Goal: Task Accomplishment & Management: Complete application form

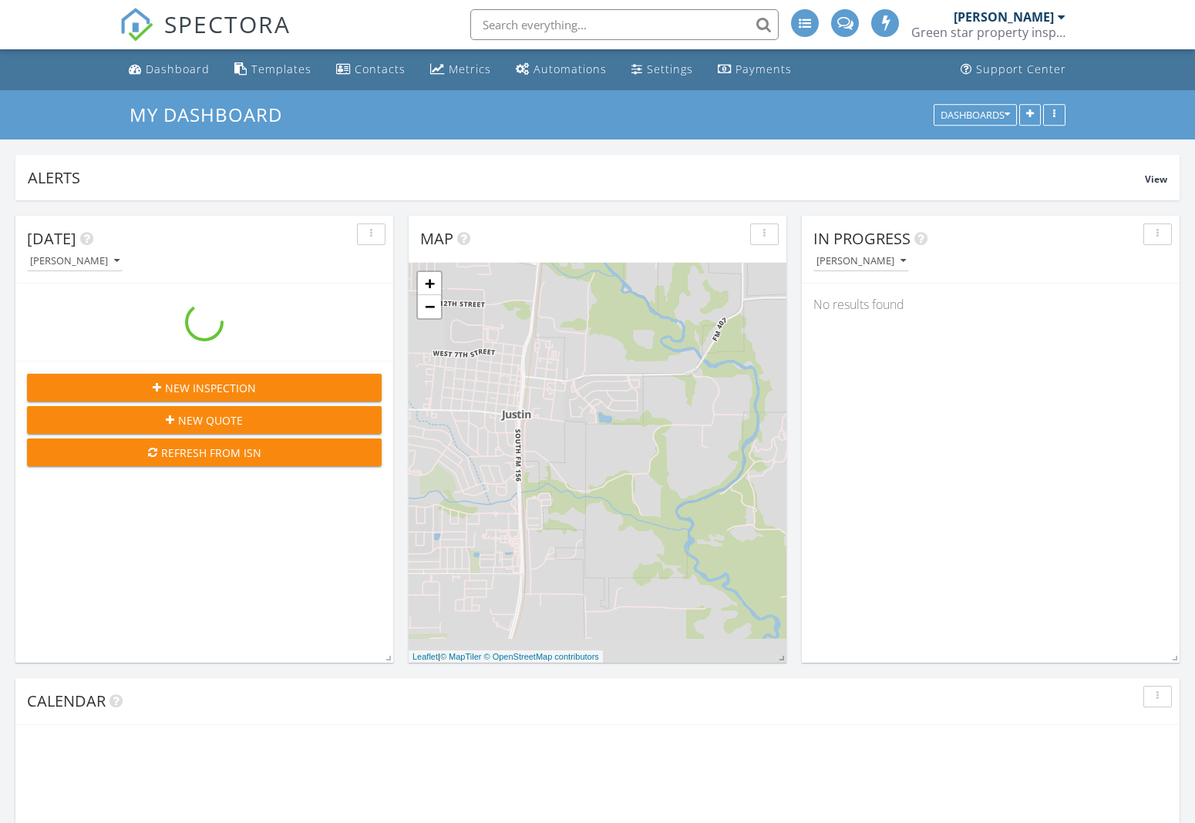
scroll to position [1404, 1196]
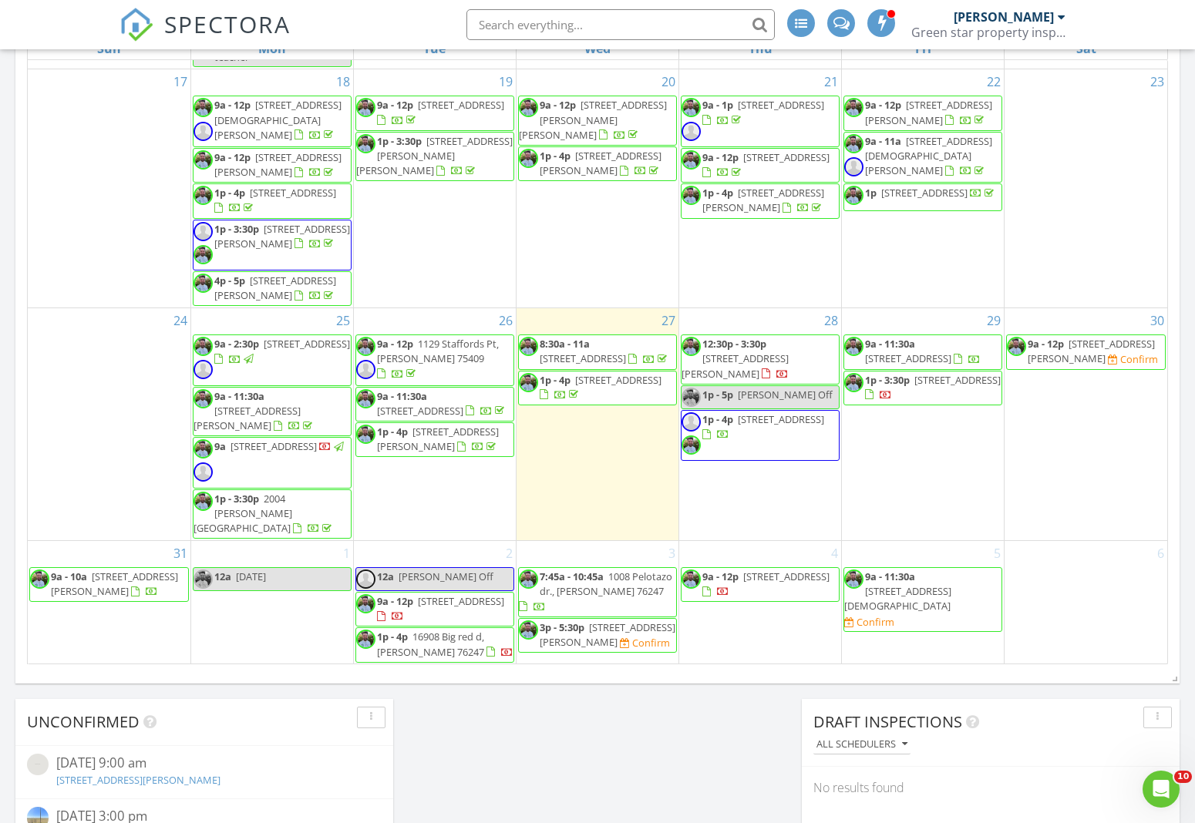
scroll to position [661, 0]
click at [89, 618] on div "31 9a - 10a 7745 Oakmeade St, Joshua 76058" at bounding box center [109, 602] width 163 height 123
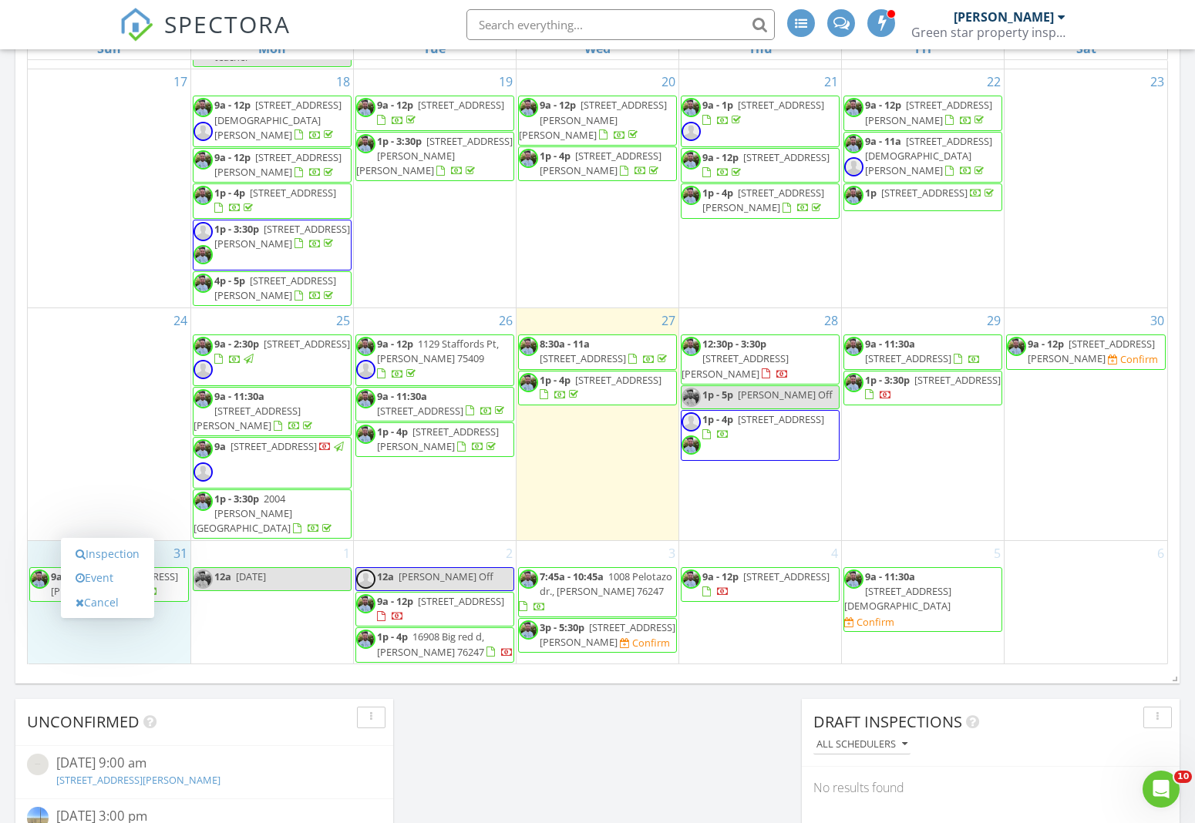
click at [15, 624] on div "Today Christopher Kiminki 8:30 am 2412 Stadium View Dr, Fort Worth , TX 76118 C…" at bounding box center [597, 151] width 1195 height 1403
click at [114, 554] on div "31 9a - 10a 7745 Oakmeade St, Joshua 76058" at bounding box center [109, 602] width 163 height 123
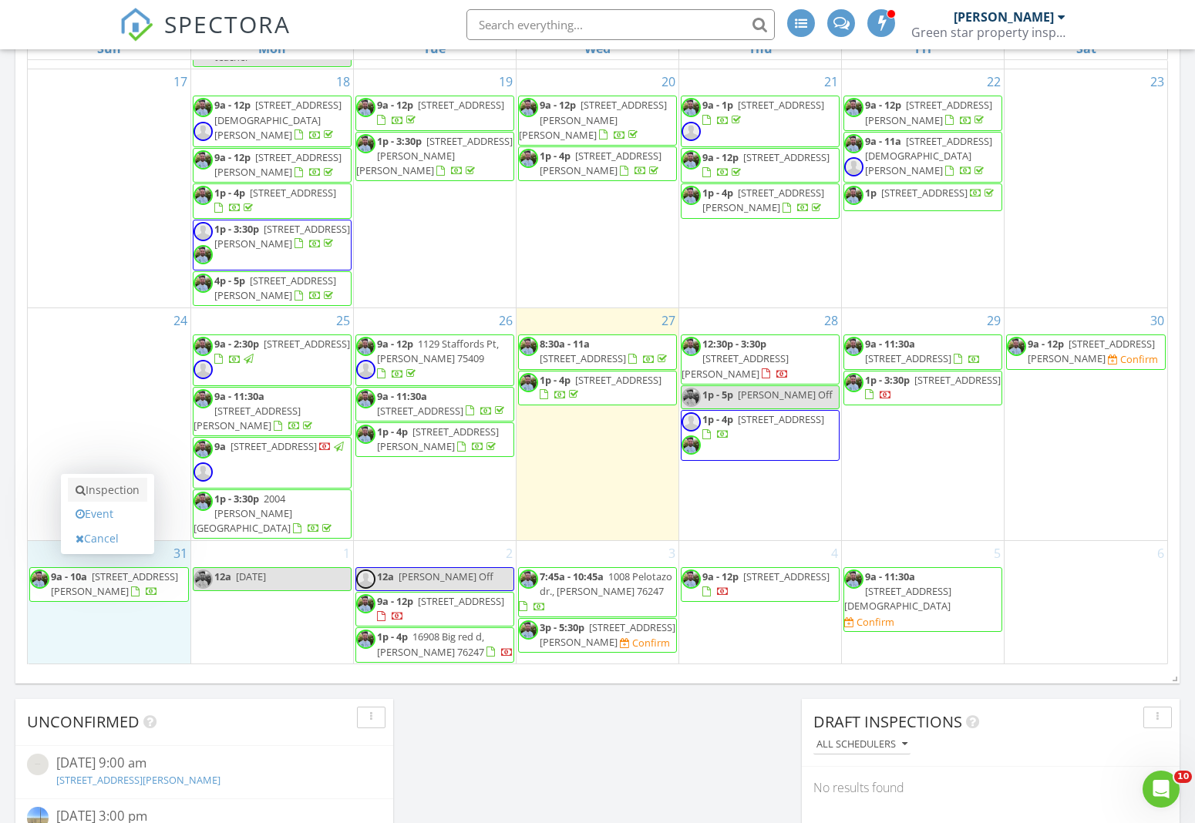
click at [123, 486] on link "Inspection" at bounding box center [107, 490] width 79 height 25
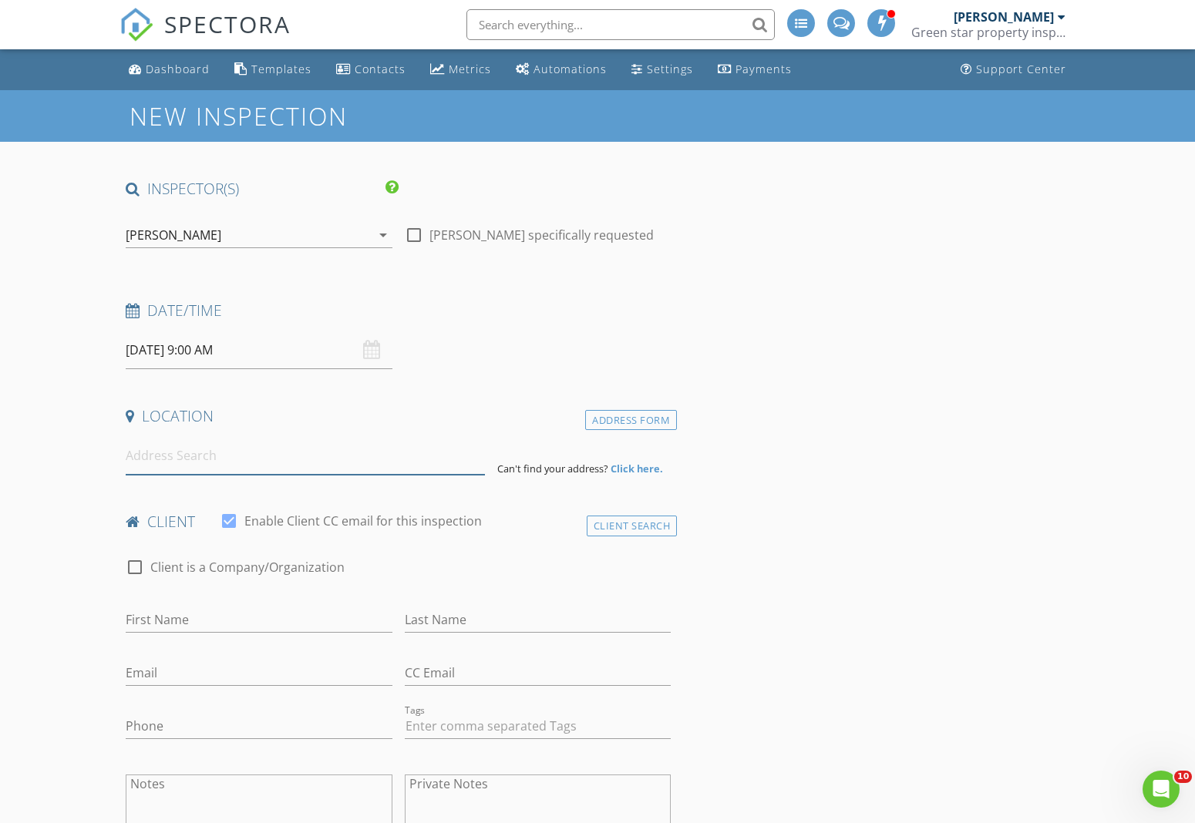
click at [209, 459] on input at bounding box center [305, 456] width 359 height 38
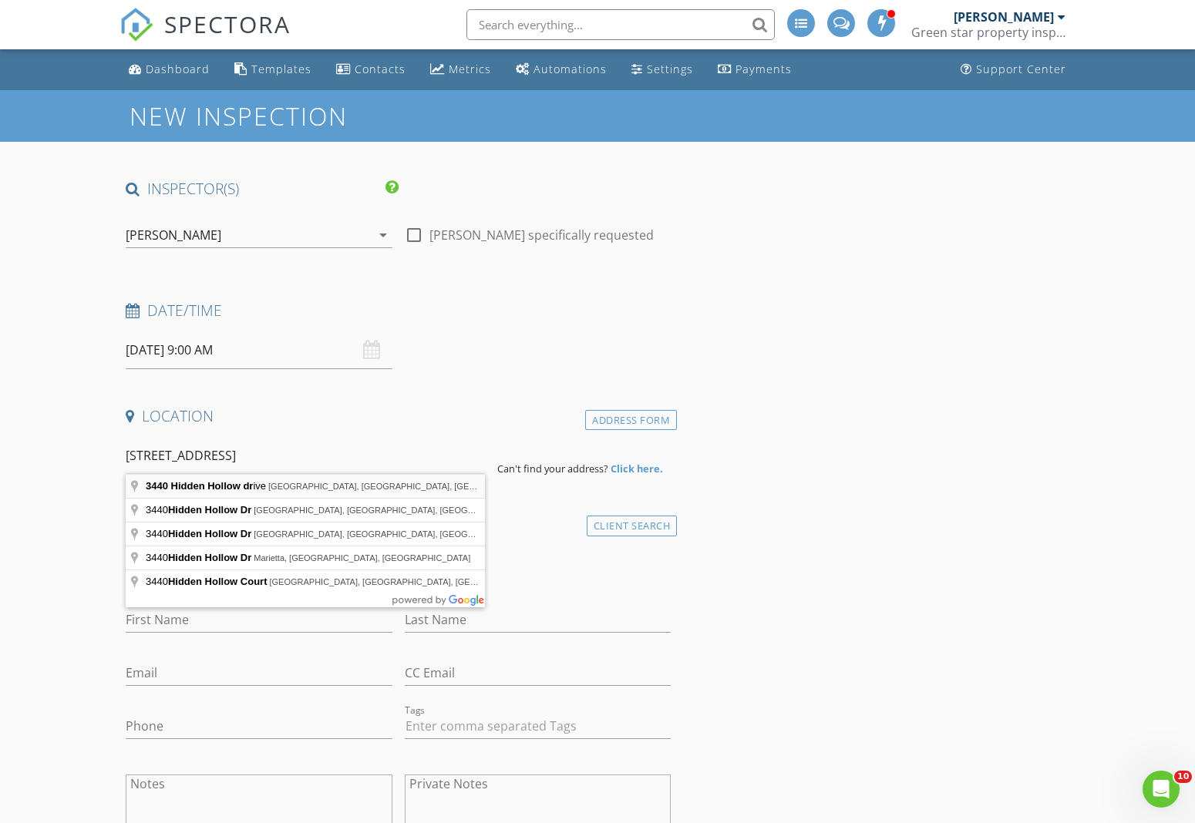
type input "3440 Hidden Hollow drive, Midlothian, TX, USA"
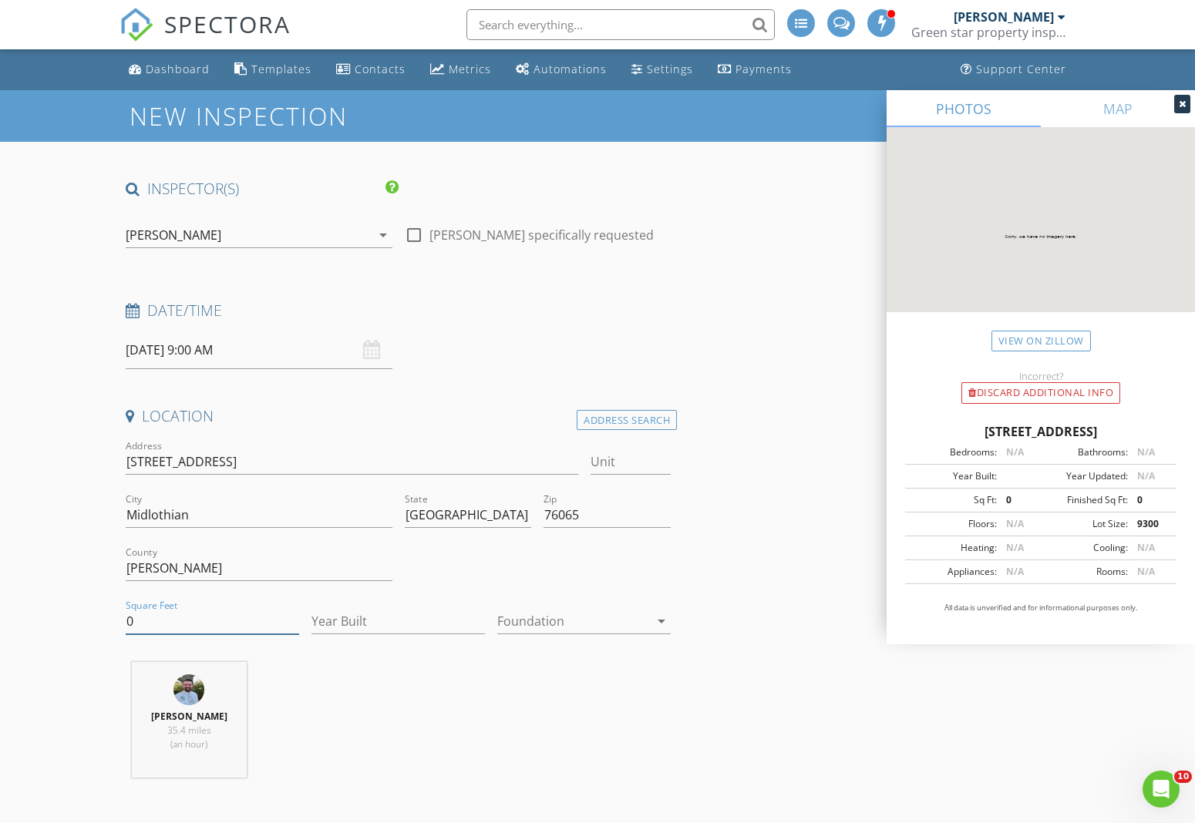
drag, startPoint x: 145, startPoint y: 619, endPoint x: 113, endPoint y: 617, distance: 31.6
type input "2400"
type input "2024"
drag, startPoint x: 97, startPoint y: 667, endPoint x: 88, endPoint y: 666, distance: 9.3
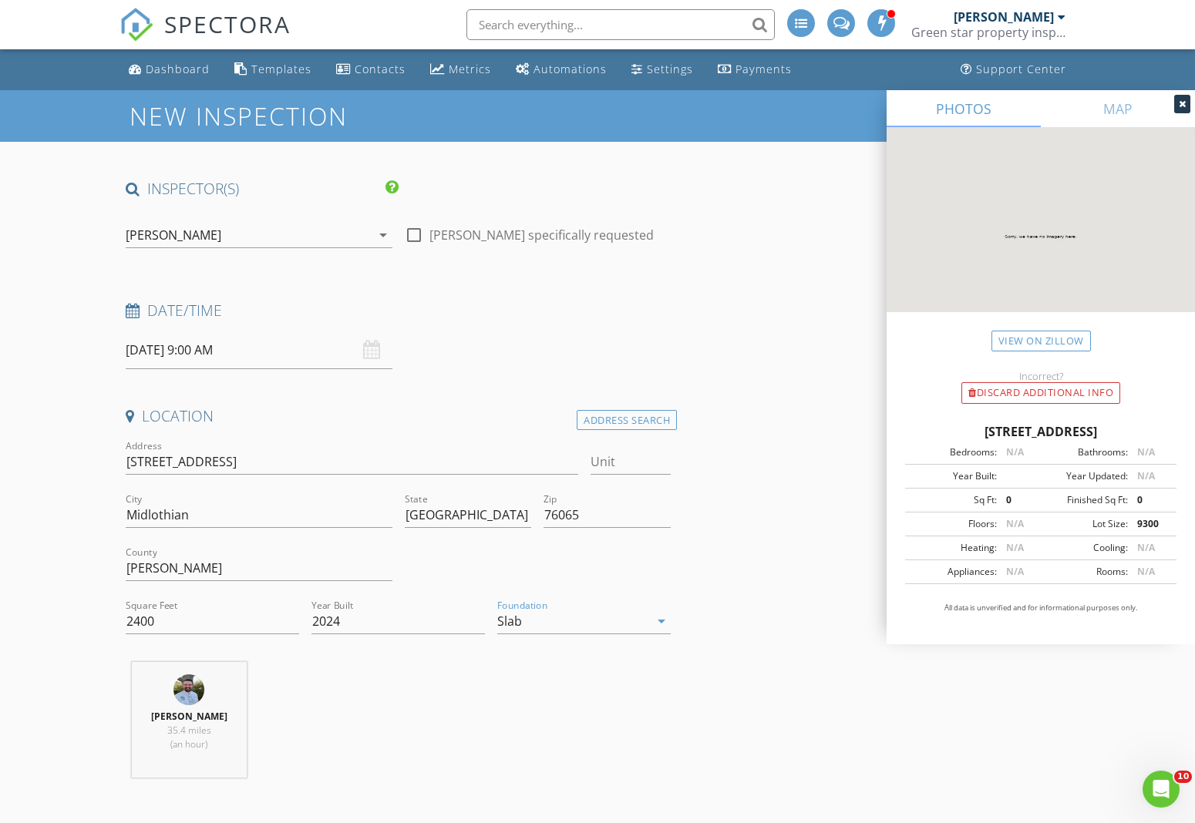
click at [227, 351] on input "08/31/2025 9:00 AM" at bounding box center [259, 350] width 267 height 38
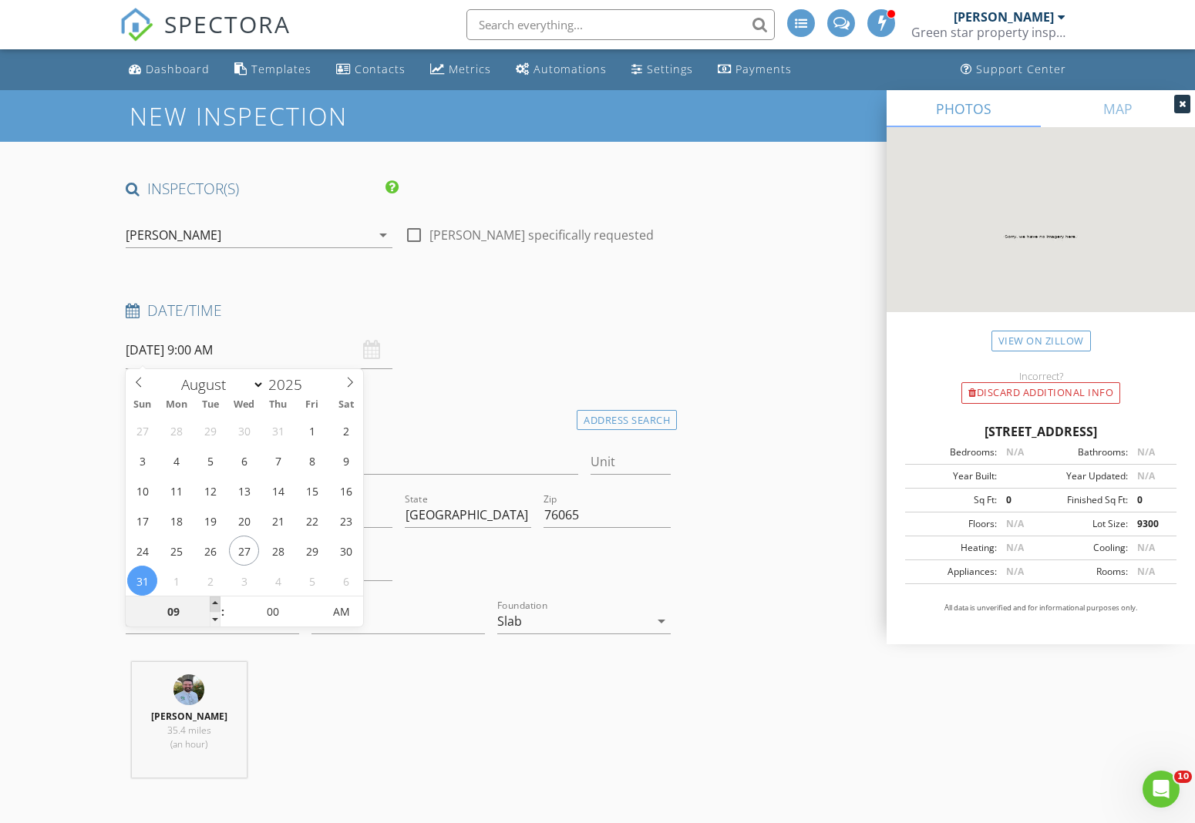
type input "10"
type input "08/31/2025 10:00 AM"
click at [214, 604] on span at bounding box center [215, 604] width 11 height 15
type input "11"
type input "08/31/2025 11:00 AM"
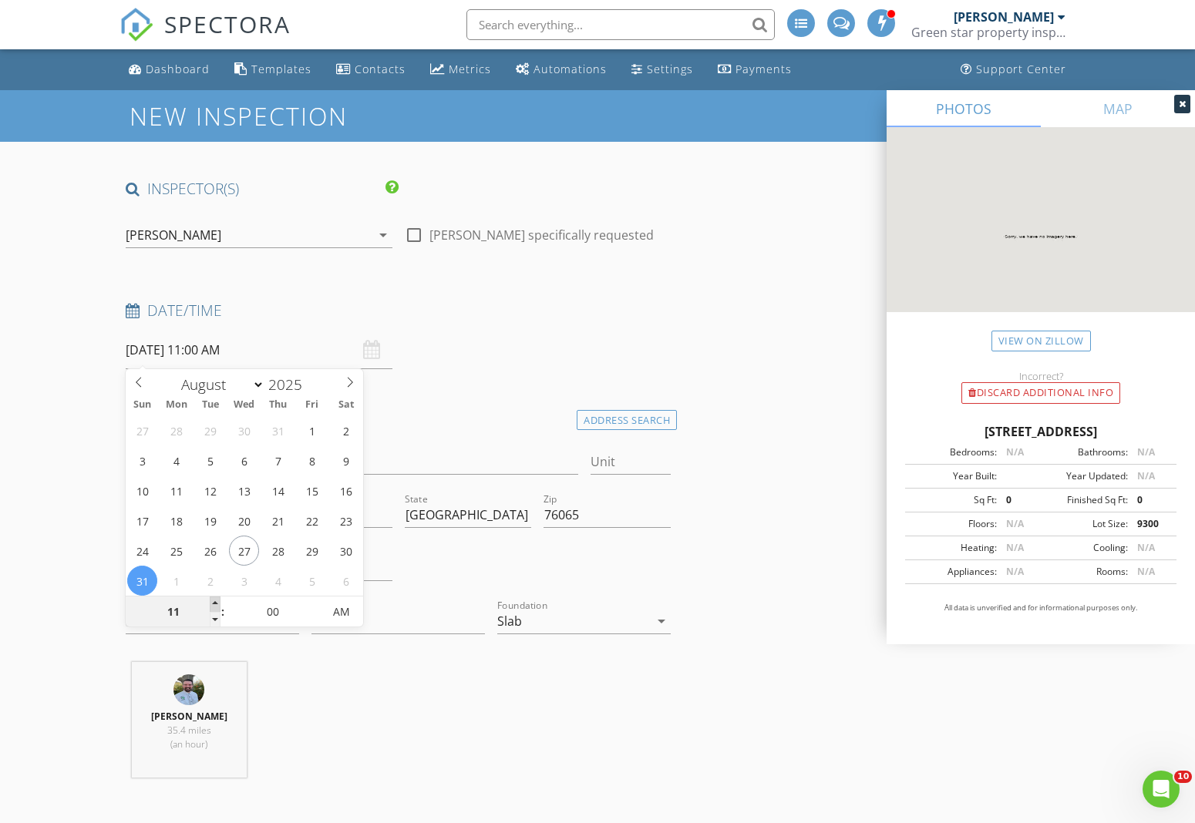
click at [214, 604] on span at bounding box center [215, 604] width 11 height 15
type input "12"
type input "[DATE] 12:00 PM"
click at [214, 604] on span at bounding box center [215, 604] width 11 height 15
type input "01"
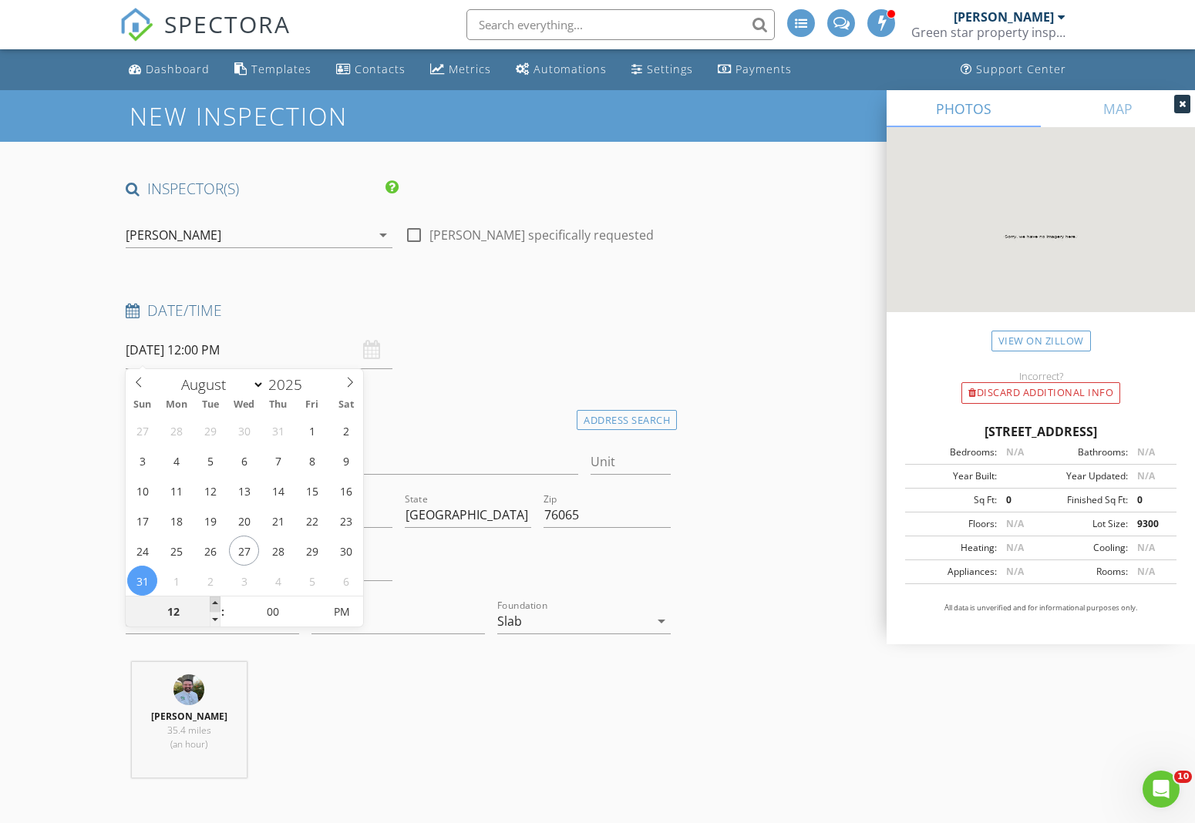
type input "[DATE] 1:00 PM"
click at [214, 604] on span at bounding box center [215, 604] width 11 height 15
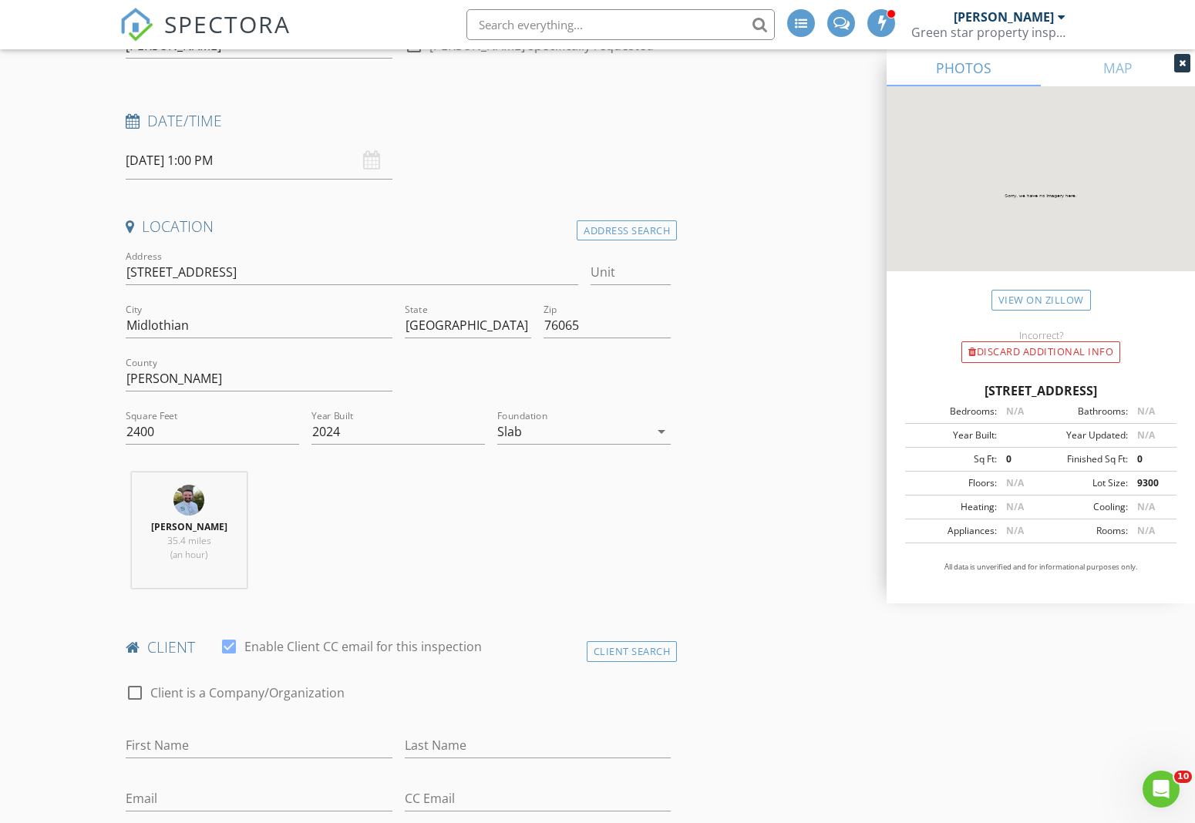
scroll to position [183, 0]
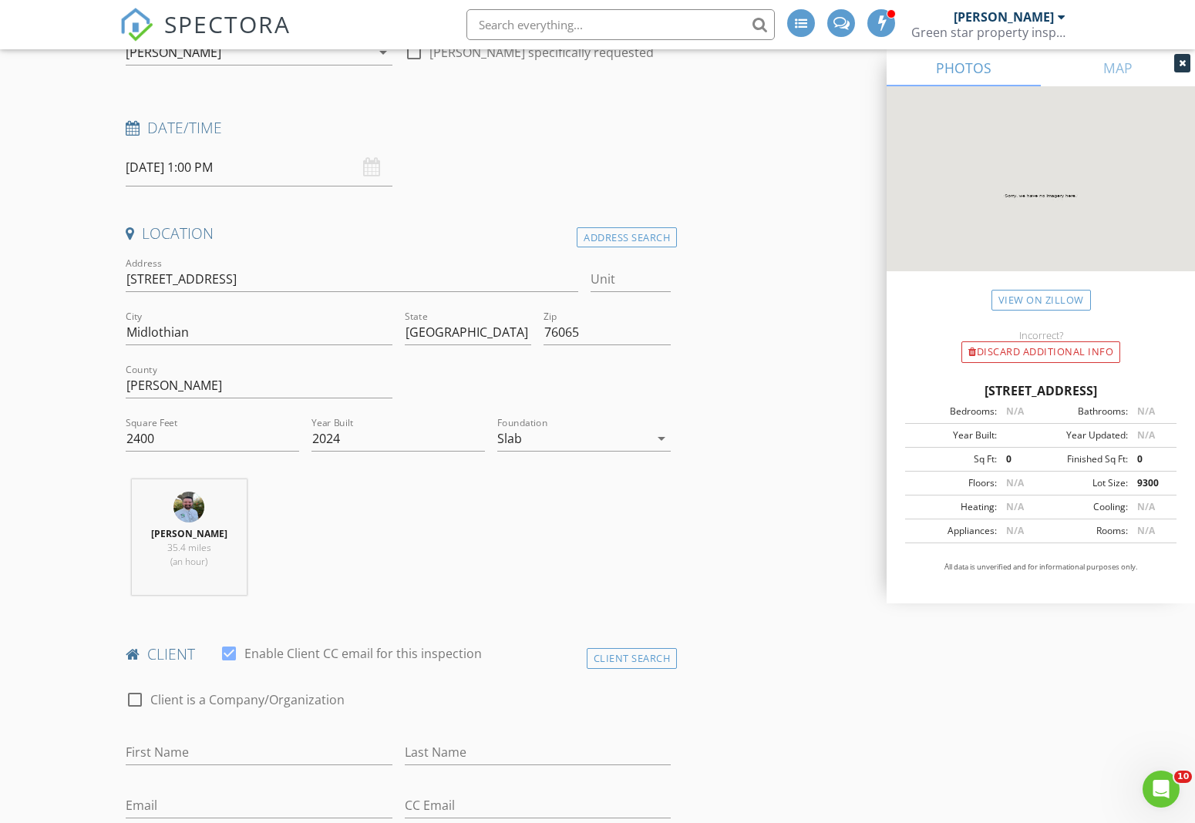
click at [262, 50] on link "SPECTORA" at bounding box center [204, 37] width 171 height 32
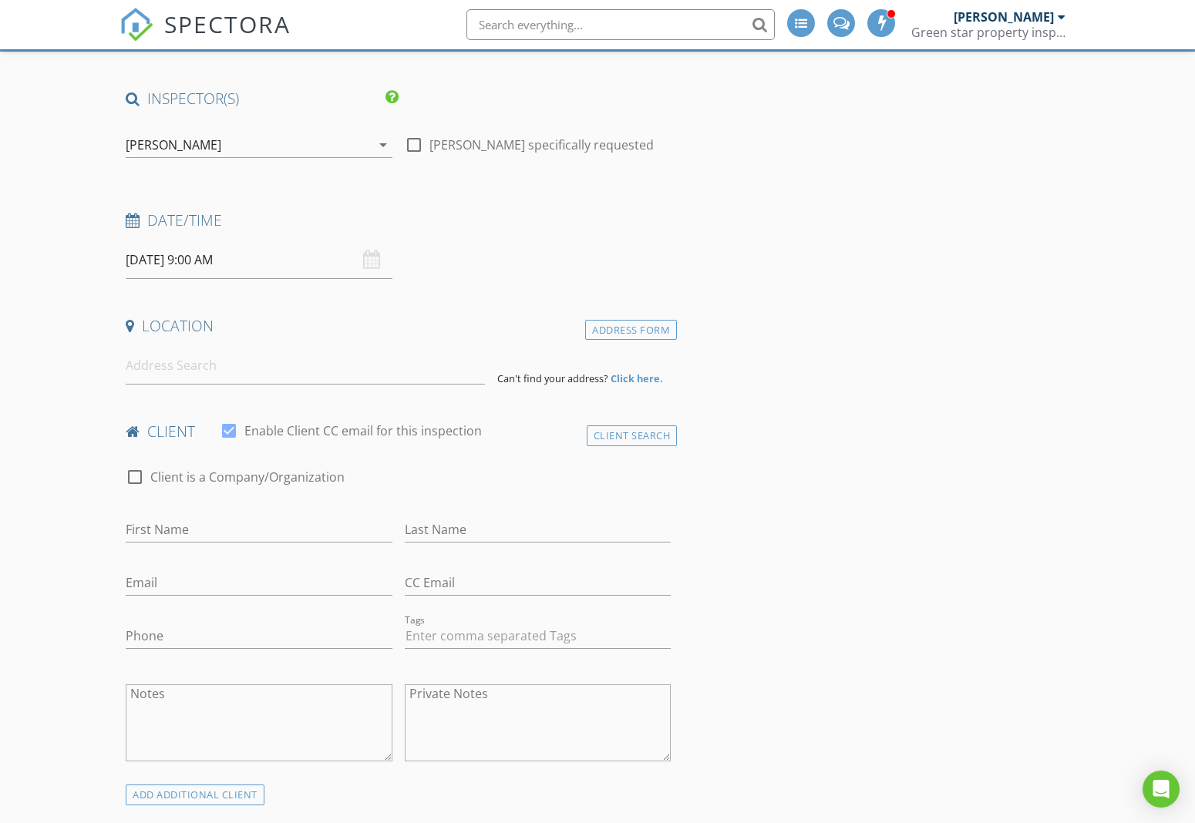
click at [216, 142] on div "[PERSON_NAME]" at bounding box center [174, 145] width 96 height 14
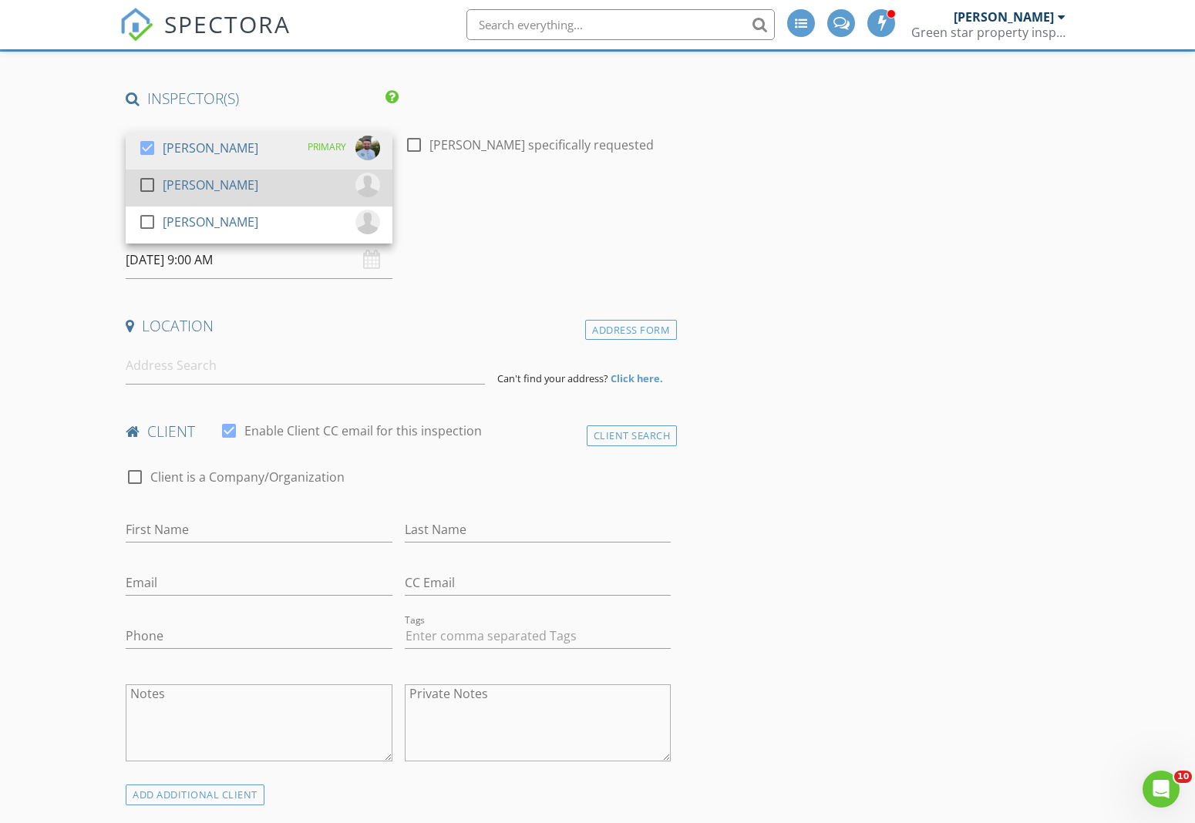
drag, startPoint x: 180, startPoint y: 190, endPoint x: 161, endPoint y: 201, distance: 22.5
click at [180, 190] on div "[PERSON_NAME]" at bounding box center [211, 185] width 96 height 25
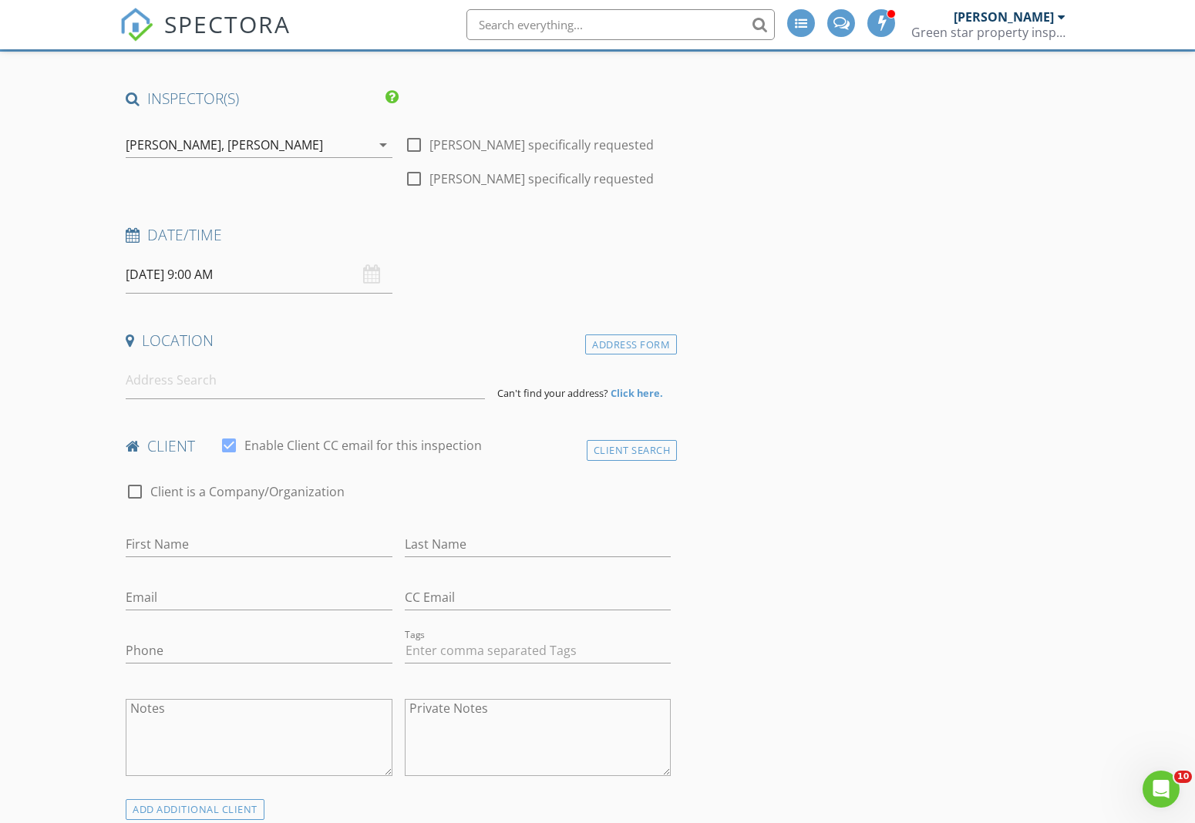
scroll to position [130, 0]
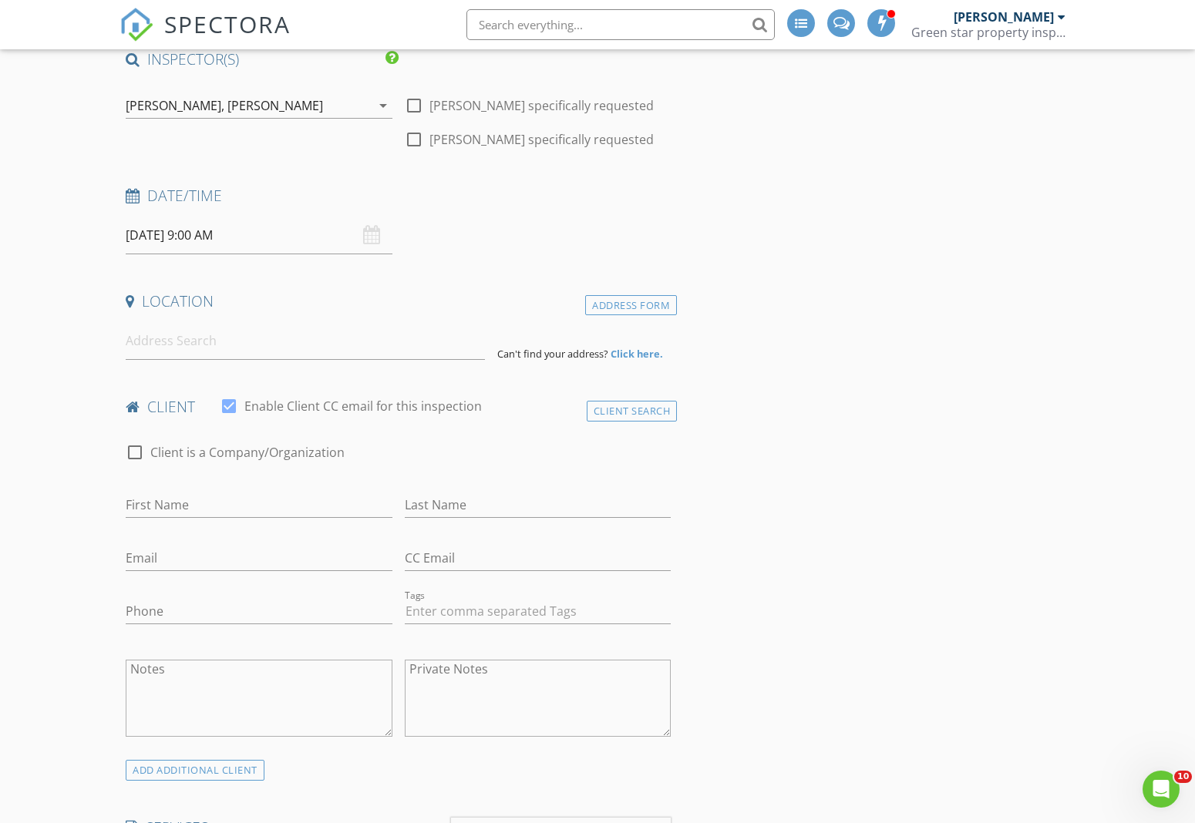
click at [219, 348] on input at bounding box center [305, 341] width 359 height 38
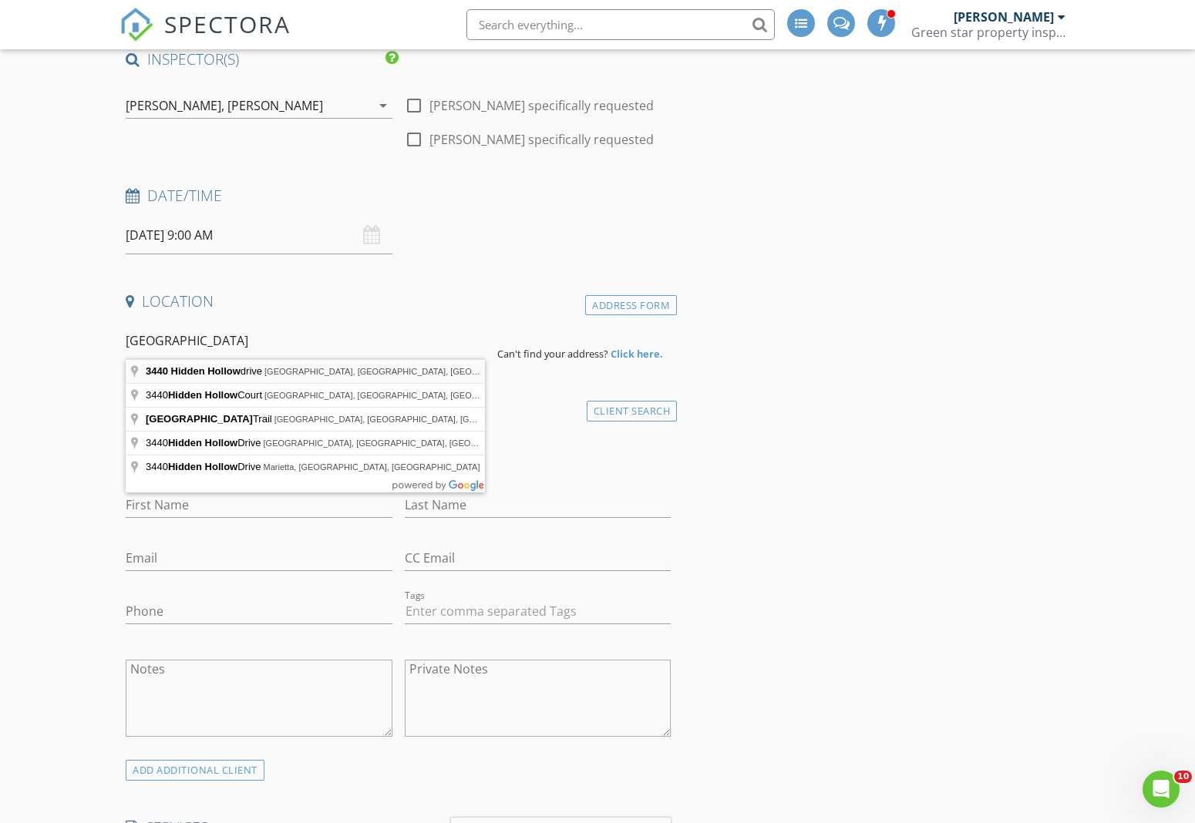
type input "3440 Hidden Hollow drive, Midlothian, TX, USA"
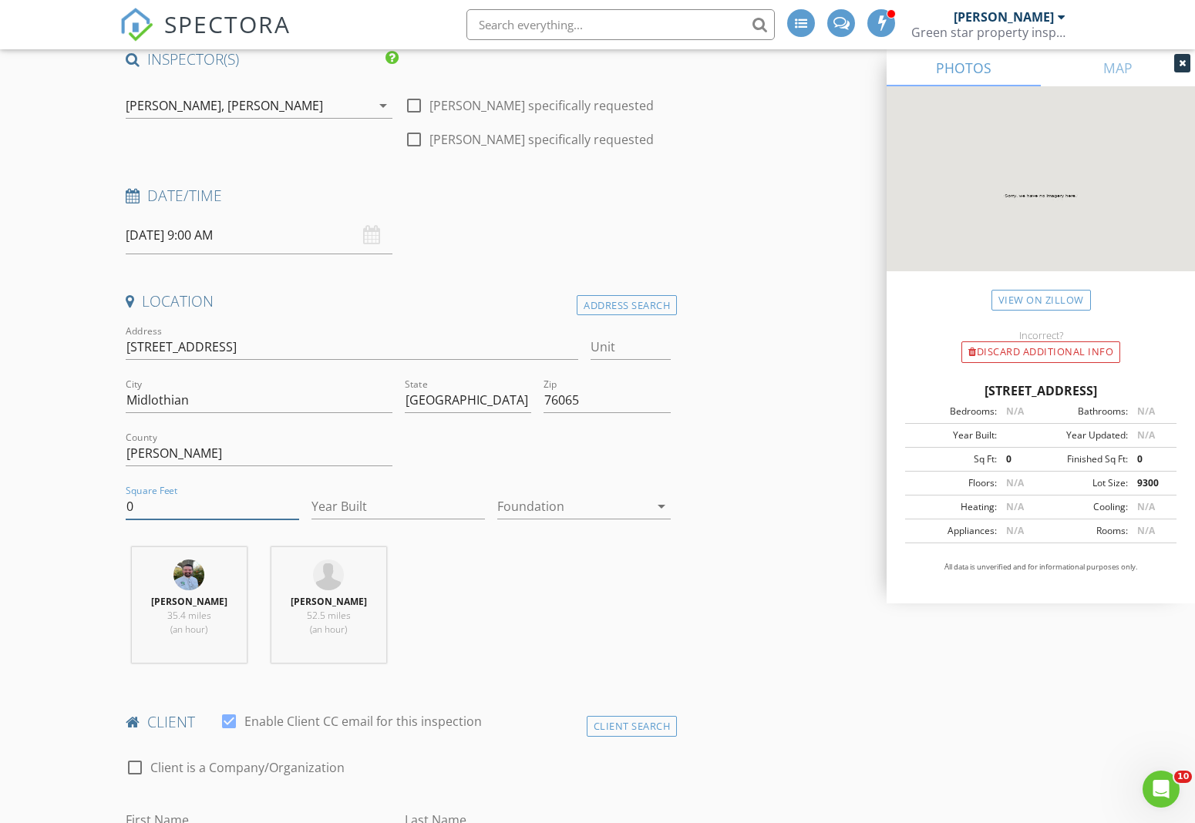
type input "2400"
type input "2024"
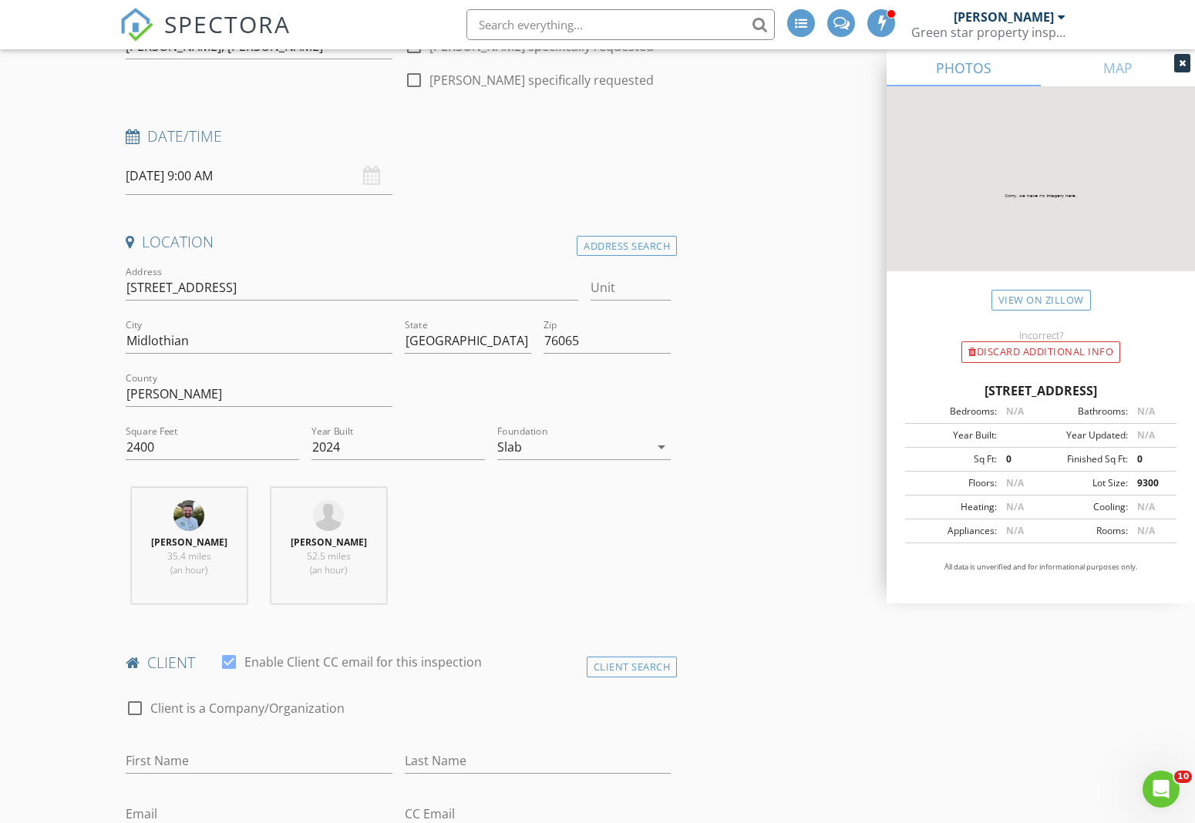
scroll to position [177, 0]
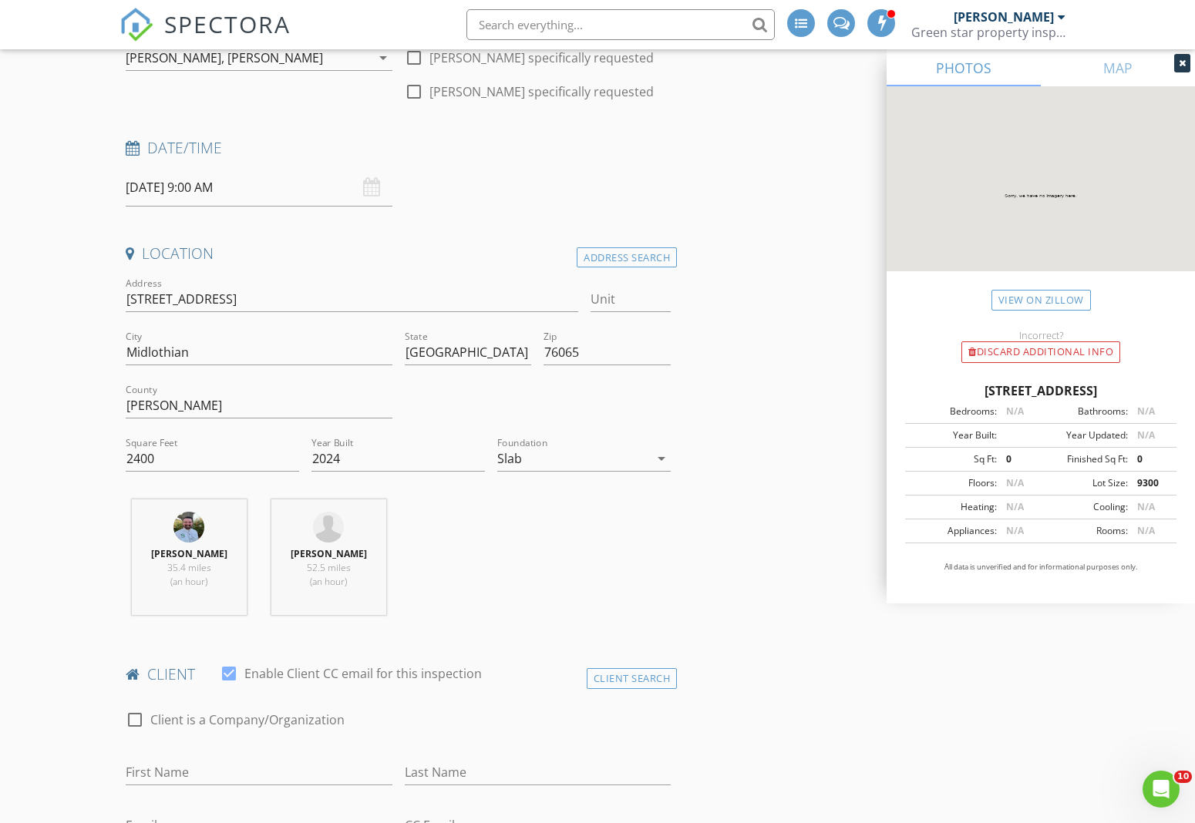
click at [214, 190] on input "08/31/2025 9:00 AM" at bounding box center [259, 188] width 267 height 38
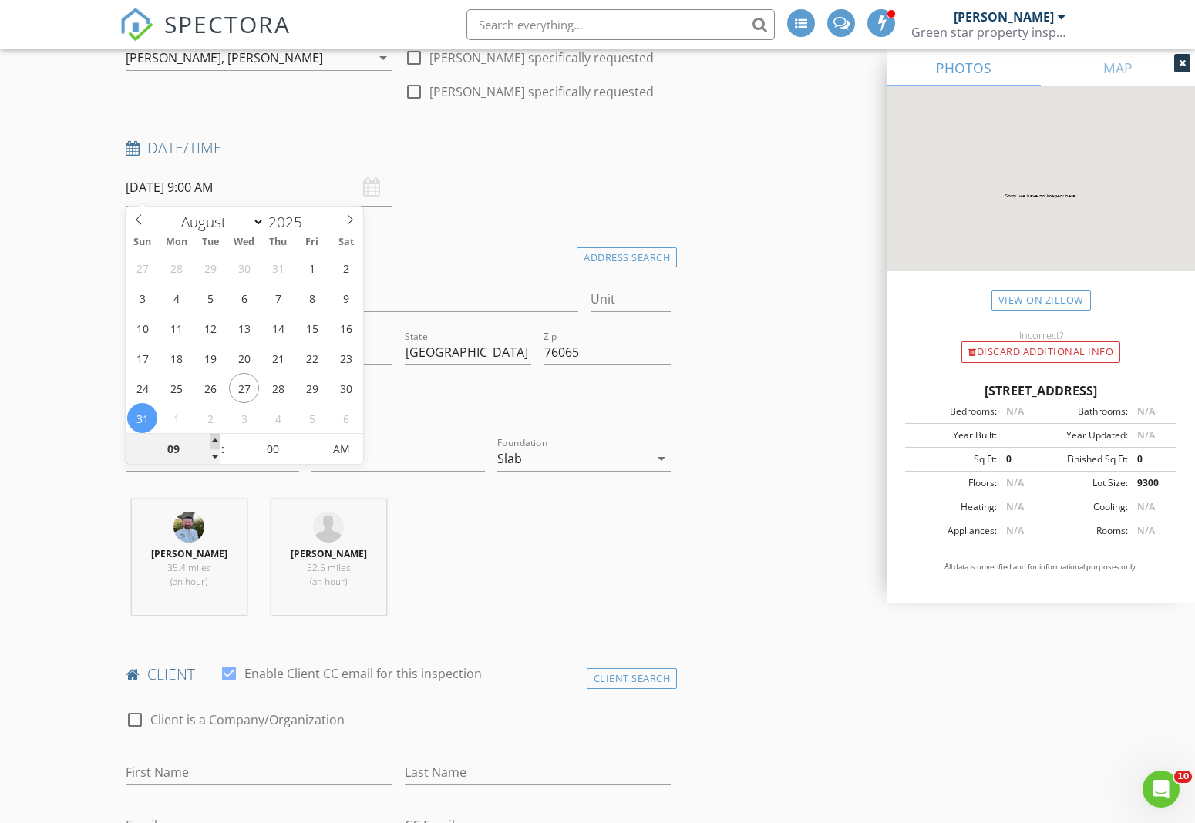
type input "08/31/2025 10:00 AM"
type input "10"
click at [217, 441] on span at bounding box center [215, 441] width 11 height 15
type input "08/31/2025 11:00 AM"
type input "11"
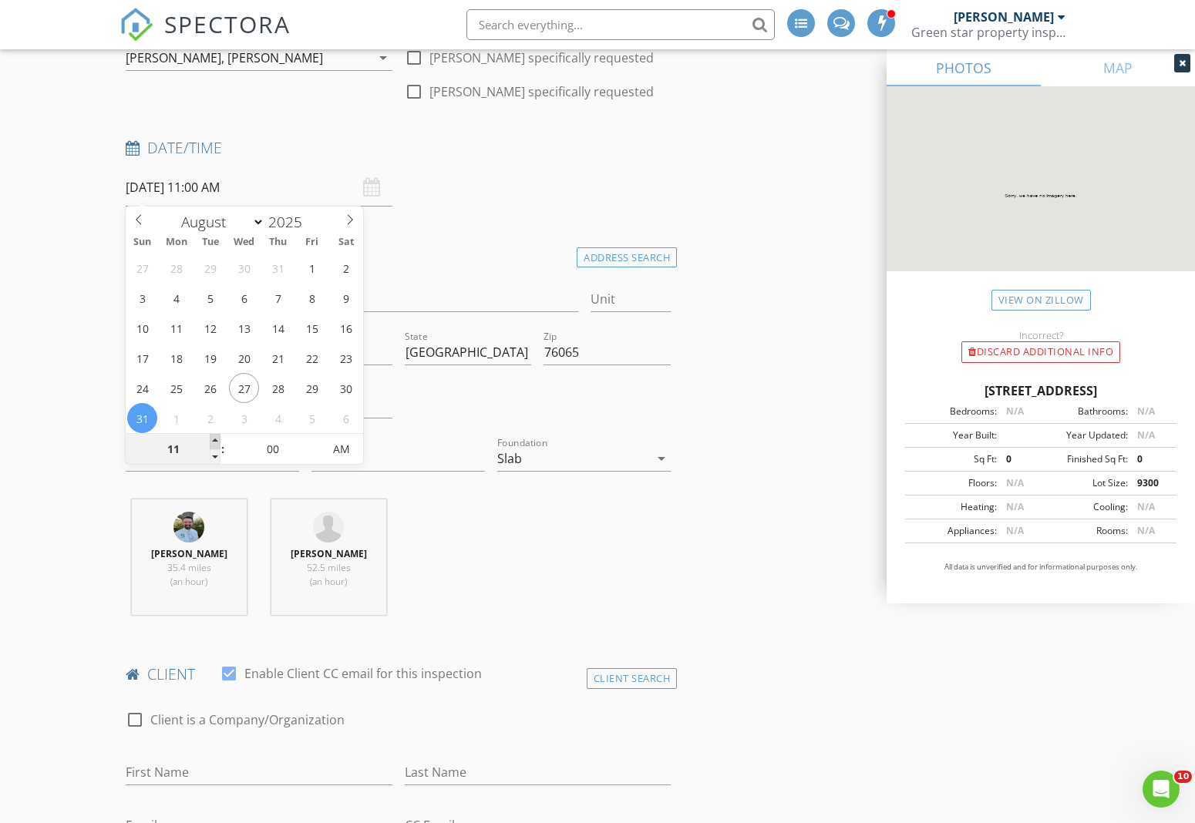
click at [217, 441] on span at bounding box center [215, 441] width 11 height 15
type input "08/31/2025 12:00 PM"
type input "12"
click at [217, 441] on span at bounding box center [215, 441] width 11 height 15
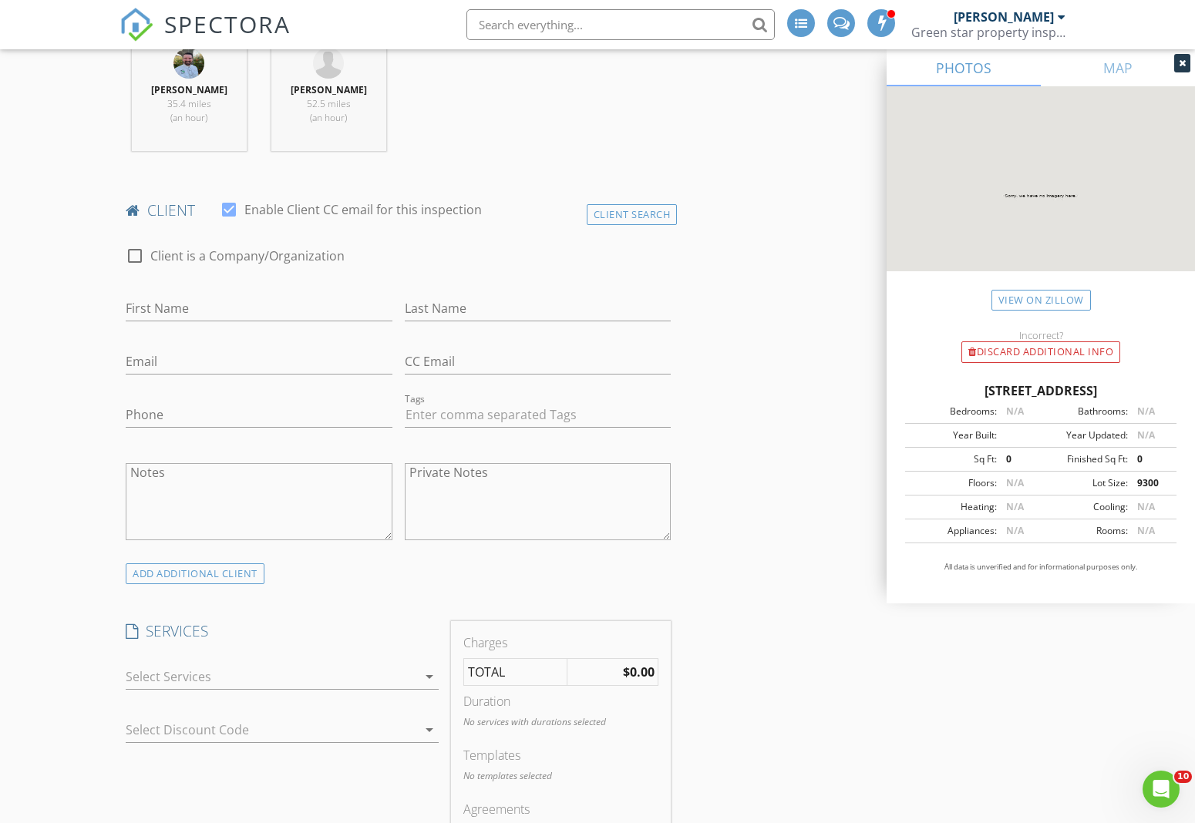
scroll to position [645, 0]
type input "Jafel"
type input "Cruz"
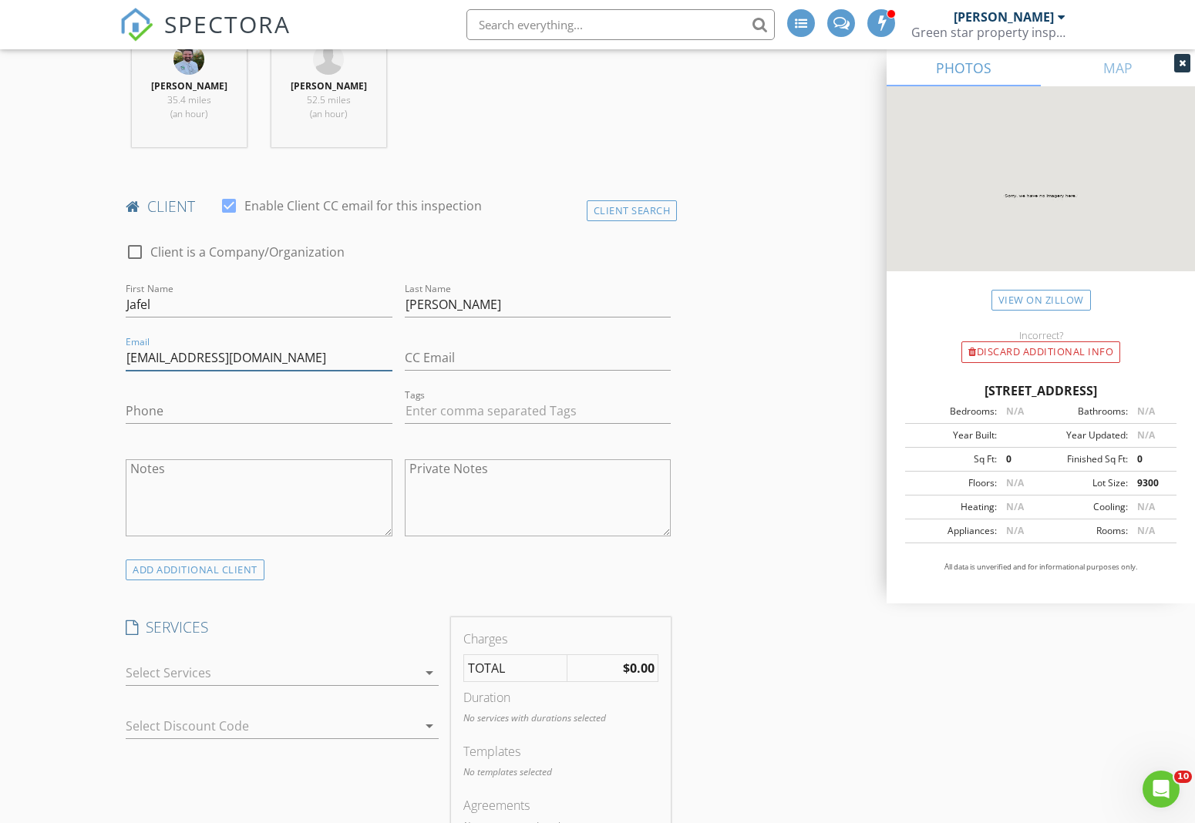
type input "Jafel31@yahoo.com"
type input "585-743-7035"
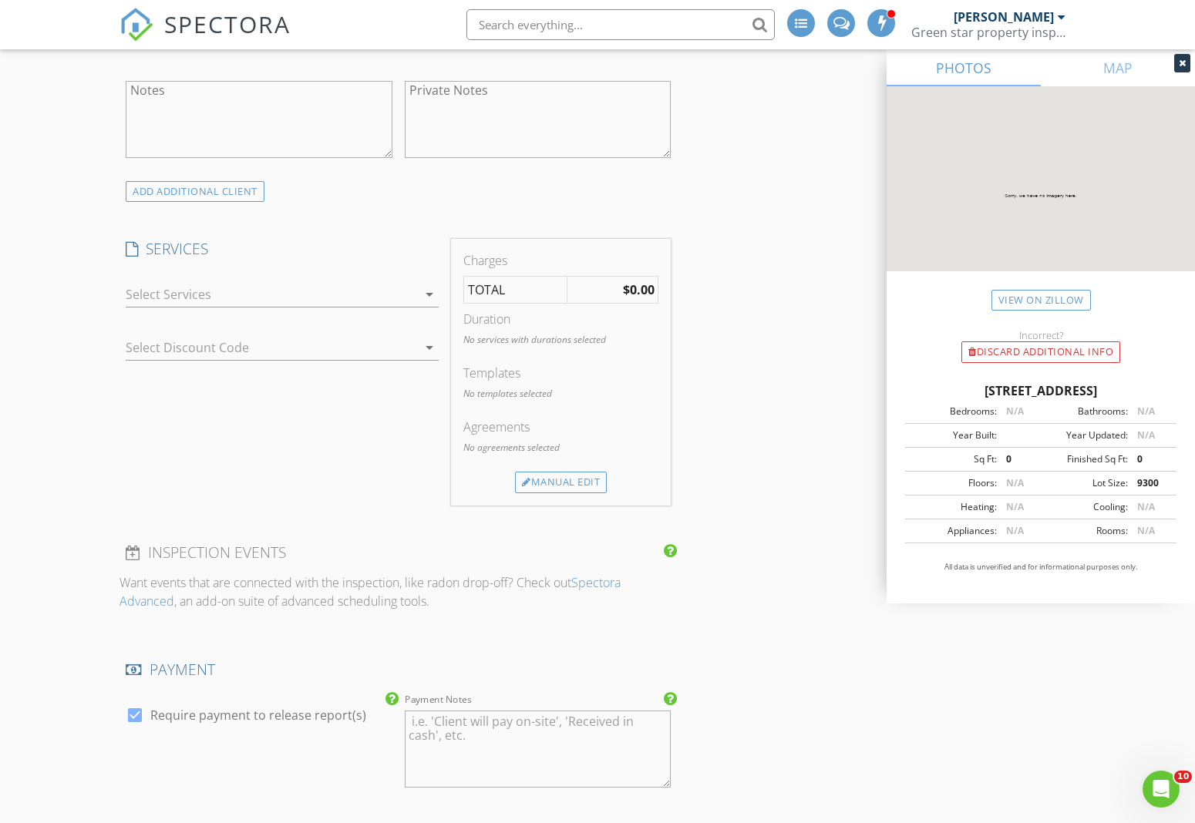
scroll to position [1037, 0]
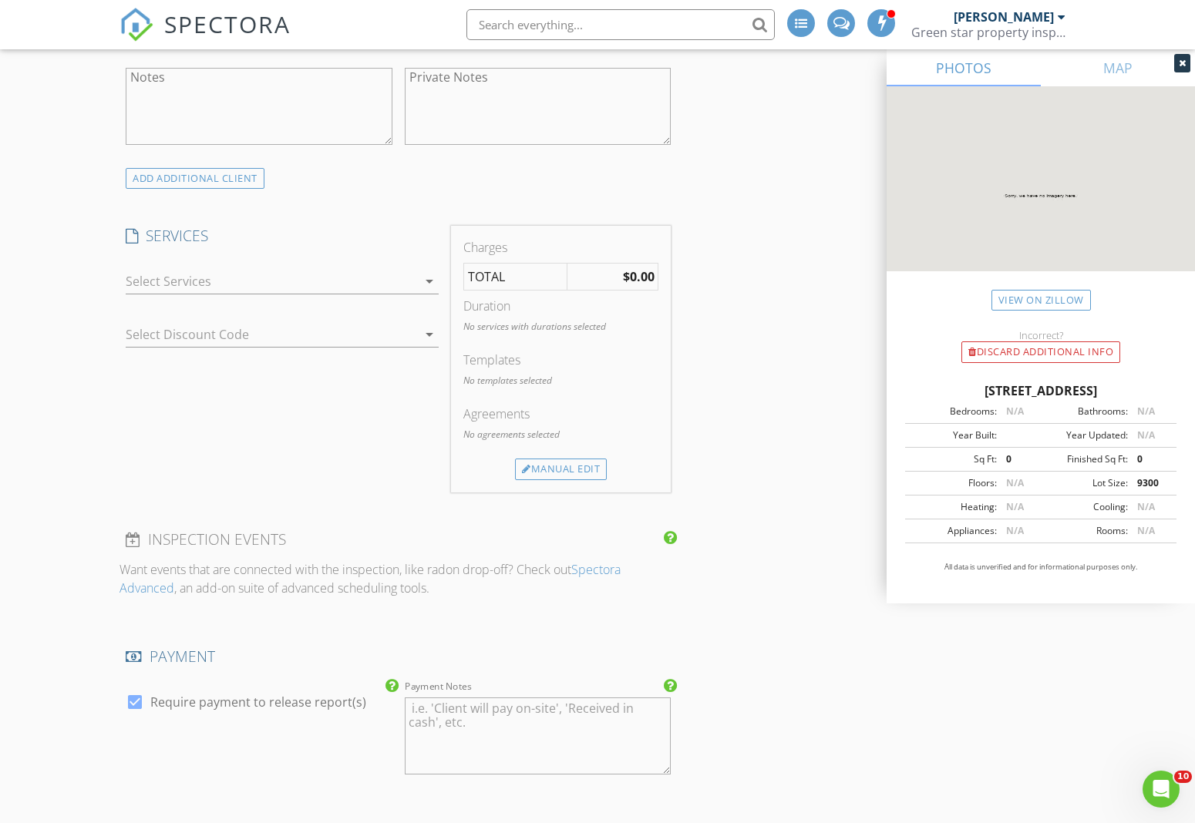
click at [215, 294] on div at bounding box center [271, 281] width 291 height 25
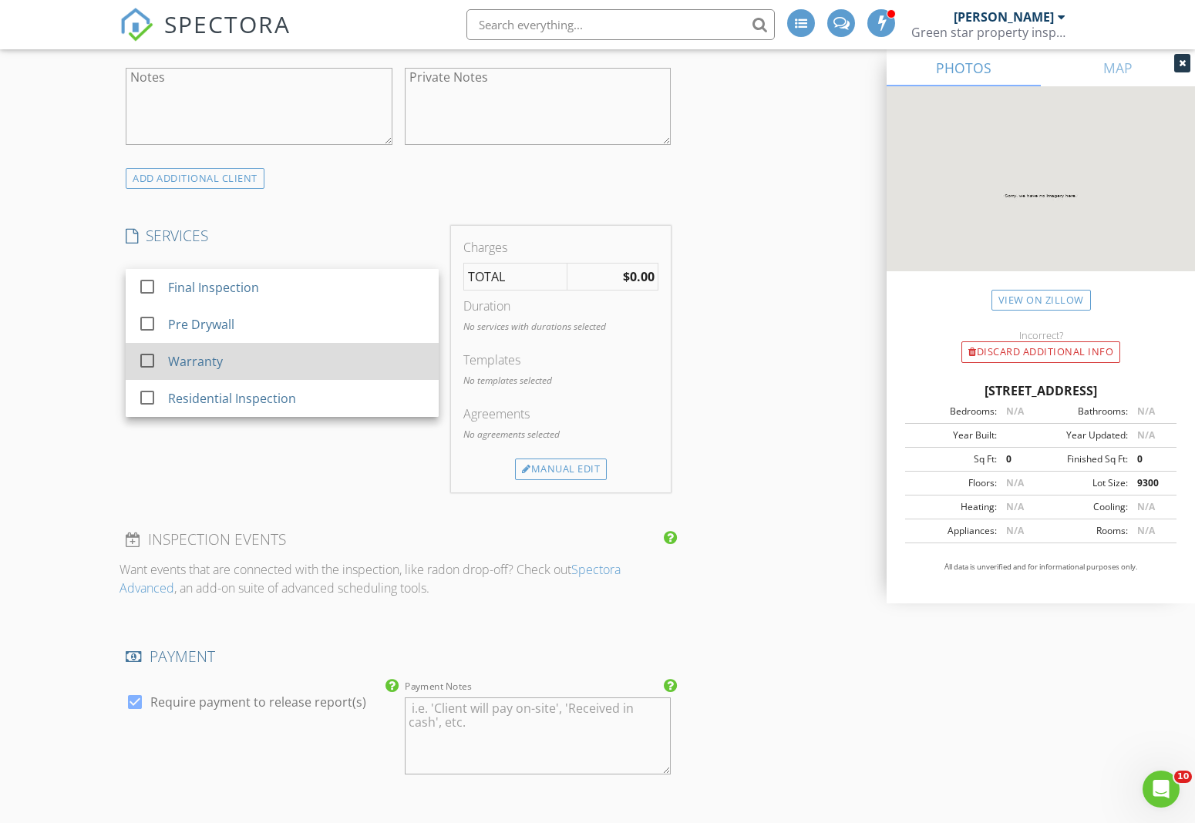
click at [223, 363] on div "Warranty" at bounding box center [297, 361] width 258 height 31
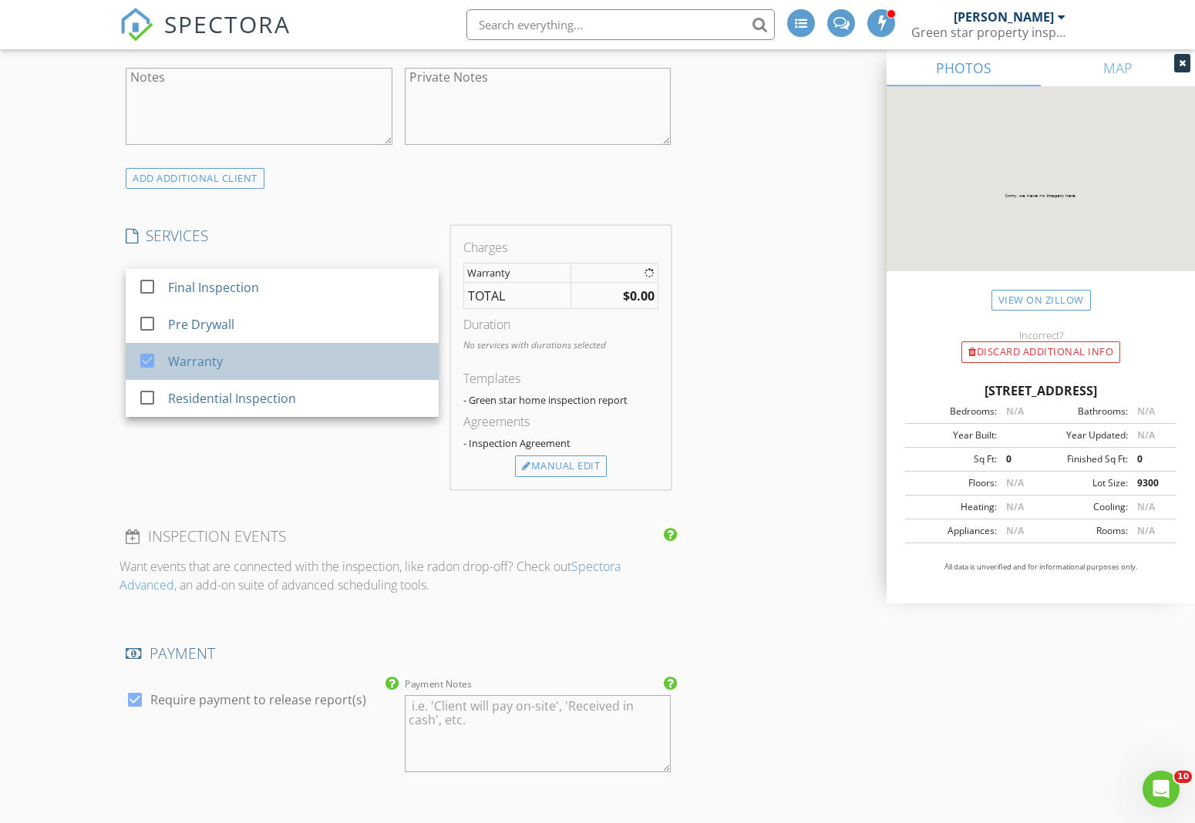
checkbox input "false"
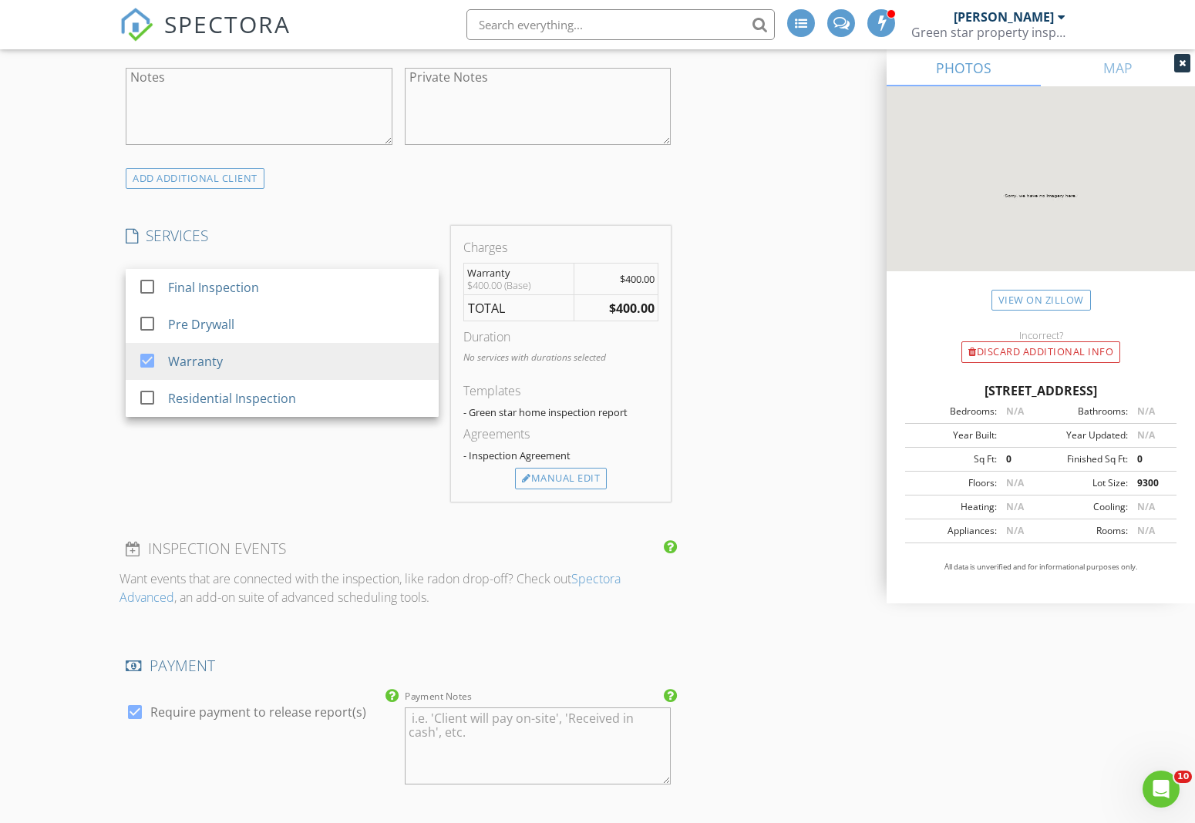
drag, startPoint x: 82, startPoint y: 432, endPoint x: 519, endPoint y: 504, distance: 443.0
click at [84, 432] on div "New Inspection INSPECTOR(S) check_box Christopher Kiminki PRIMARY check_box Lan…" at bounding box center [597, 562] width 1195 height 3019
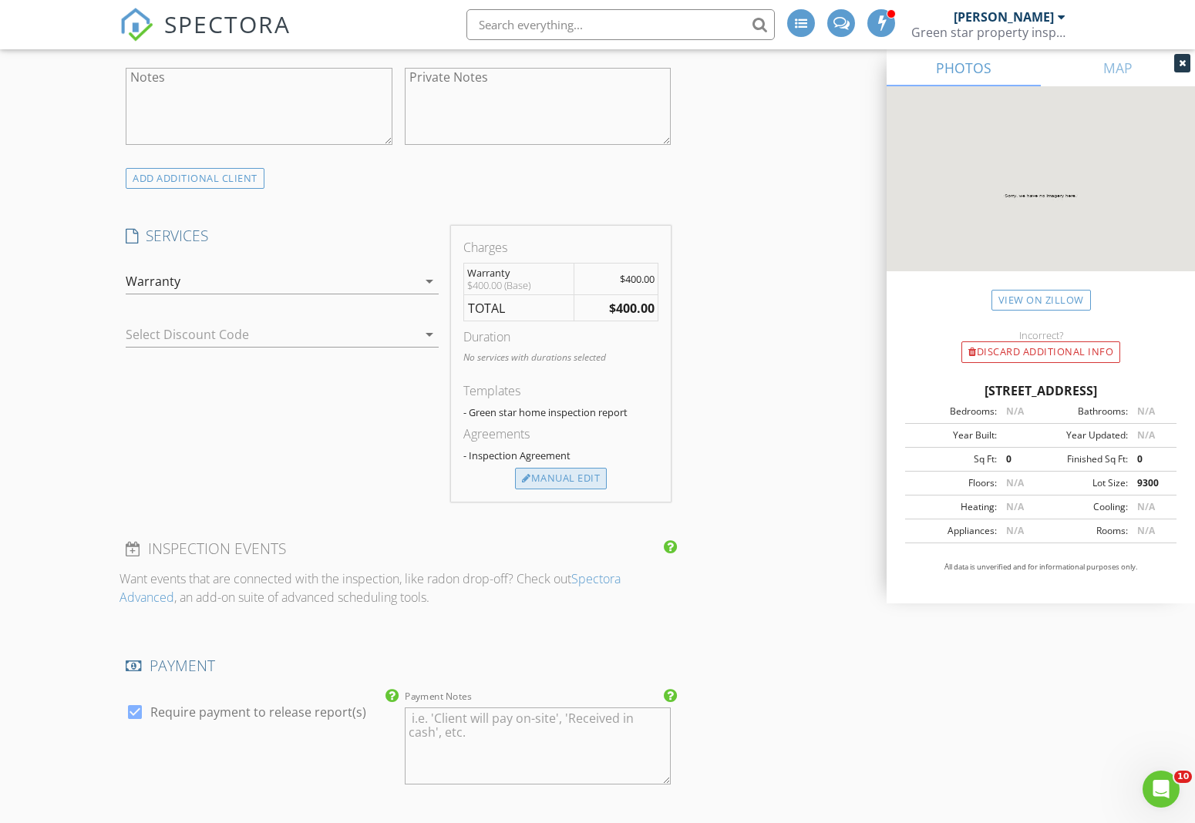
click at [595, 489] on div "Manual Edit" at bounding box center [561, 479] width 92 height 22
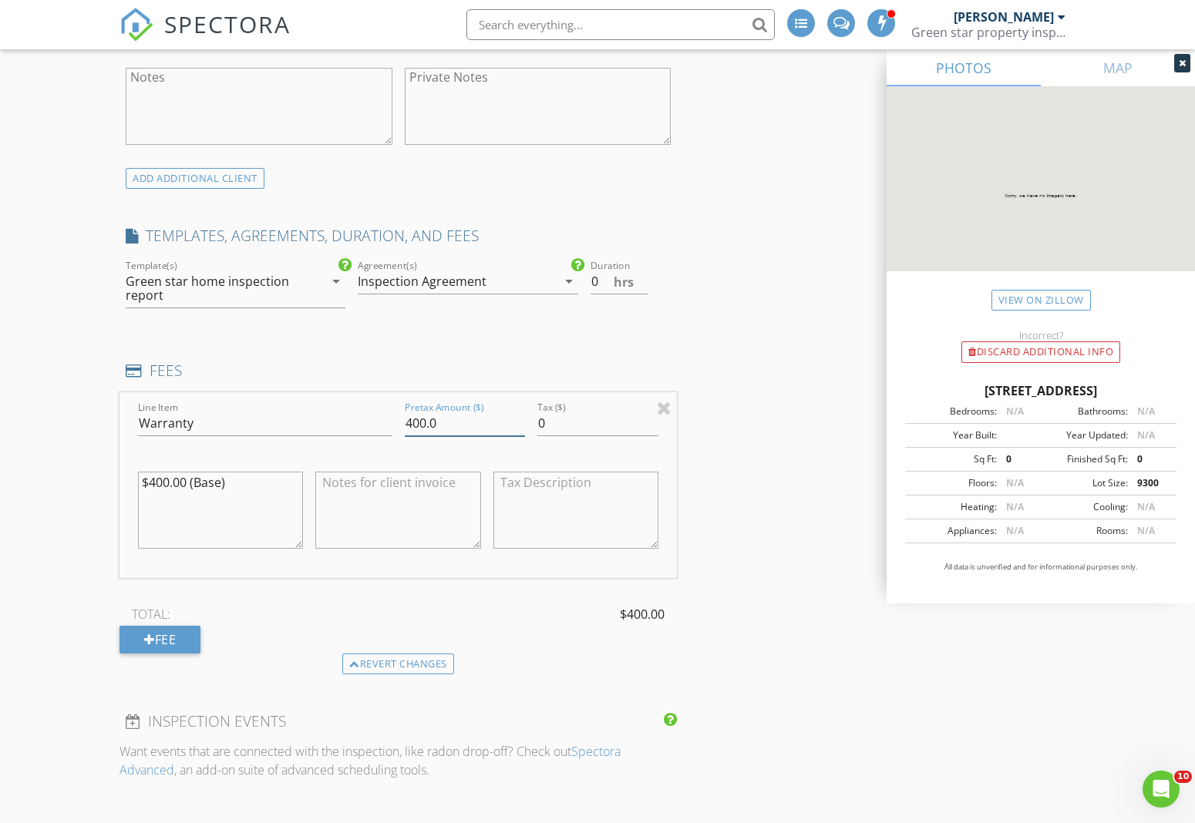
drag, startPoint x: 447, startPoint y: 436, endPoint x: 372, endPoint y: 429, distance: 75.9
click at [382, 430] on div "Line Item Warranty Pretax Amount ($) 400.0 Tax ($) 0 $400.00 (Base)" at bounding box center [397, 485] width 557 height 186
type input "450"
drag, startPoint x: 609, startPoint y: 296, endPoint x: 580, endPoint y: 294, distance: 29.4
click at [580, 294] on div "check_box Green star home inspection report check_box_outline_blank Energy Rave…" at bounding box center [397, 290] width 557 height 67
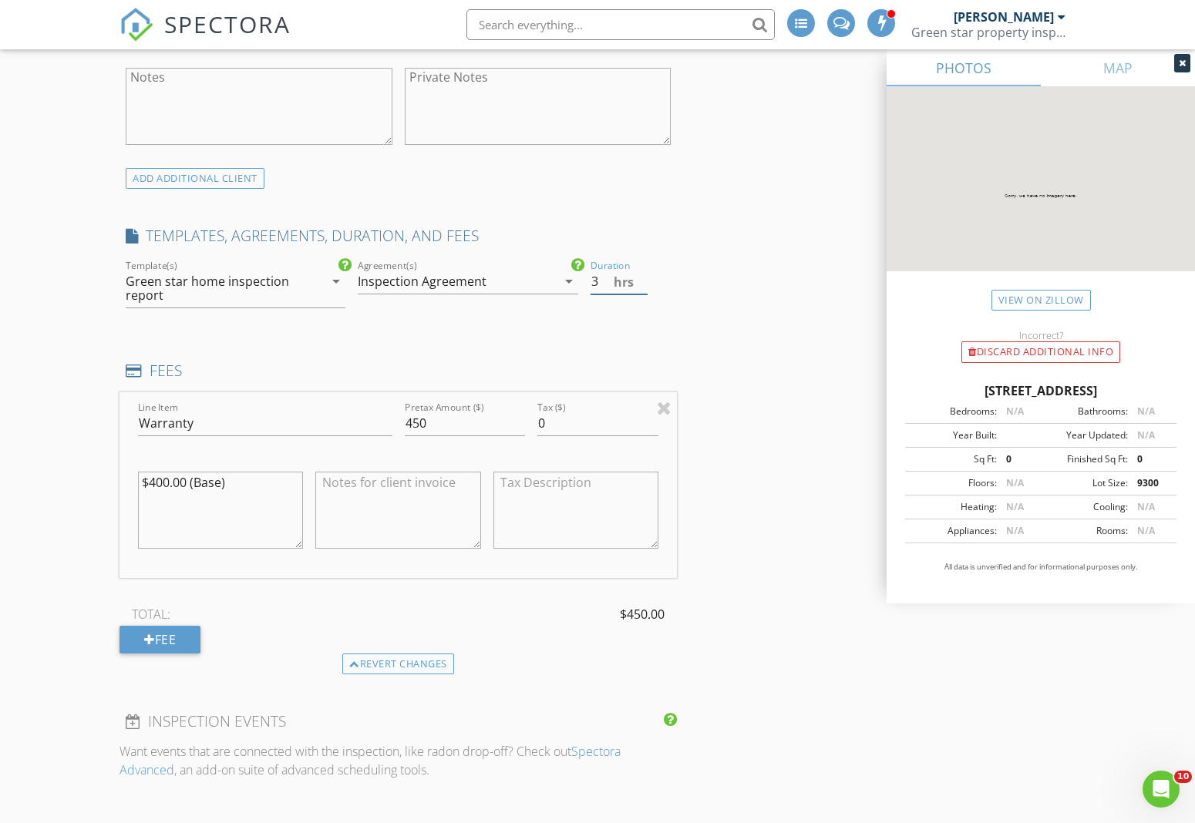
type input "3"
drag, startPoint x: 750, startPoint y: 399, endPoint x: 739, endPoint y: 407, distance: 13.3
click at [749, 399] on div "INSPECTOR(S) check_box Christopher Kiminki PRIMARY check_box Landin Beckett che…" at bounding box center [597, 675] width 956 height 3066
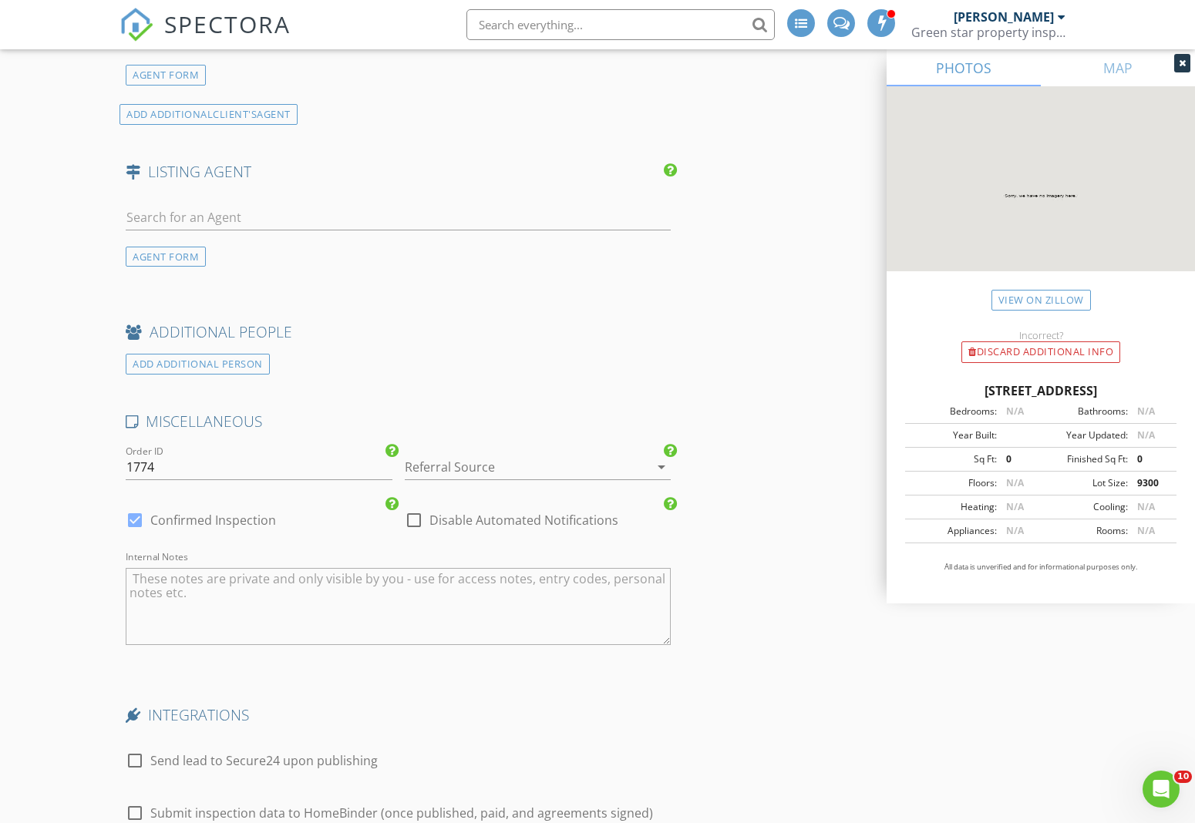
scroll to position [2076, 0]
click at [513, 469] on div at bounding box center [517, 464] width 224 height 25
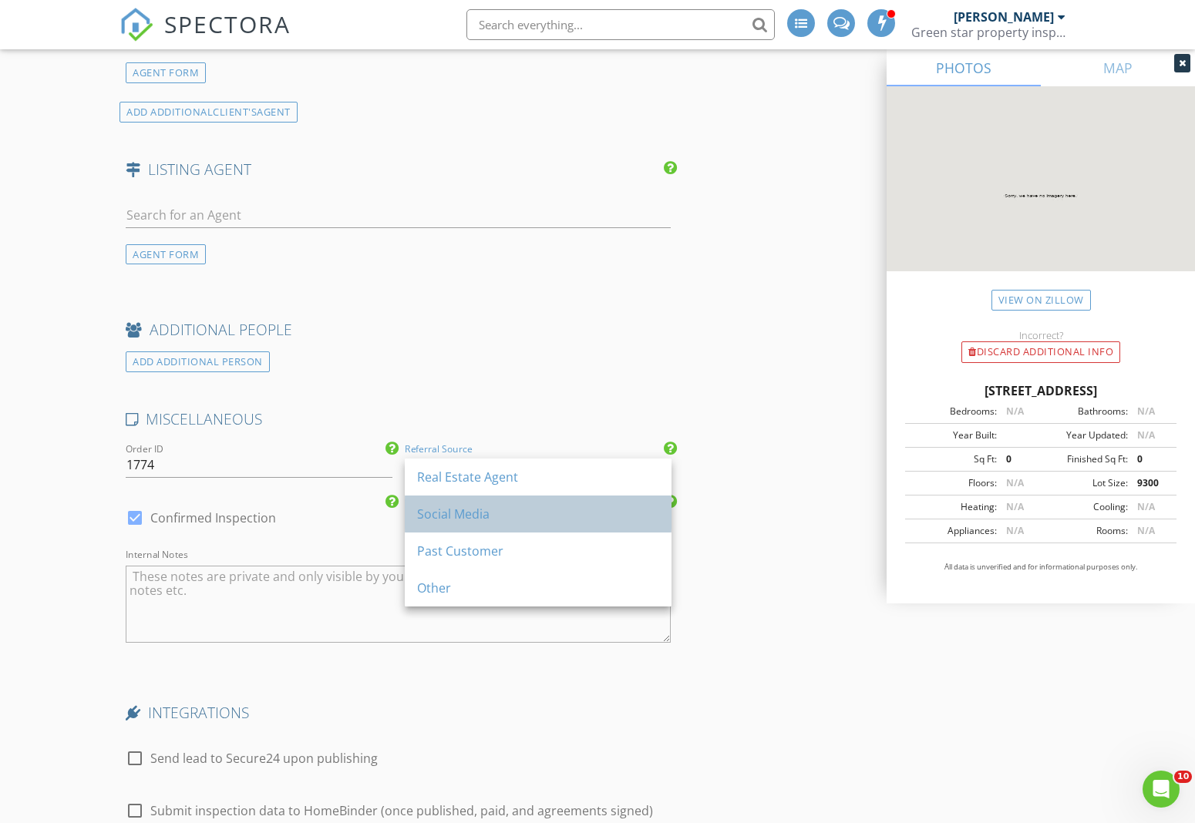
click at [503, 503] on div "Social Media" at bounding box center [538, 514] width 242 height 37
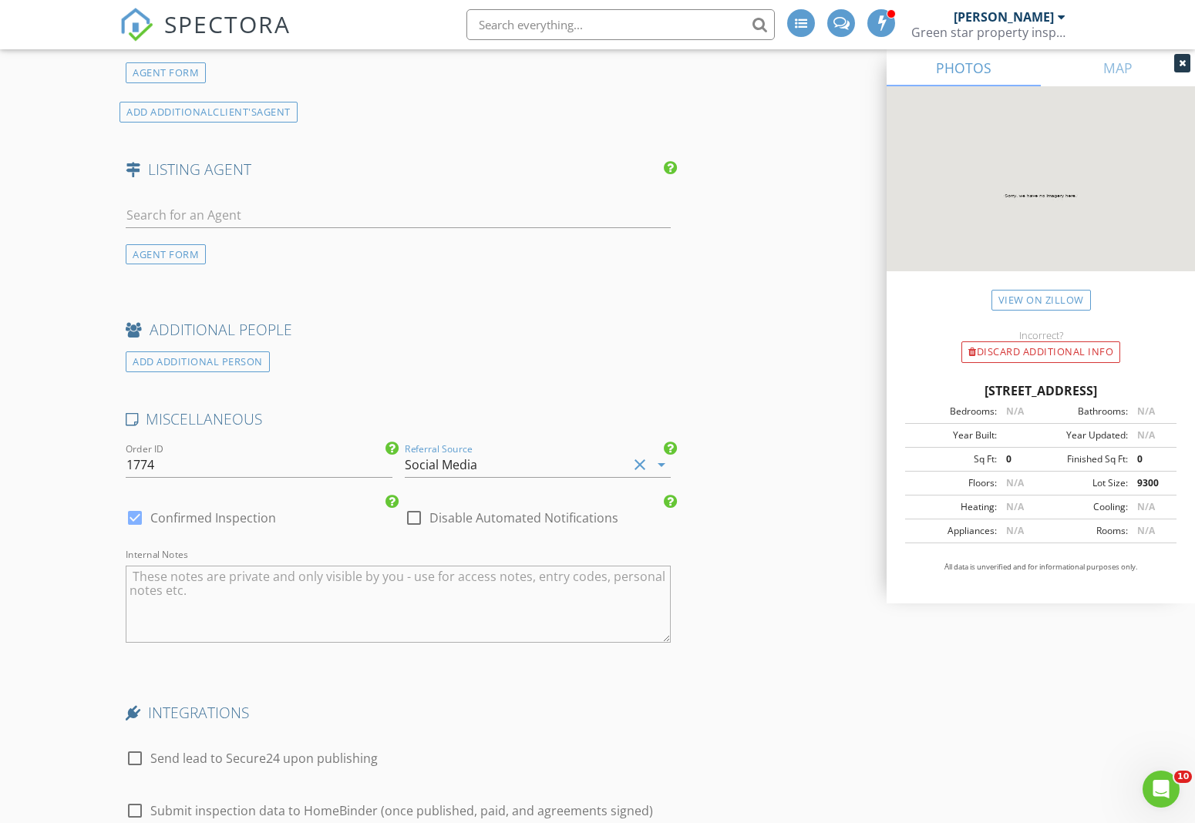
drag, startPoint x: 753, startPoint y: 545, endPoint x: 747, endPoint y: 562, distance: 18.0
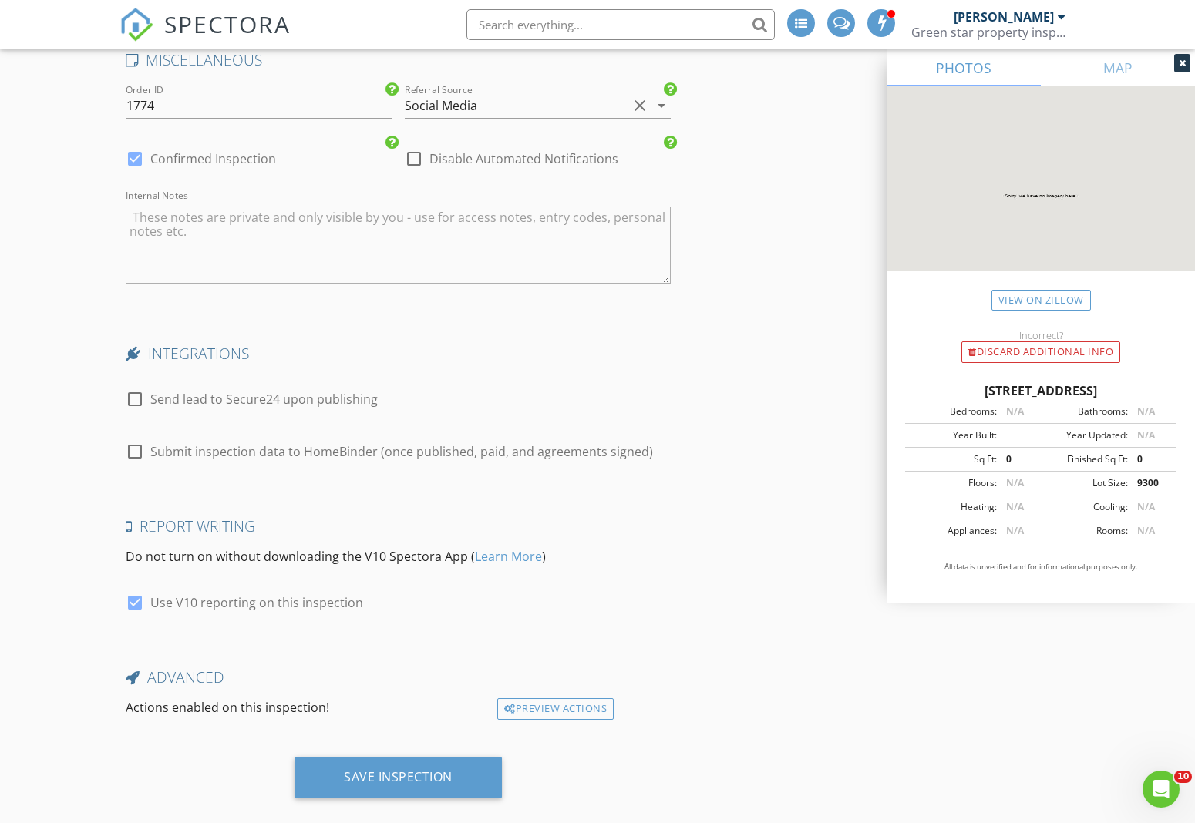
scroll to position [2464, 0]
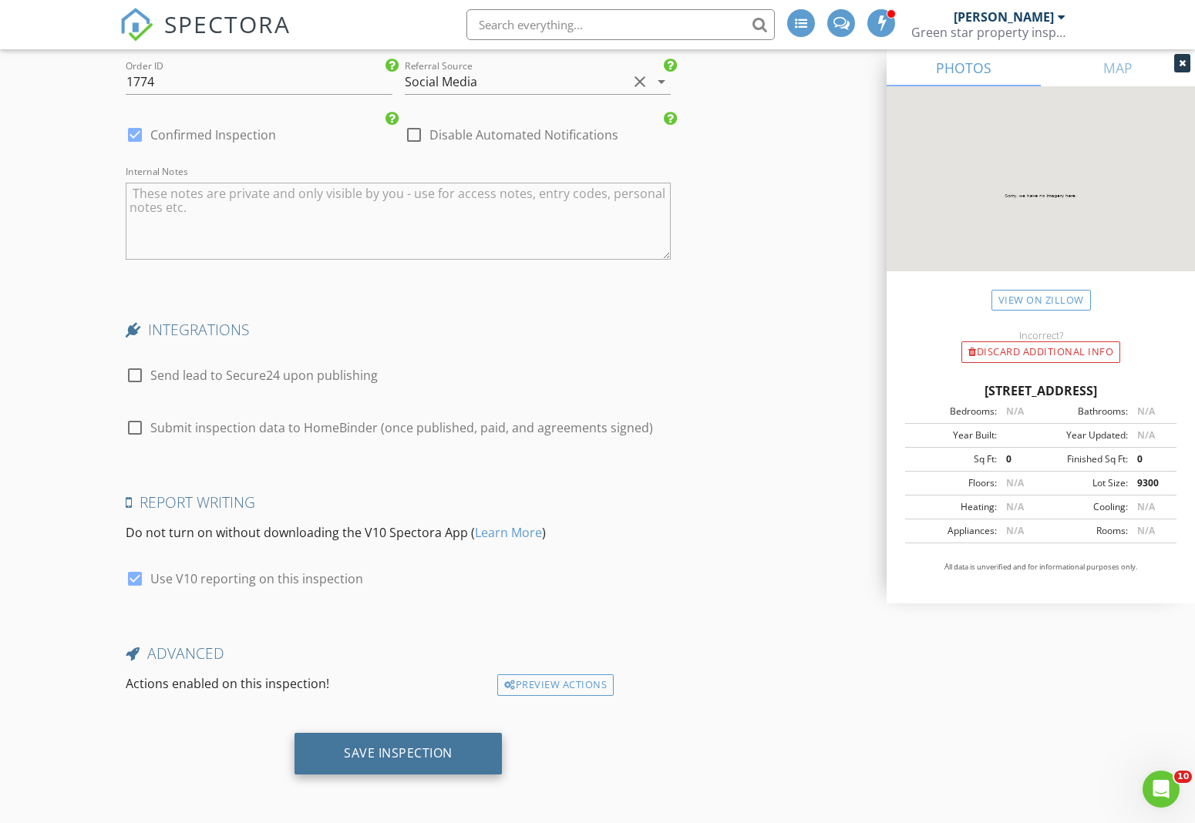
click at [386, 754] on div "Save Inspection" at bounding box center [398, 752] width 109 height 15
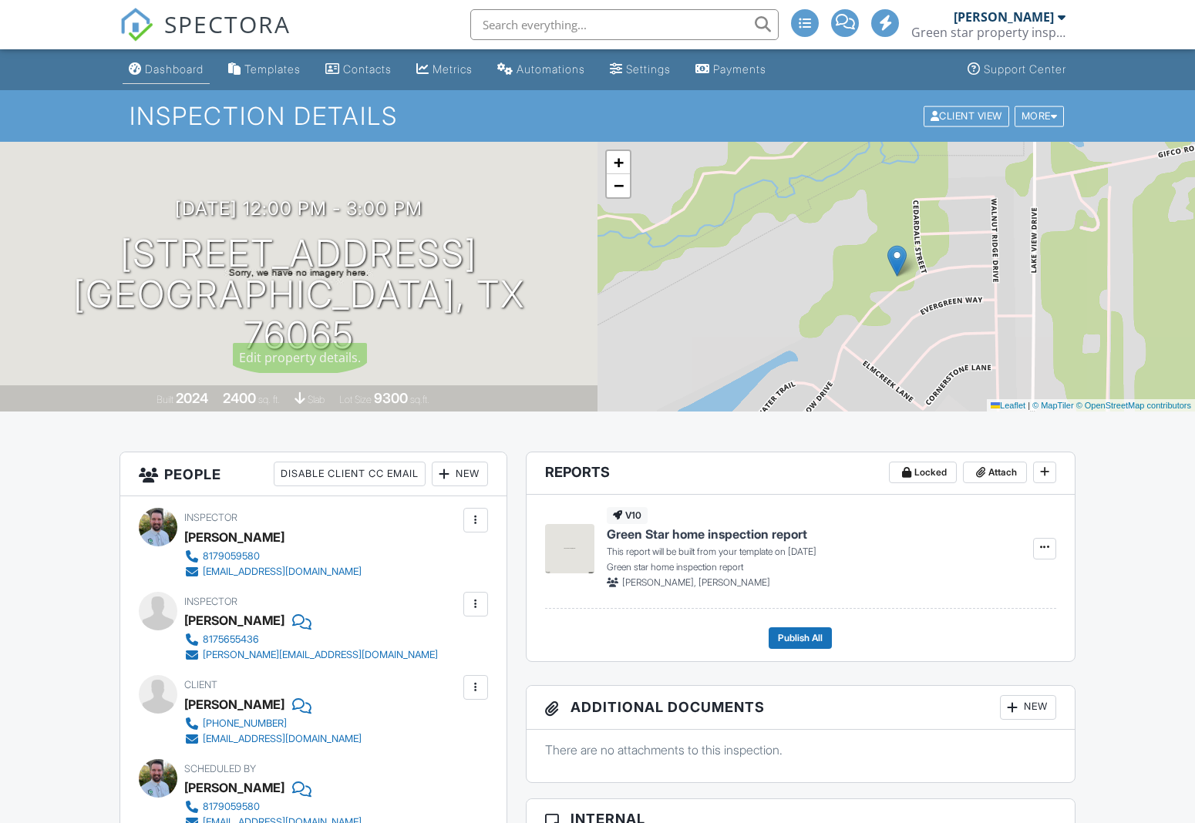
click at [187, 84] on li "Dashboard" at bounding box center [165, 69] width 93 height 41
click at [161, 67] on div "Dashboard" at bounding box center [174, 68] width 59 height 13
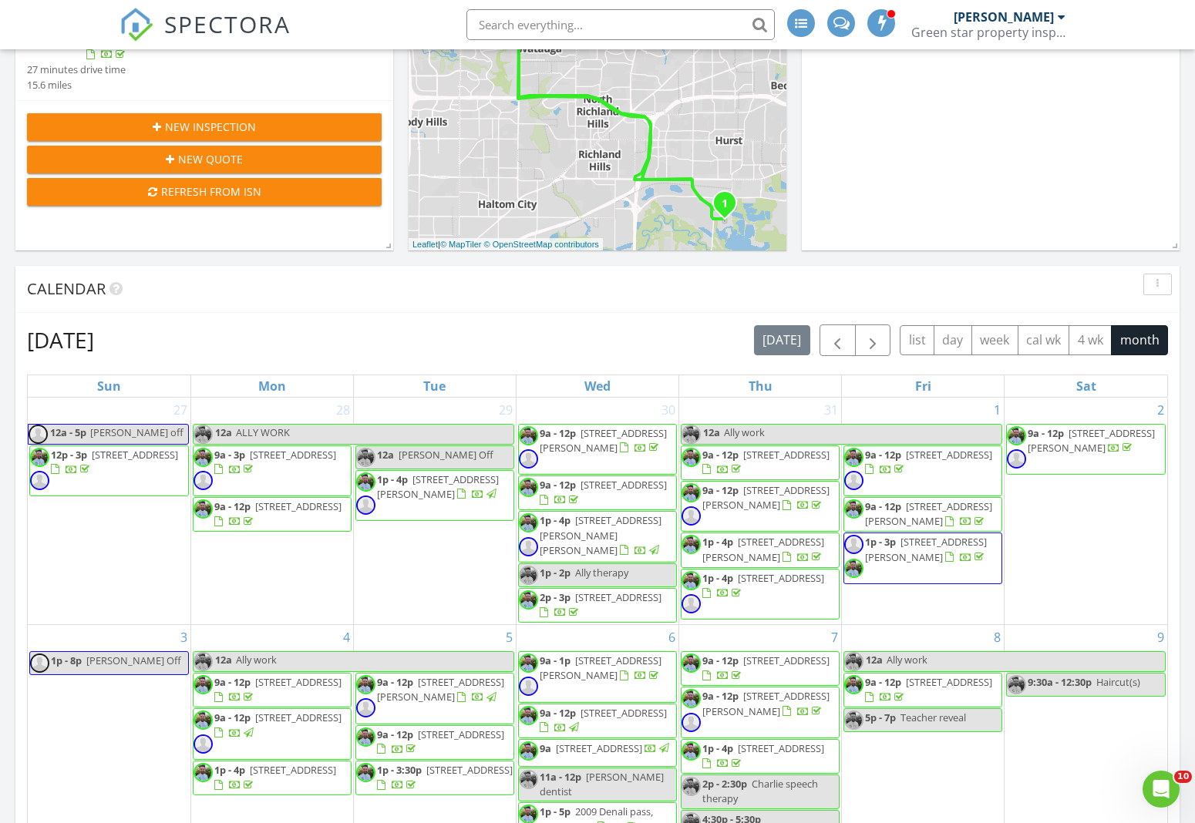
scroll to position [415, 0]
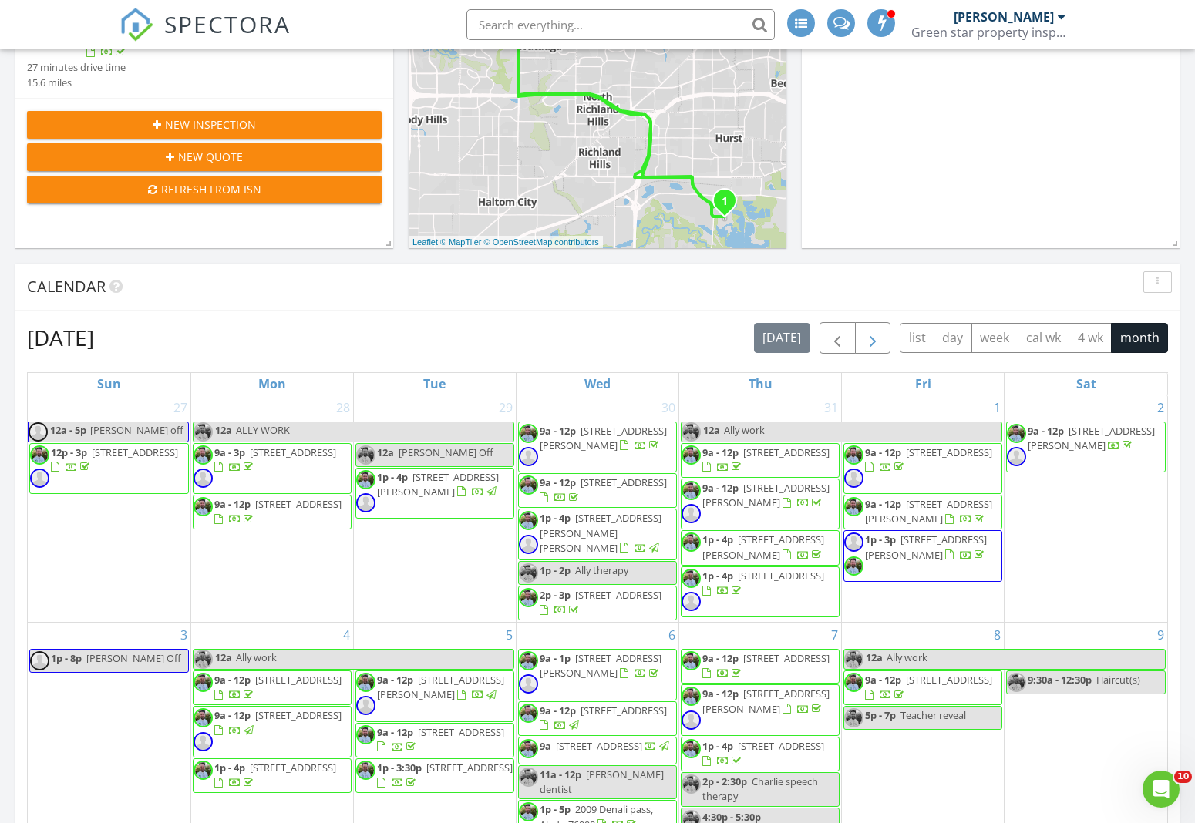
click at [859, 332] on button "button" at bounding box center [873, 338] width 36 height 32
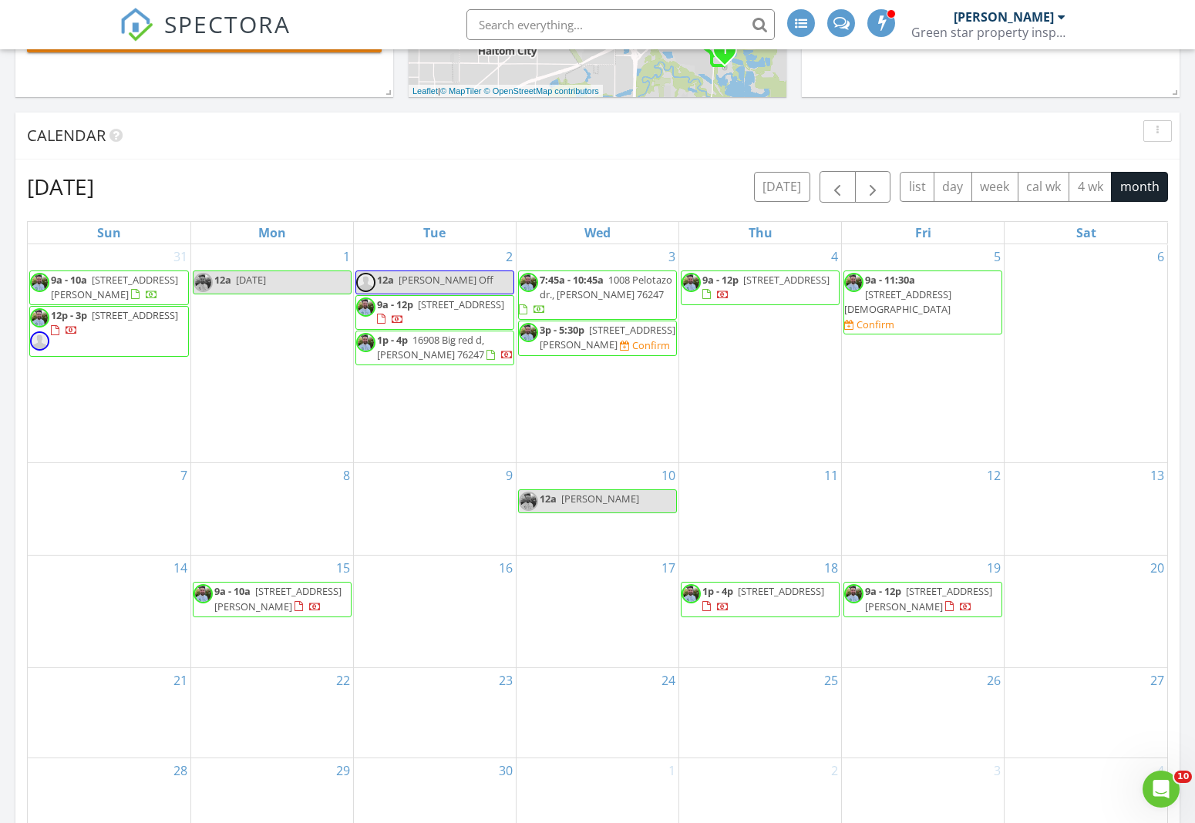
scroll to position [573, 0]
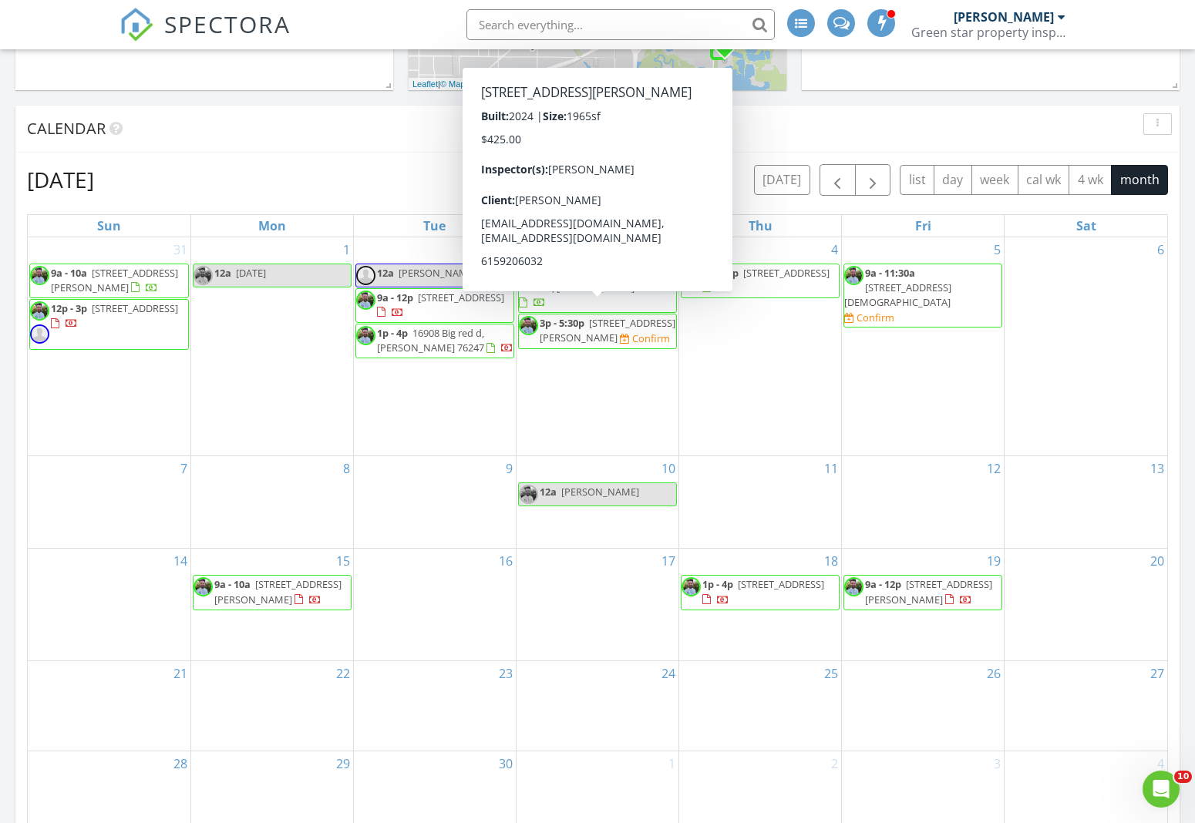
click at [614, 316] on span "8200 Korat Vista, Godley 76044" at bounding box center [608, 330] width 136 height 29
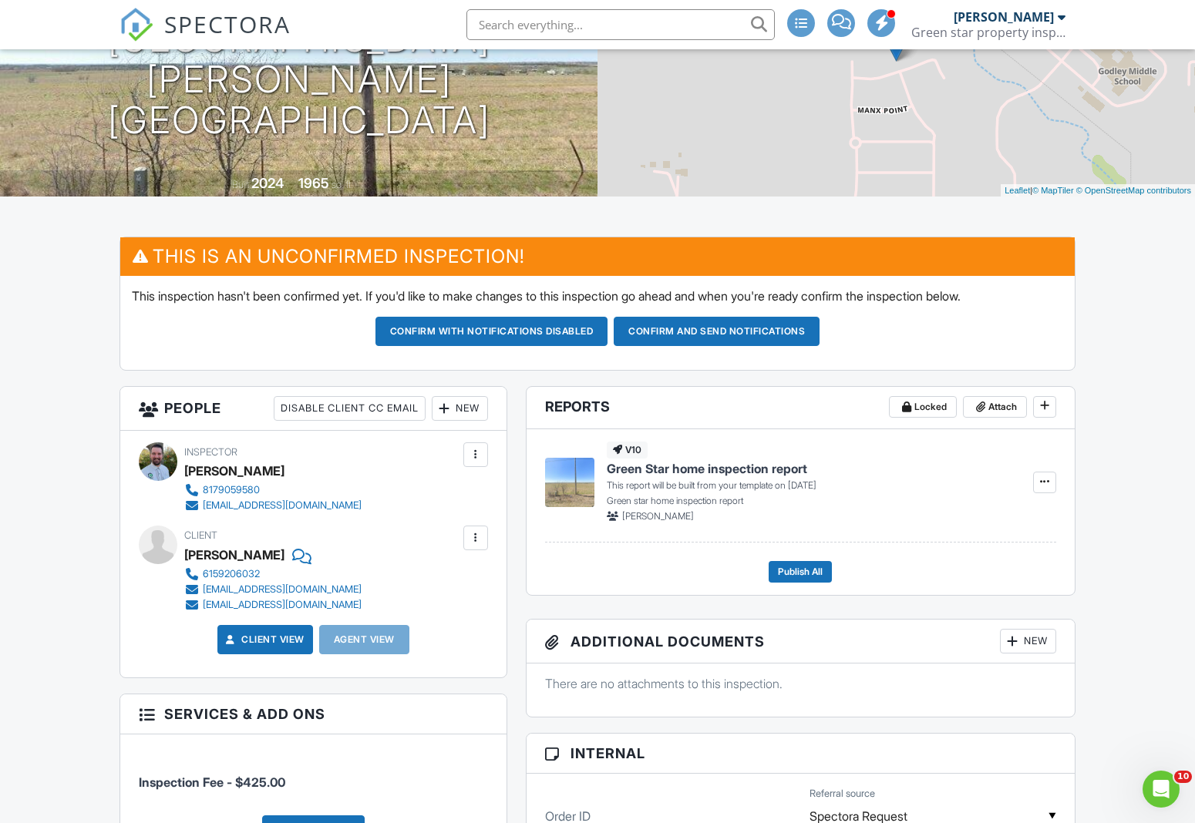
scroll to position [210, 0]
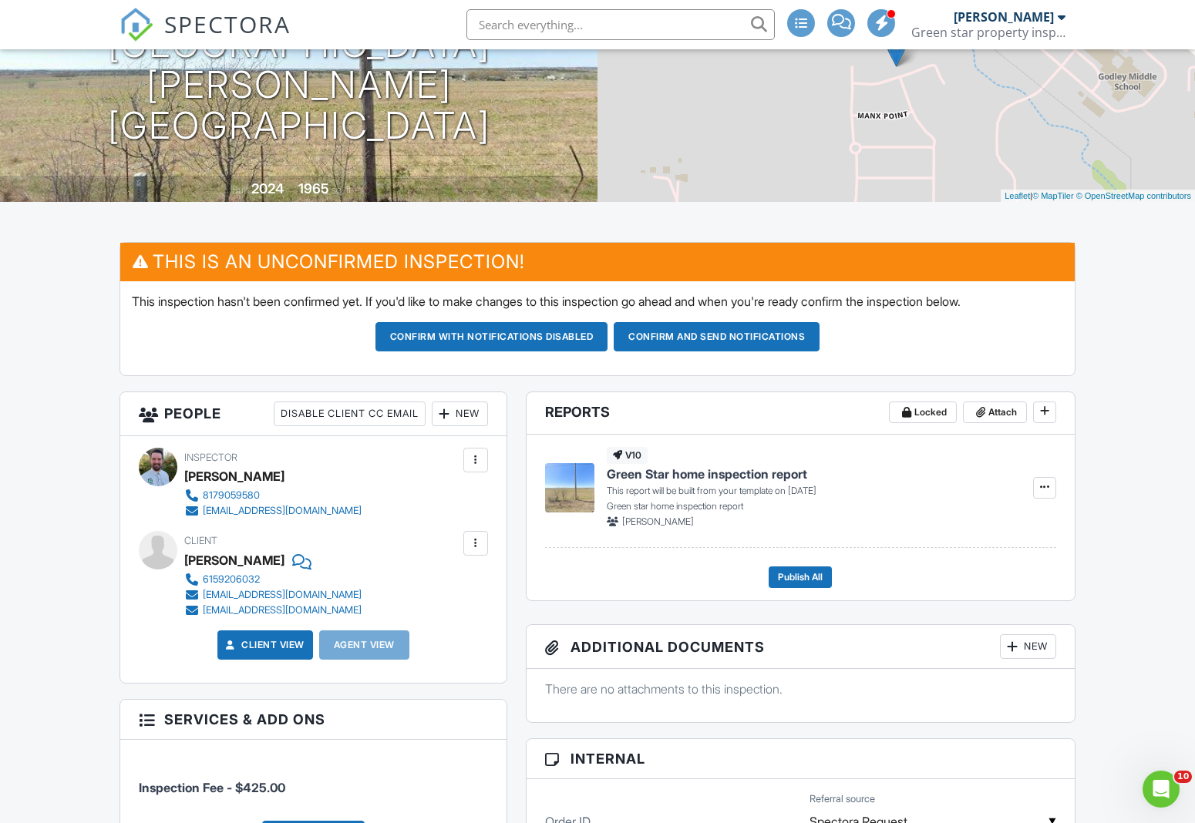
click at [465, 411] on div "New" at bounding box center [460, 414] width 56 height 25
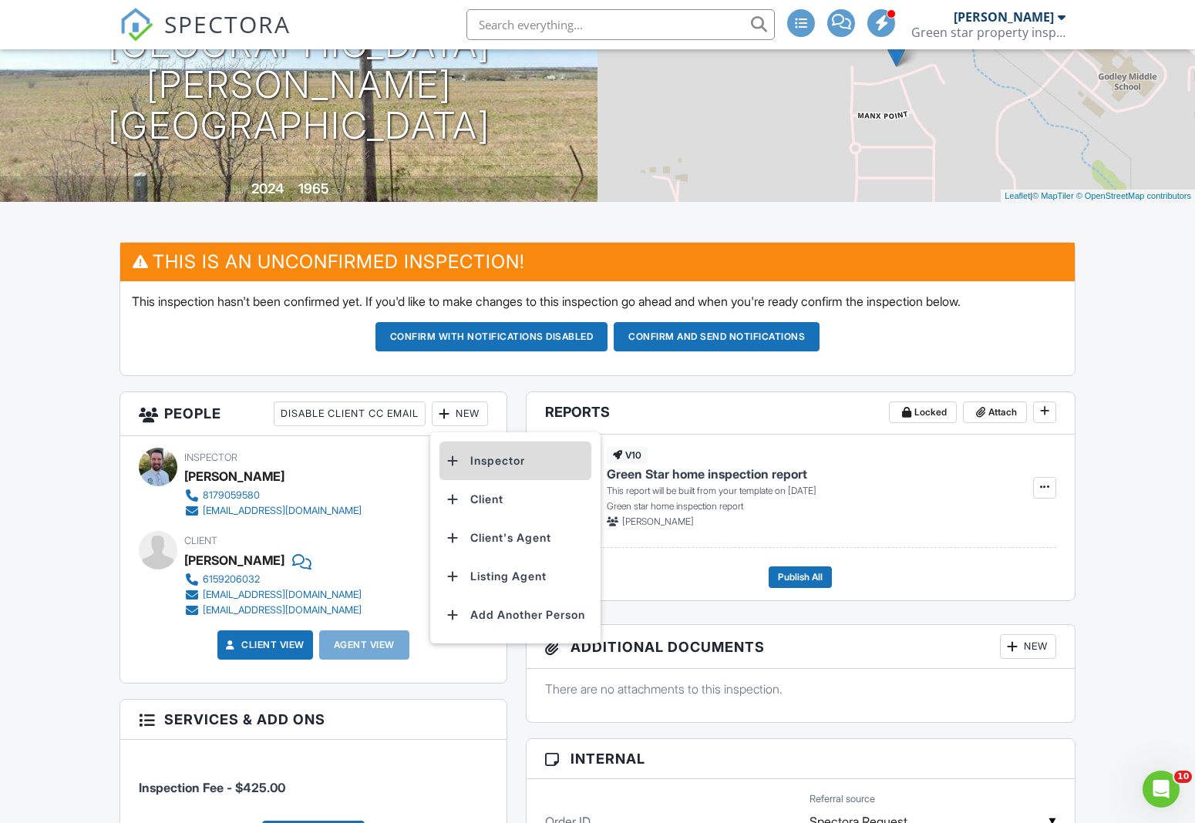
click at [476, 456] on li "Inspector" at bounding box center [515, 461] width 152 height 39
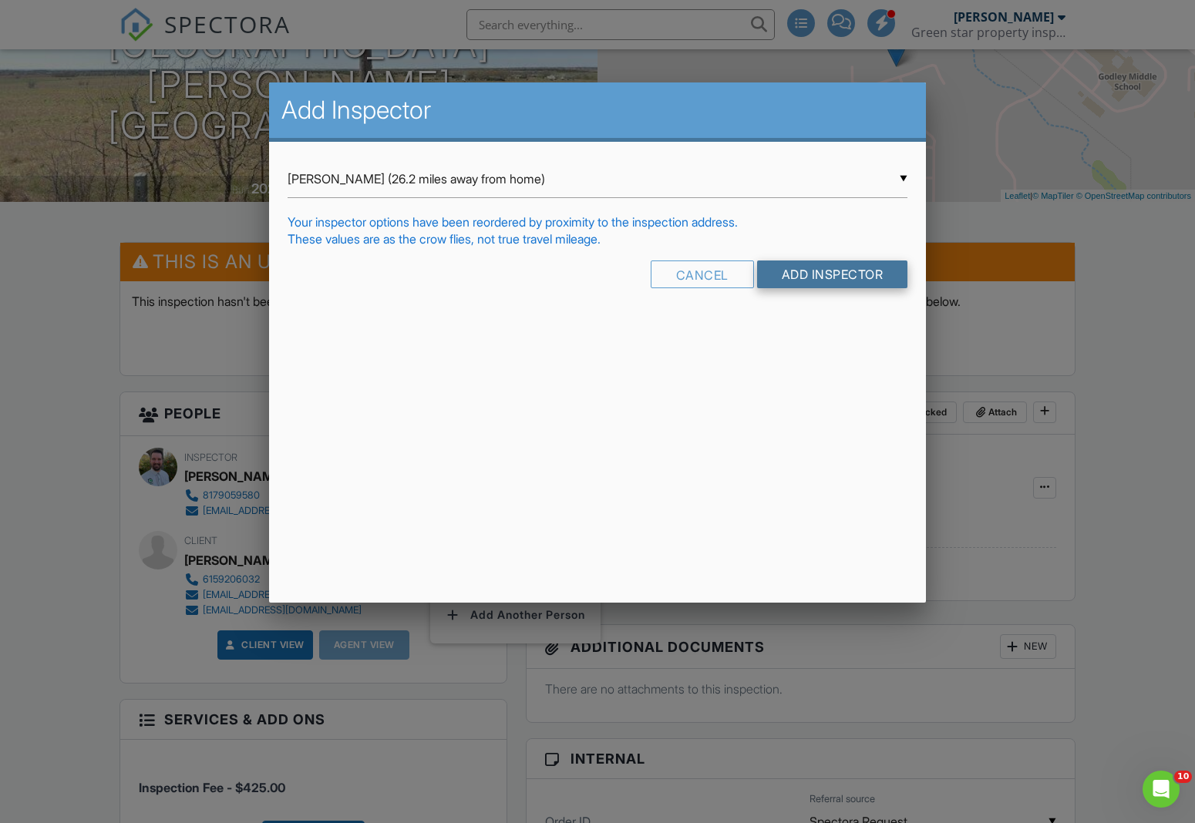
click at [829, 271] on input "Add Inspector" at bounding box center [832, 275] width 151 height 28
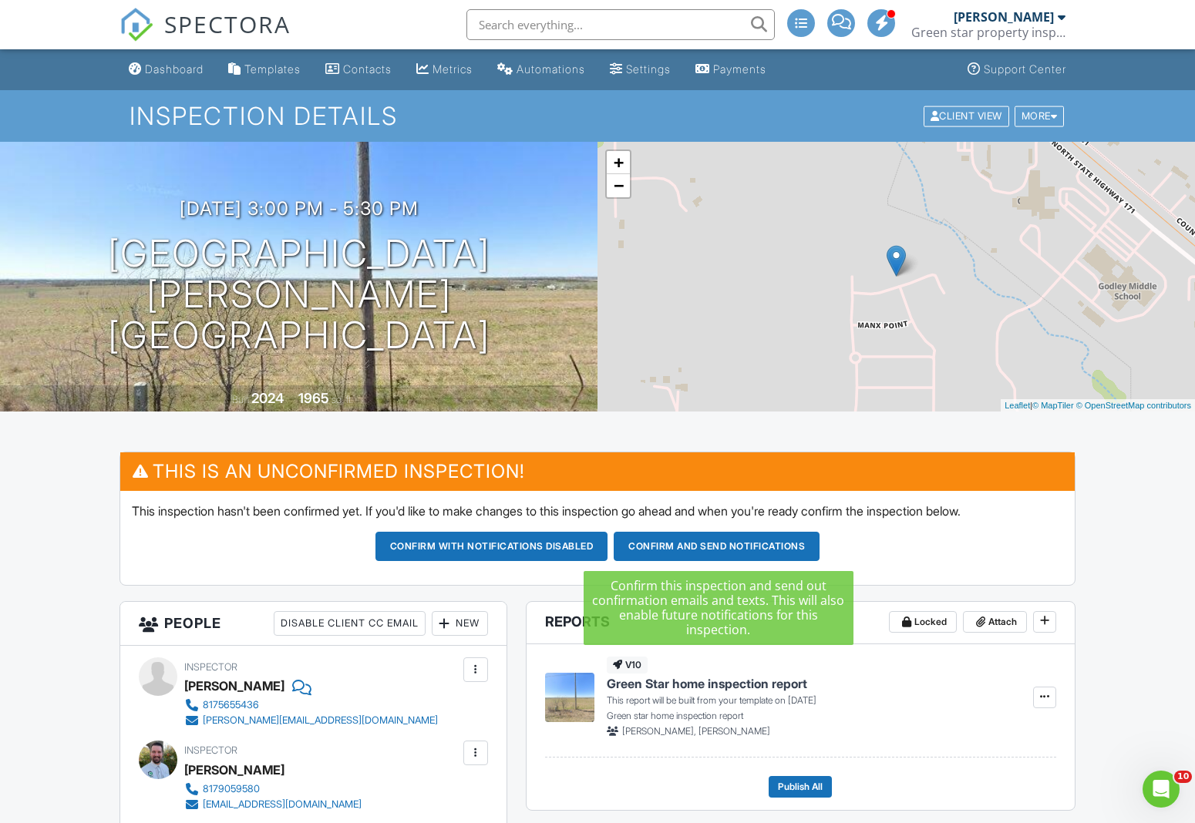
click at [608, 543] on button "Confirm and send notifications" at bounding box center [491, 546] width 233 height 29
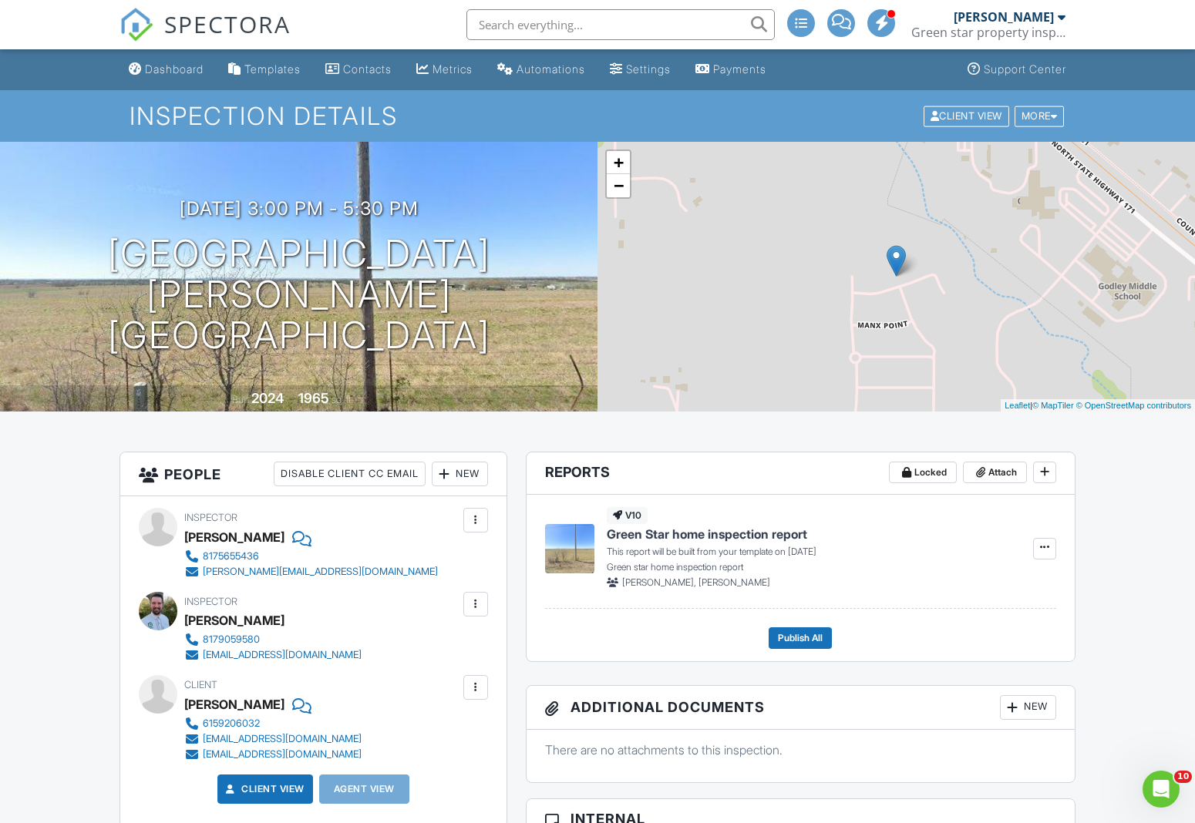
click at [177, 66] on div "Dashboard" at bounding box center [174, 68] width 59 height 13
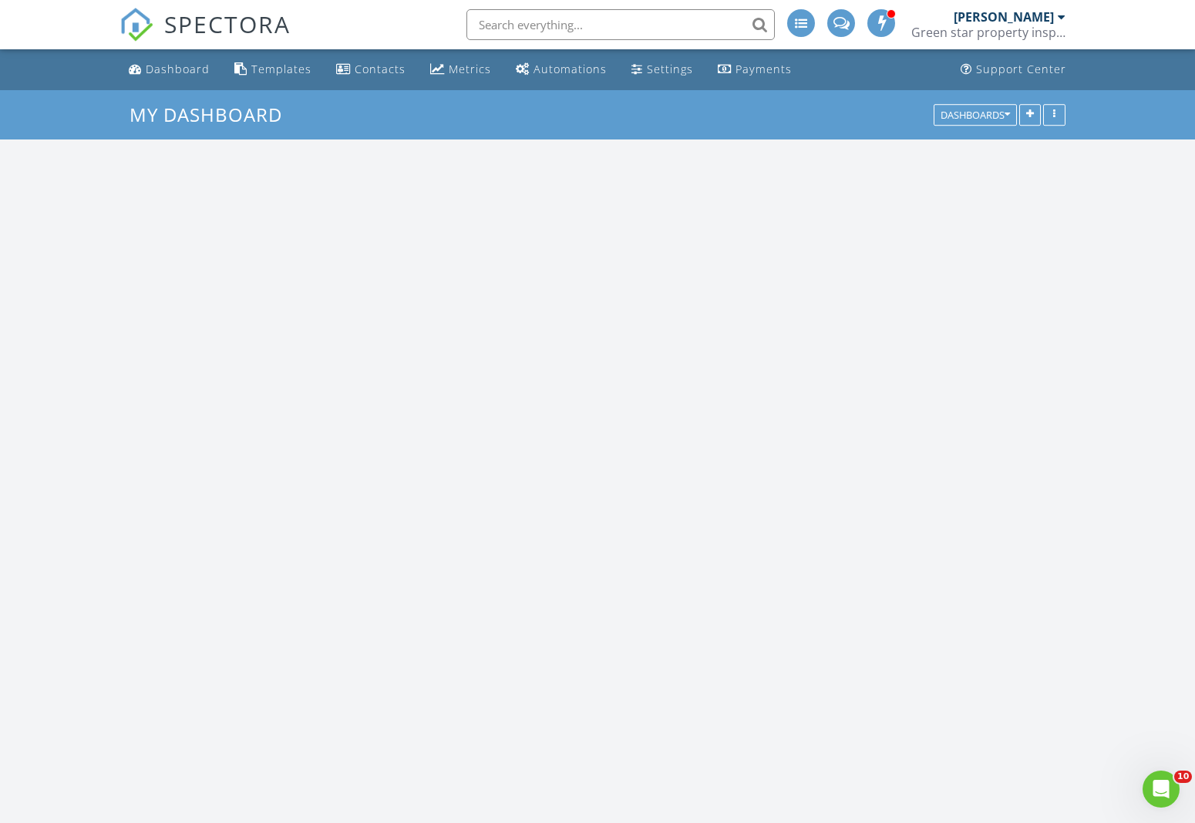
scroll to position [1404, 1196]
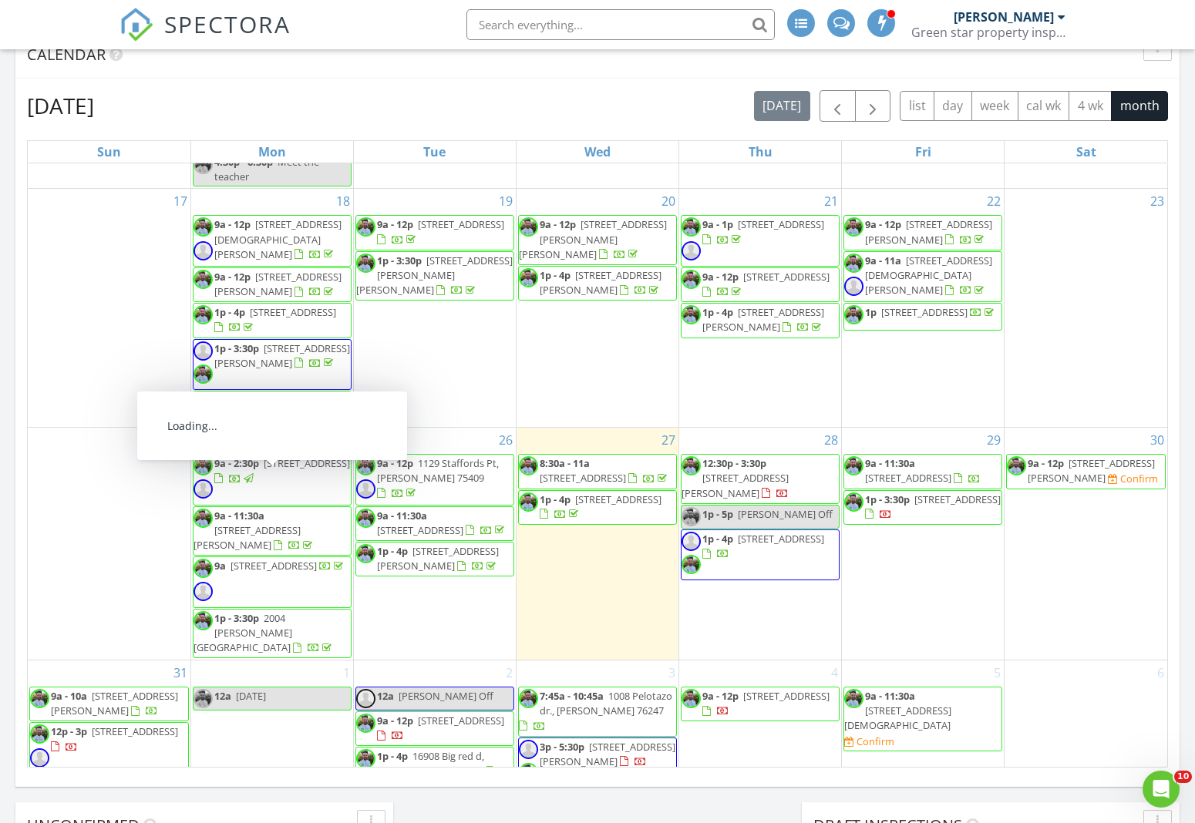
scroll to position [647, 0]
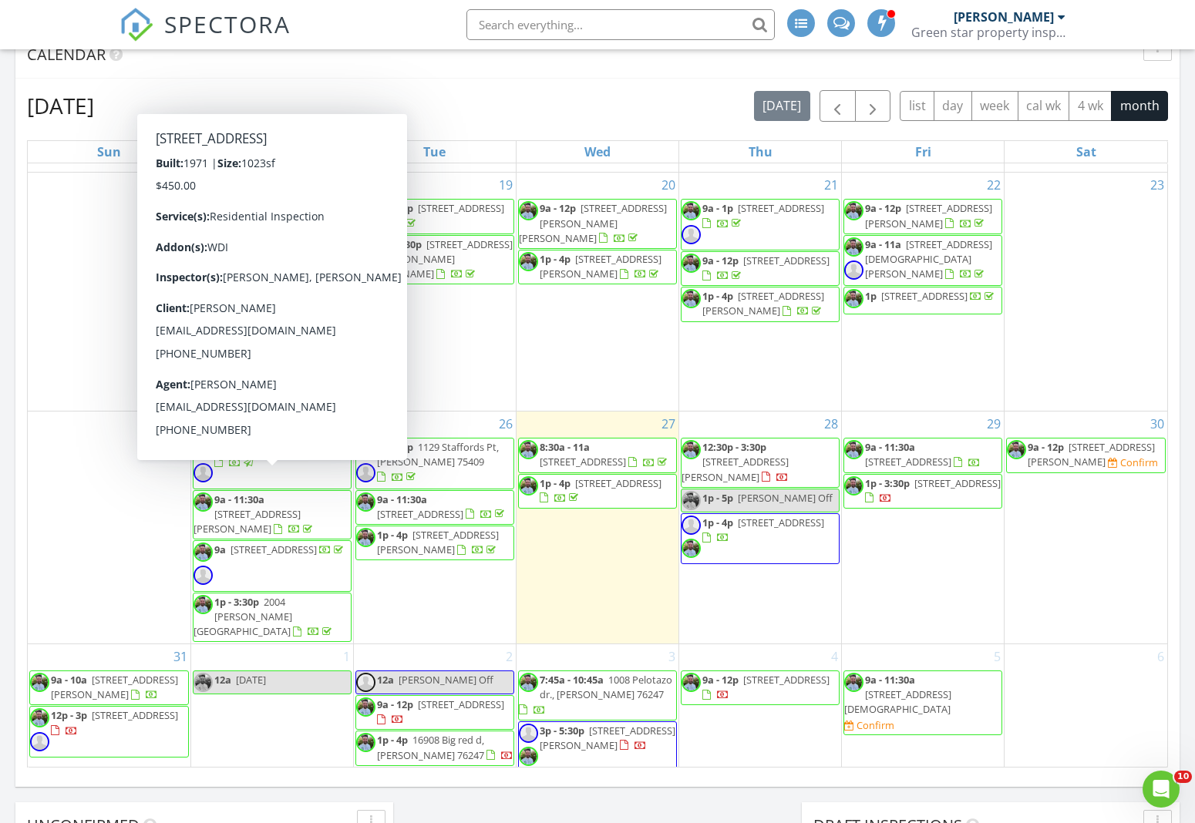
click at [8, 428] on div "Today Christopher Kiminki 8:30 am 2412 Stadium View Dr, Fort Worth , TX 76118 C…" at bounding box center [597, 255] width 1195 height 1403
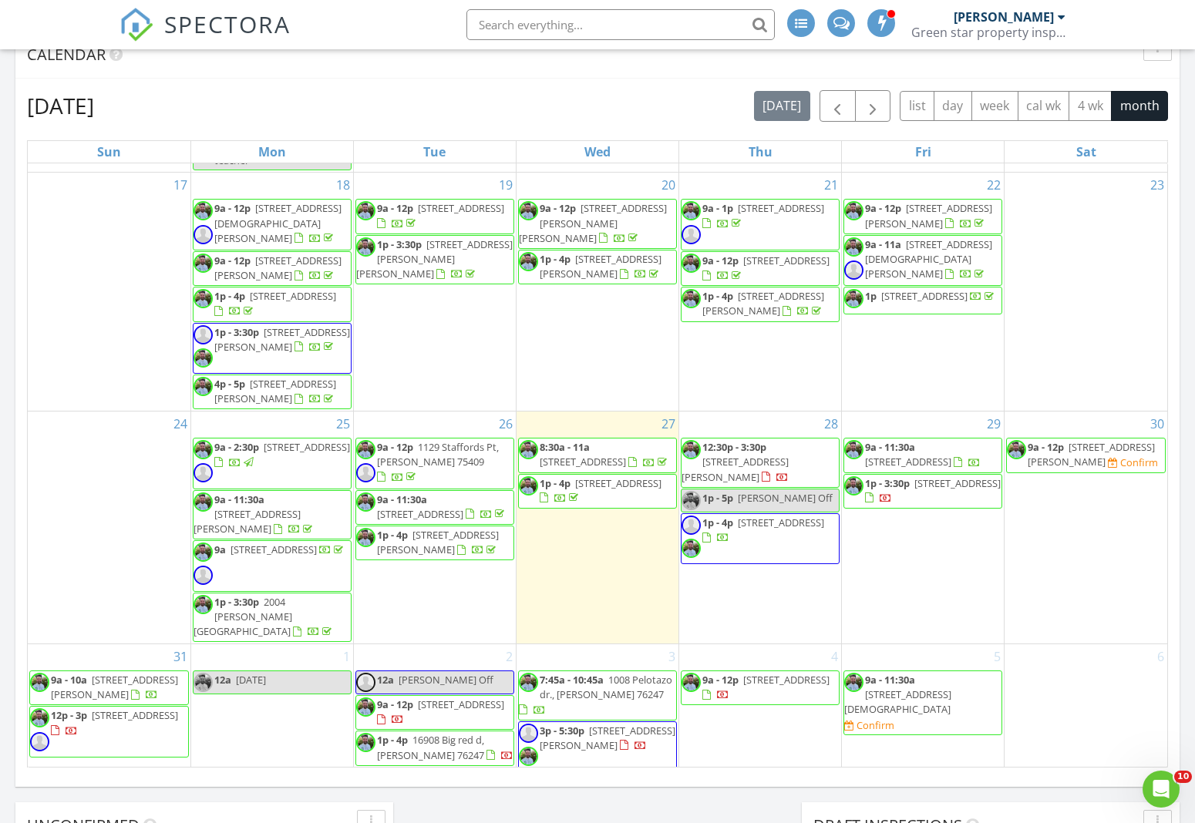
click at [5, 250] on div "Today Christopher Kiminki 8:30 am 2412 Stadium View Dr, Fort Worth , TX 76118 C…" at bounding box center [597, 255] width 1195 height 1403
click at [442, 264] on span "[STREET_ADDRESS][PERSON_NAME][PERSON_NAME]" at bounding box center [434, 258] width 156 height 43
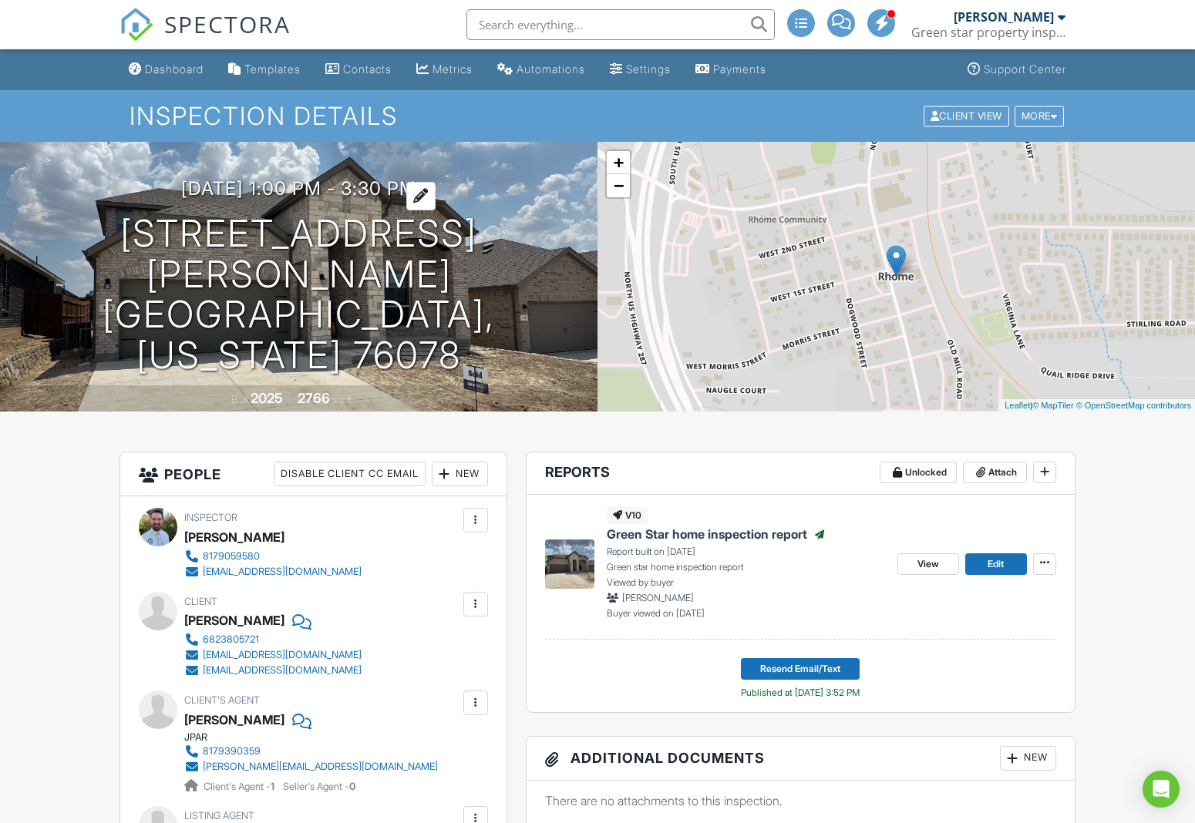
click at [219, 199] on h3 "08/19/2025 1:00 pm - 3:30 pm" at bounding box center [298, 188] width 235 height 21
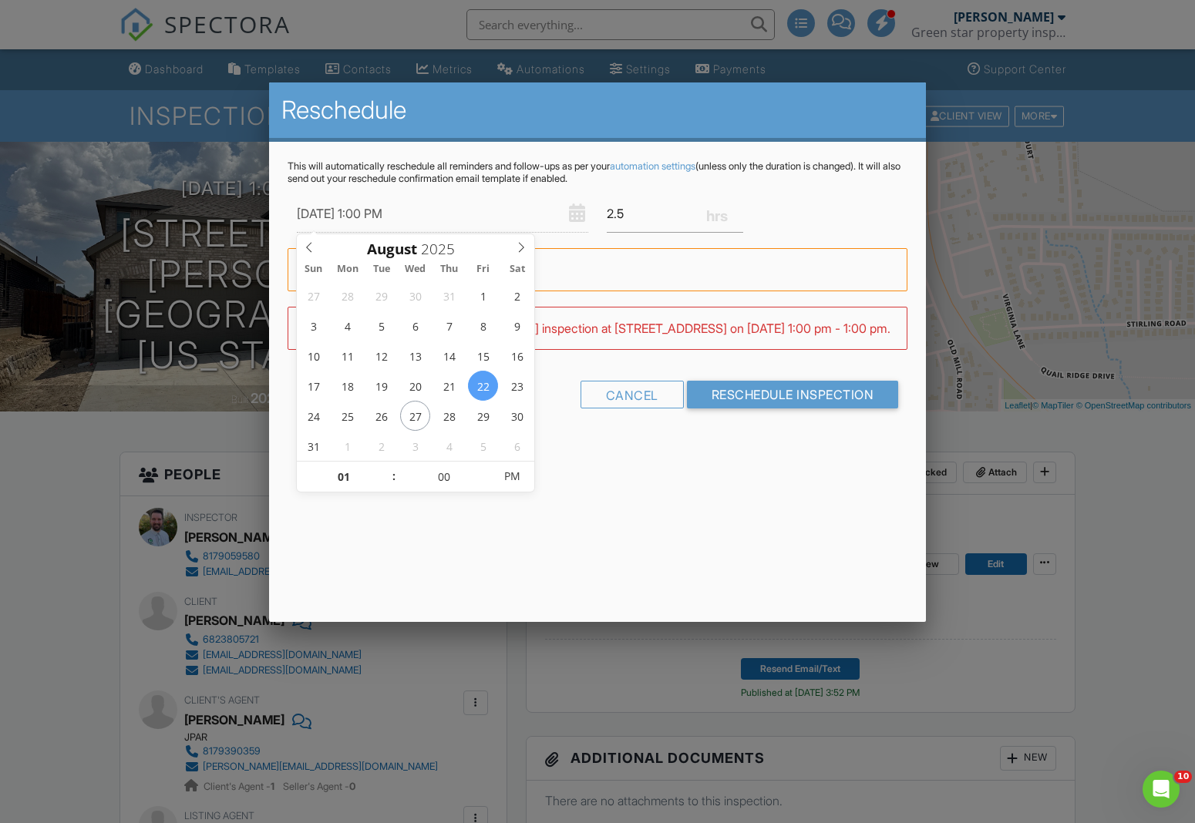
click at [557, 396] on form "08/22/2025 1:00 PM 2.5 Warning: this date/time is in the past. WARNING: Conflic…" at bounding box center [598, 308] width 621 height 226
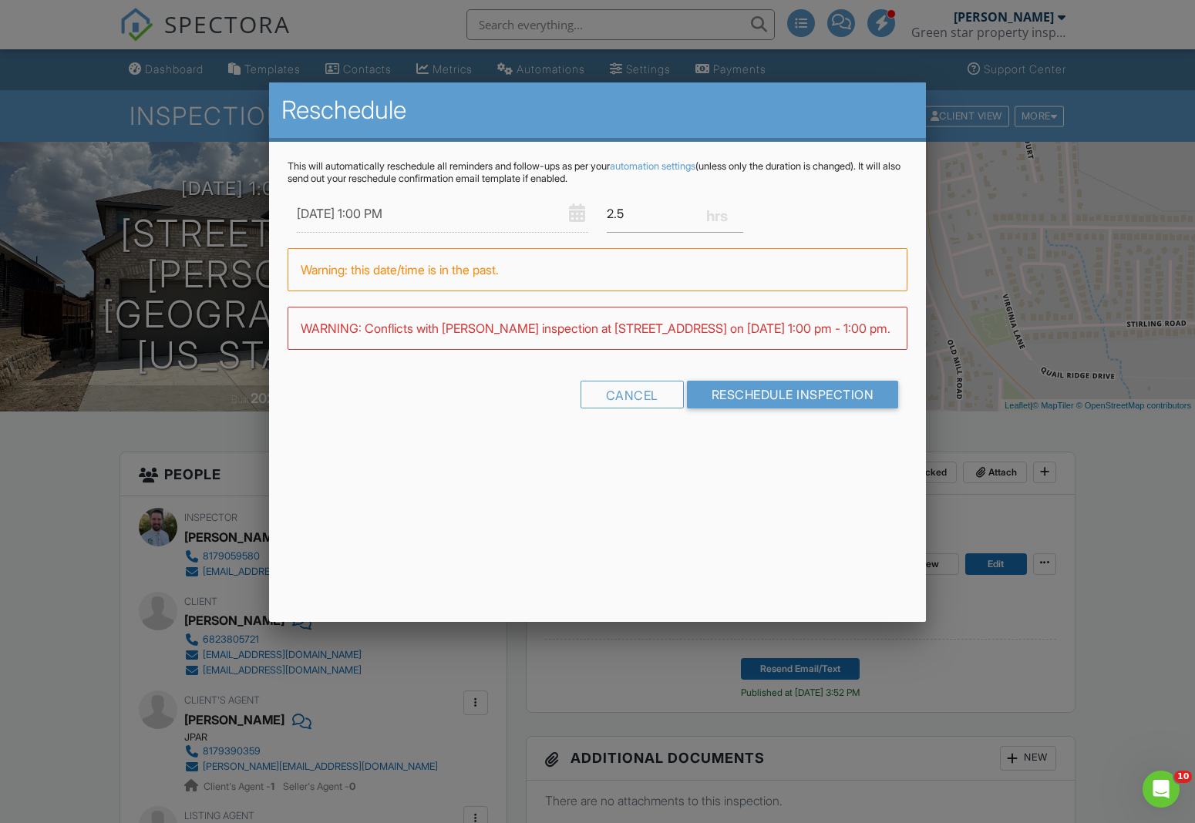
click at [395, 213] on input "08/22/2025 1:00 PM" at bounding box center [442, 214] width 291 height 38
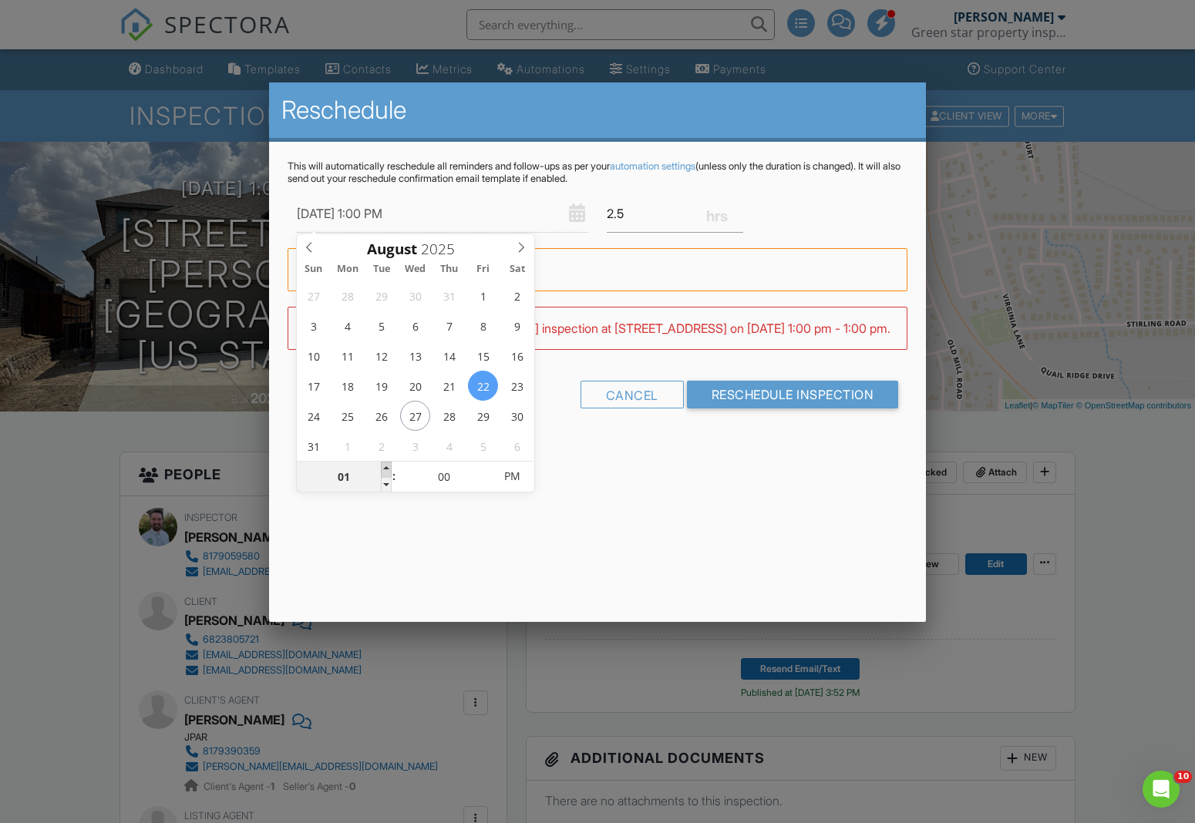
type input "08/22/2025 2:00 PM"
type input "02"
click at [388, 469] on span at bounding box center [386, 469] width 11 height 15
type input "08/22/2025 3:00 PM"
type input "03"
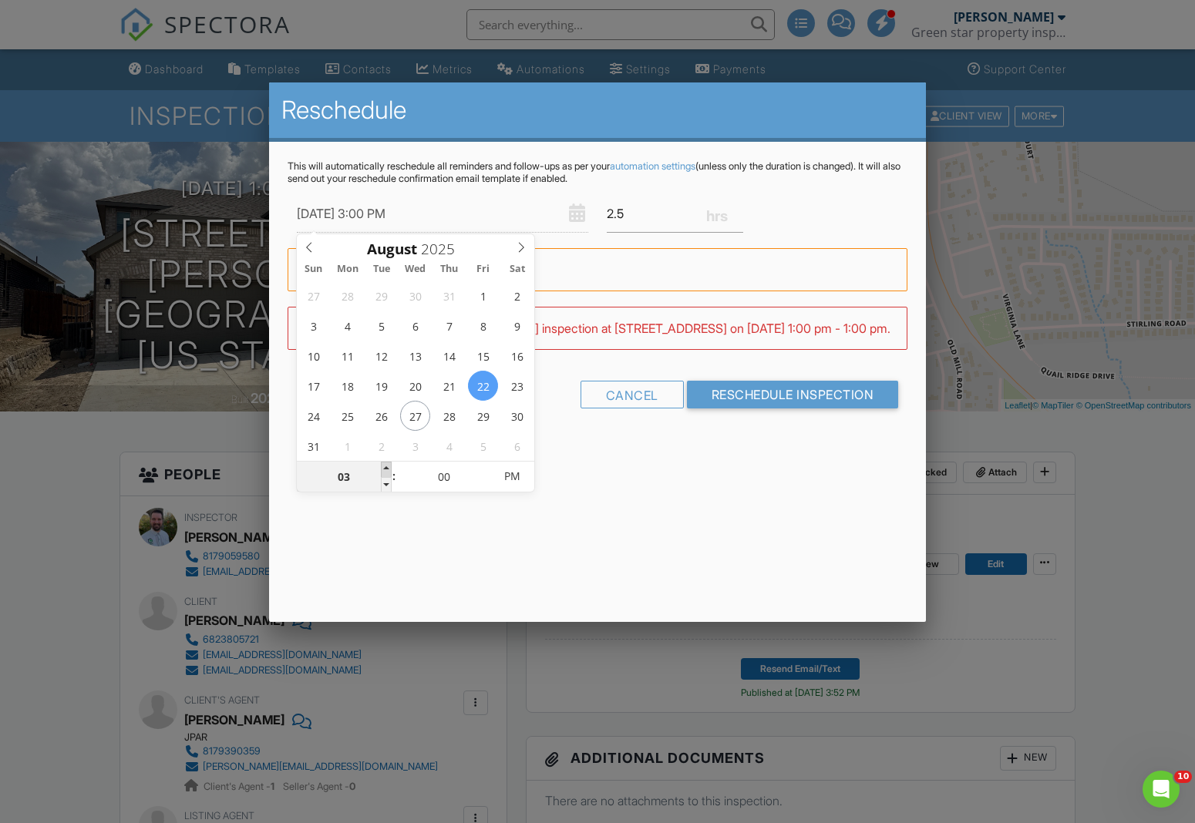
click at [387, 469] on span at bounding box center [386, 469] width 11 height 15
type input "08/22/2025 4:00 PM"
type input "04"
click at [387, 469] on span at bounding box center [386, 469] width 11 height 15
type input "08/22/2025 5:00 PM"
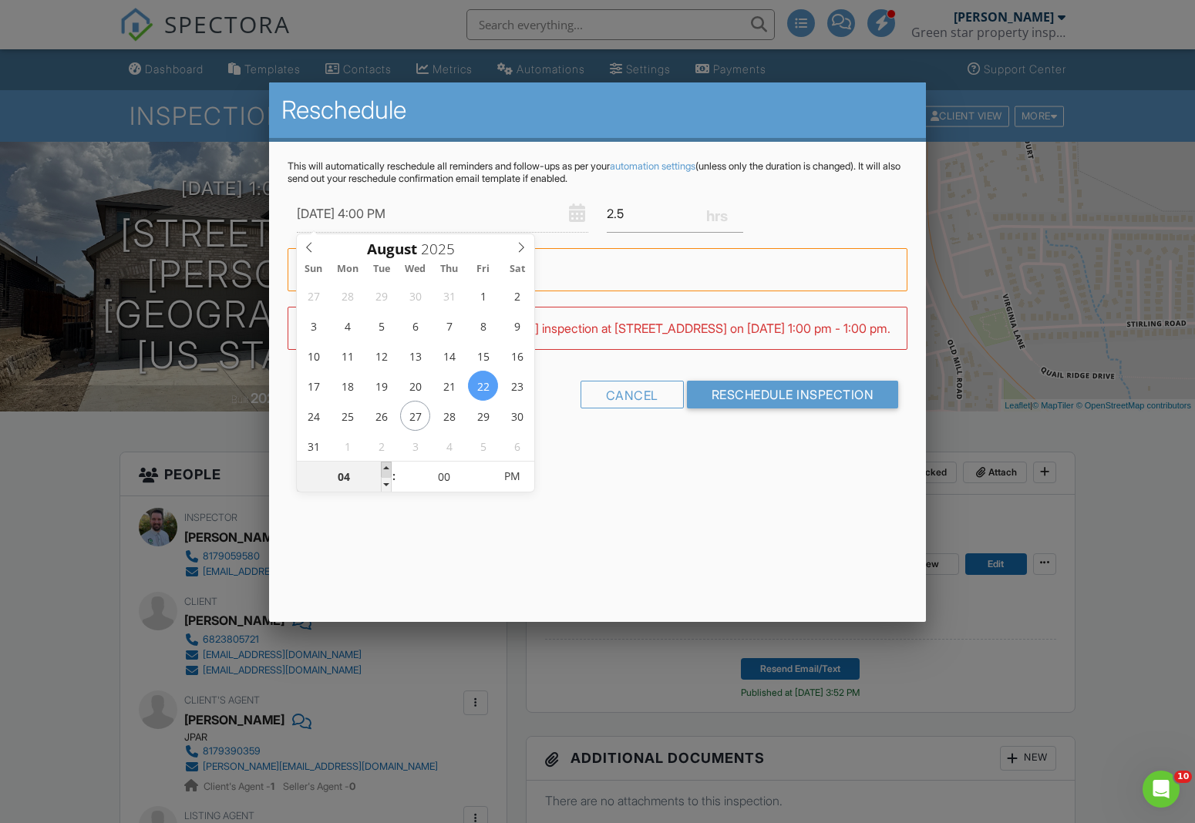
type input "05"
click at [387, 469] on span at bounding box center [386, 469] width 11 height 15
type input "08/22/2025 4:00 PM"
type input "04"
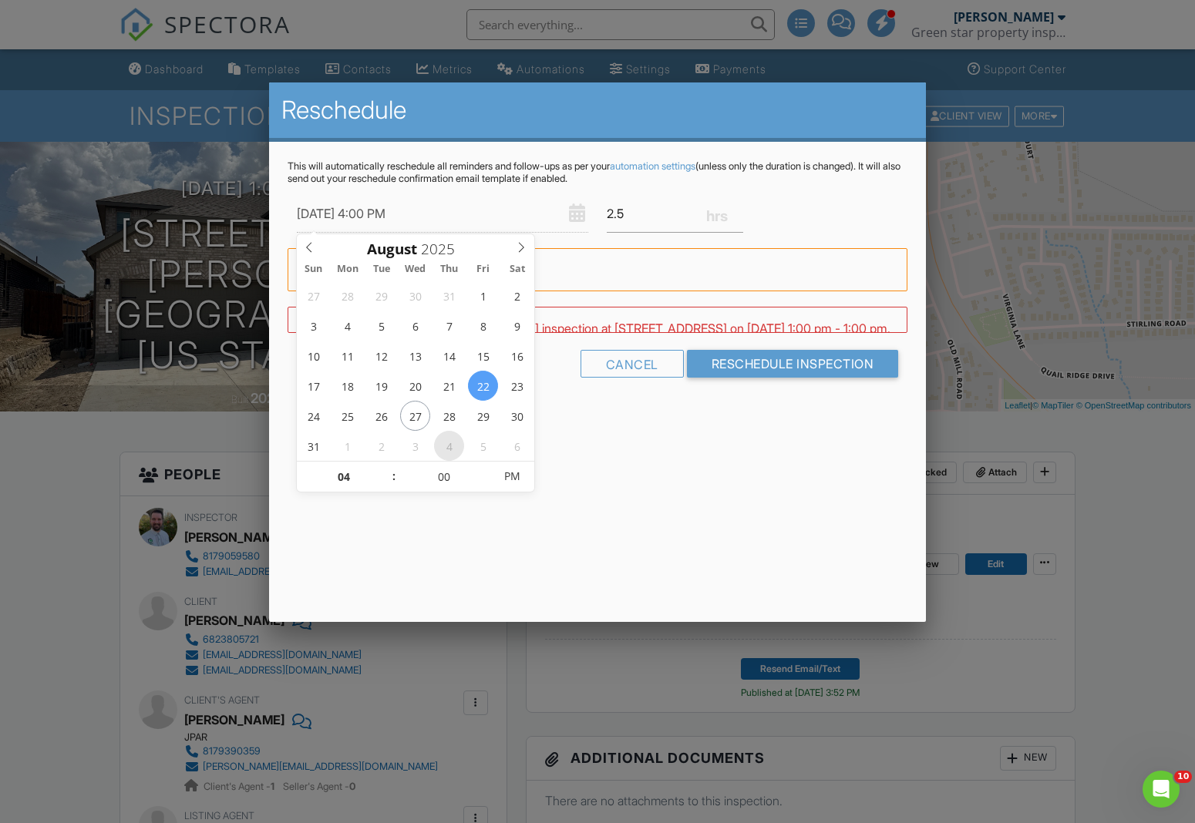
drag, startPoint x: 387, startPoint y: 483, endPoint x: 439, endPoint y: 456, distance: 58.6
click at [387, 483] on span at bounding box center [386, 484] width 11 height 15
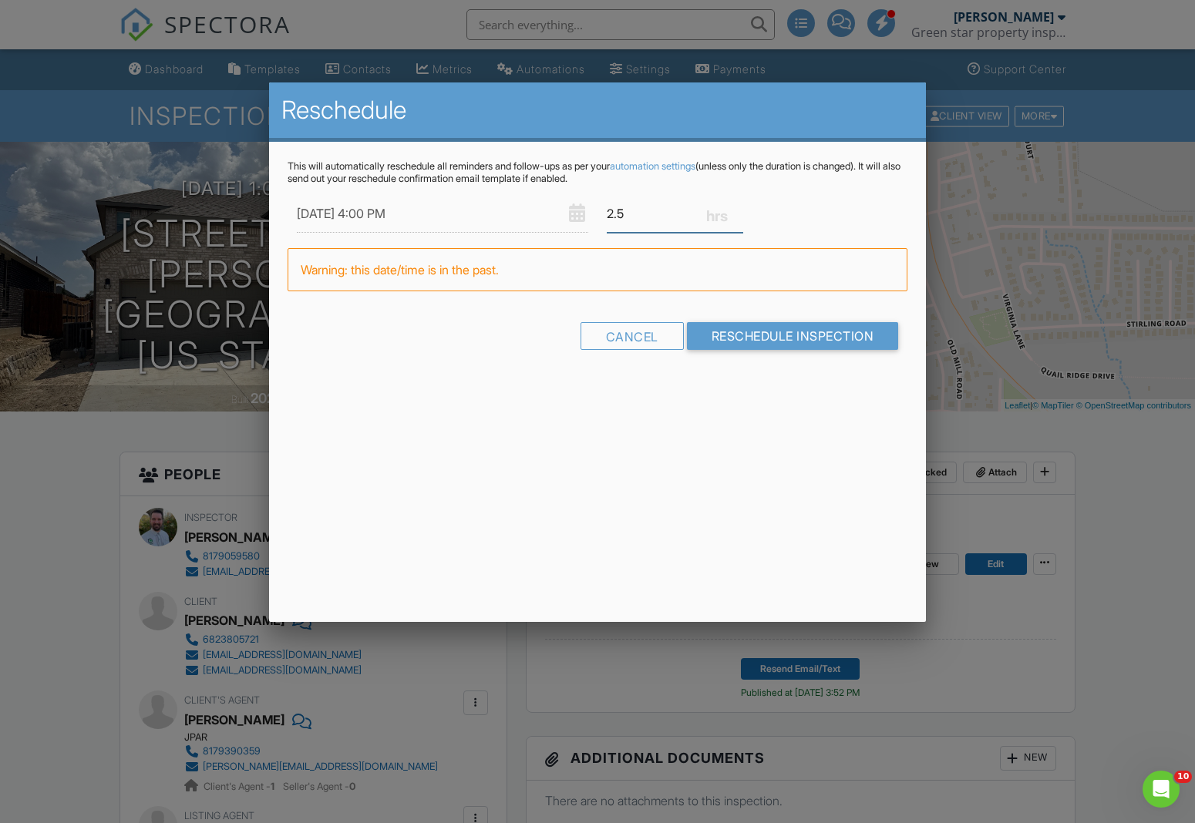
drag, startPoint x: 645, startPoint y: 216, endPoint x: 616, endPoint y: 227, distance: 31.5
click at [575, 213] on div "08/22/2025 4:00 PM 2.5" at bounding box center [598, 214] width 621 height 38
type input "1"
click at [620, 338] on div "Cancel" at bounding box center [631, 336] width 103 height 28
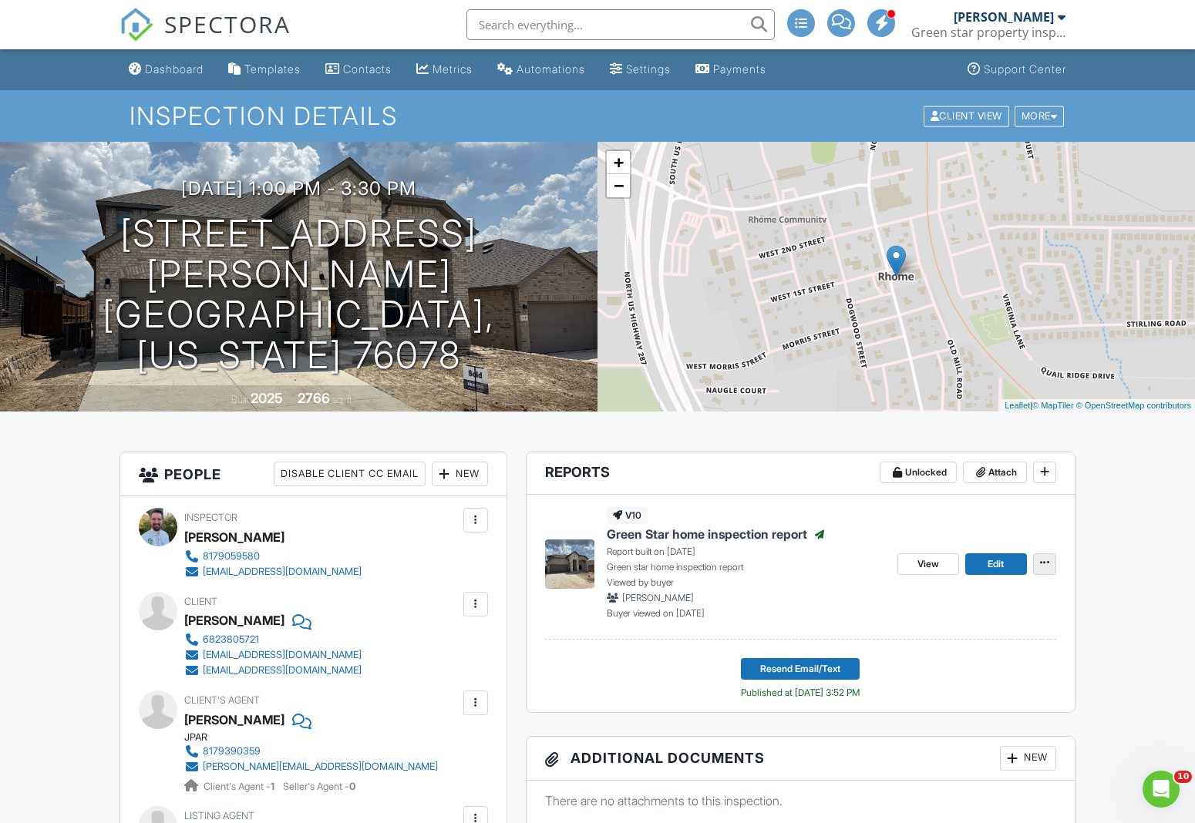
click at [1044, 562] on icon at bounding box center [1044, 562] width 9 height 15
click at [955, 646] on span "Reinspection Report" at bounding box center [969, 641] width 99 height 16
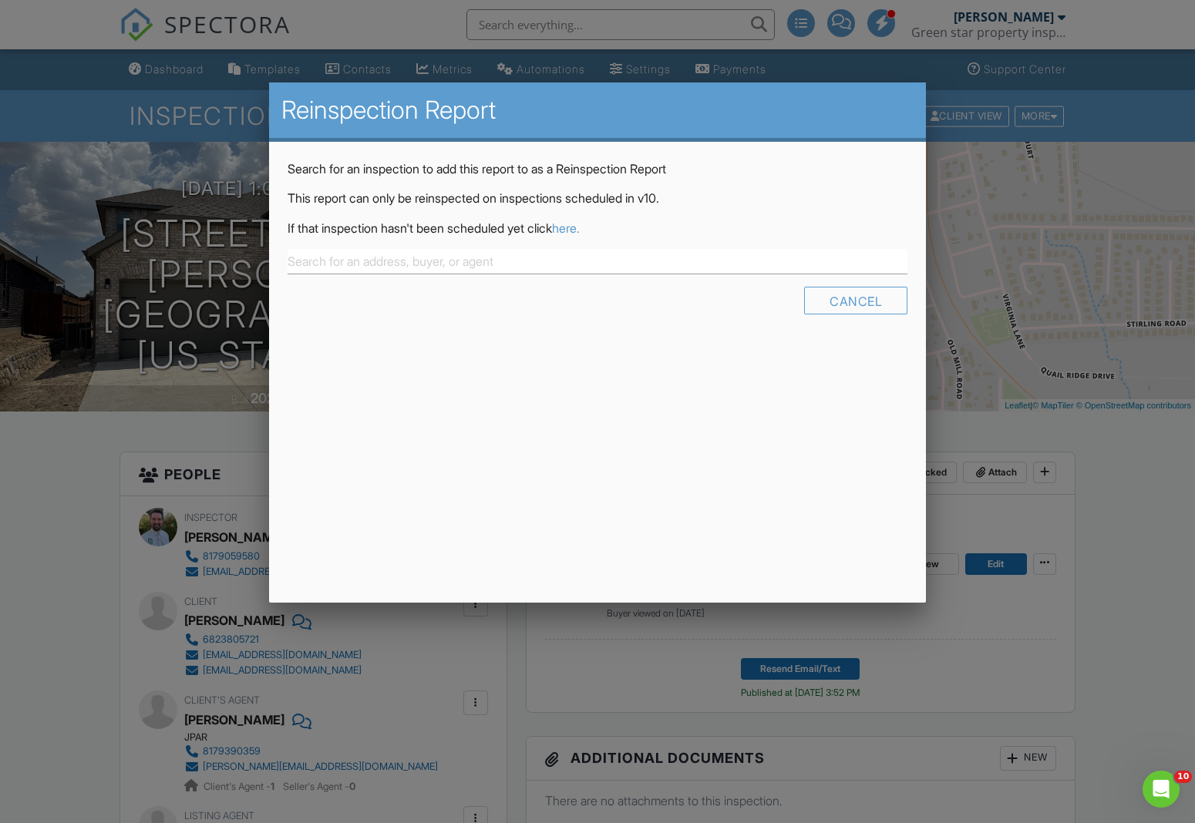
click at [580, 228] on link "here." at bounding box center [566, 227] width 28 height 15
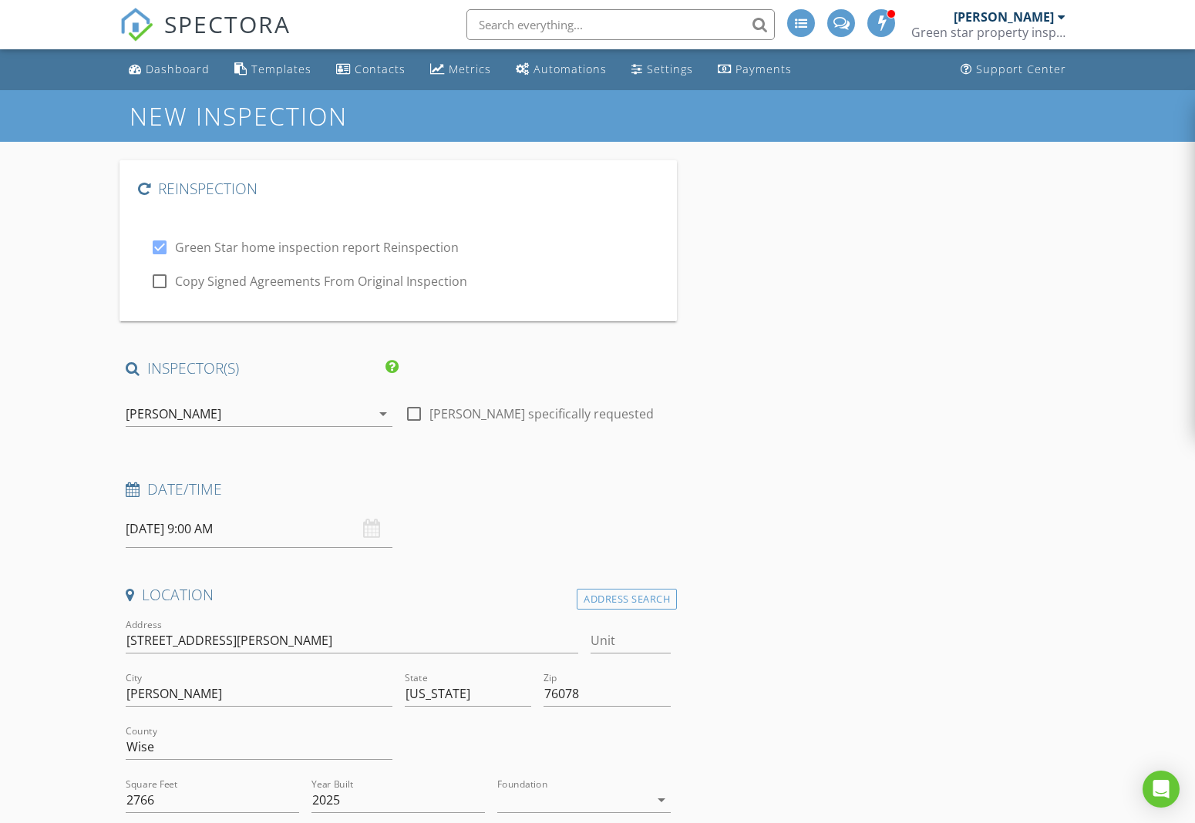
type input "[PERSON_NAME]"
type input "[EMAIL_ADDRESS][DOMAIN_NAME]"
type input "6823805721"
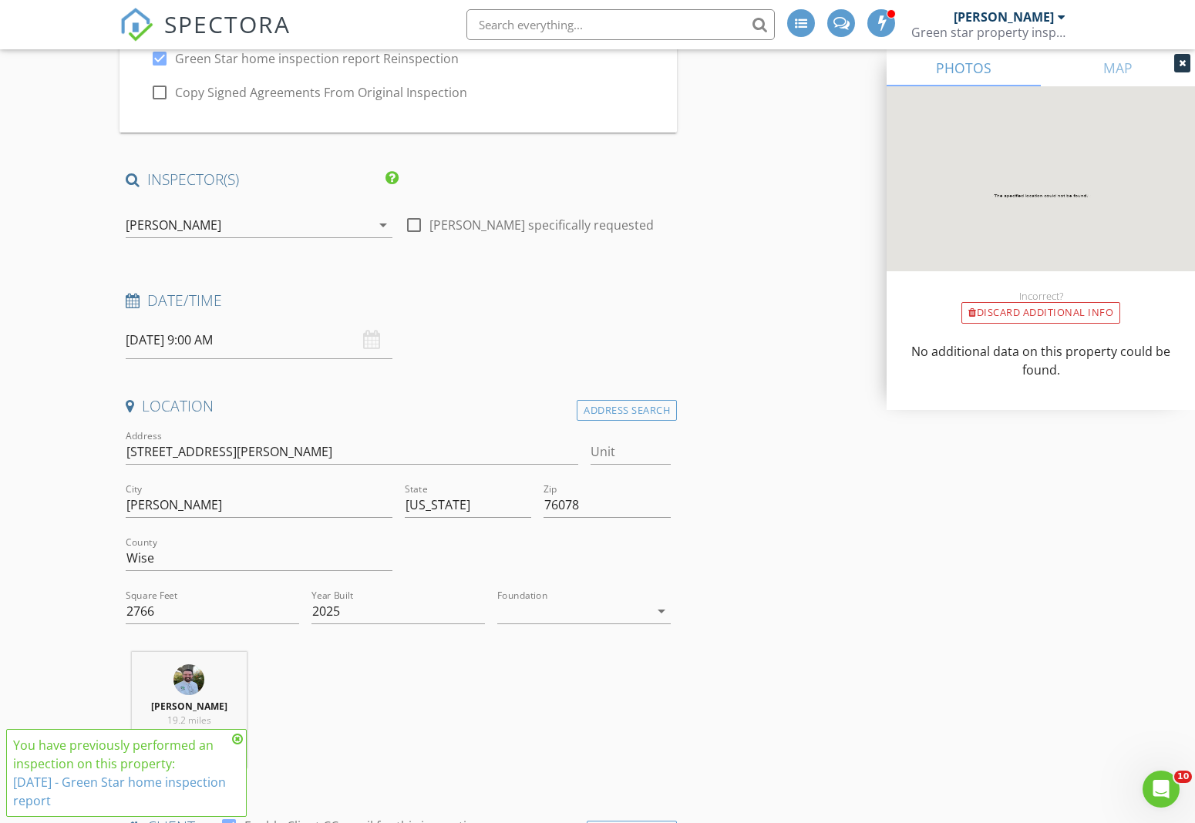
scroll to position [191, 0]
drag, startPoint x: 217, startPoint y: 336, endPoint x: 220, endPoint y: 343, distance: 7.9
click at [217, 336] on input "08/28/2025 9:00 AM" at bounding box center [259, 338] width 267 height 38
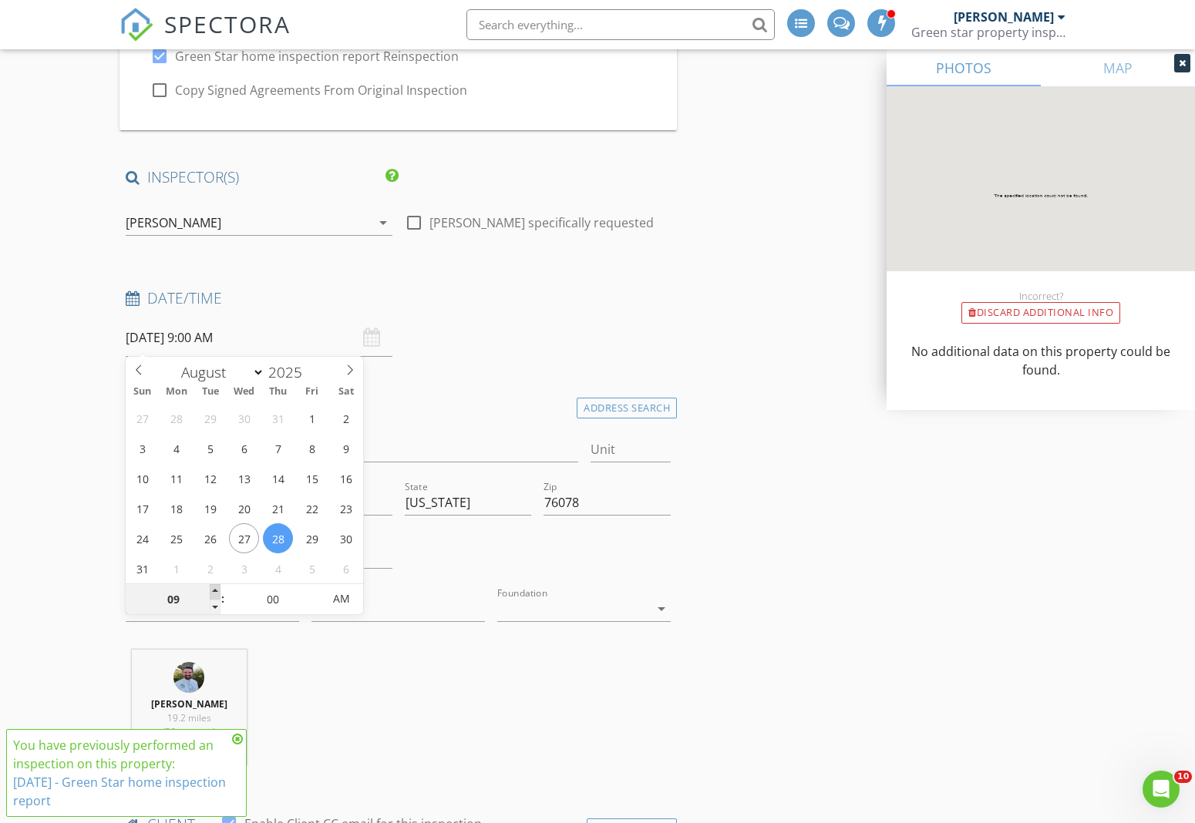
type input "10"
type input "08/28/2025 10:00 AM"
click at [216, 592] on span at bounding box center [215, 591] width 11 height 15
type input "11"
type input "08/28/2025 11:00 AM"
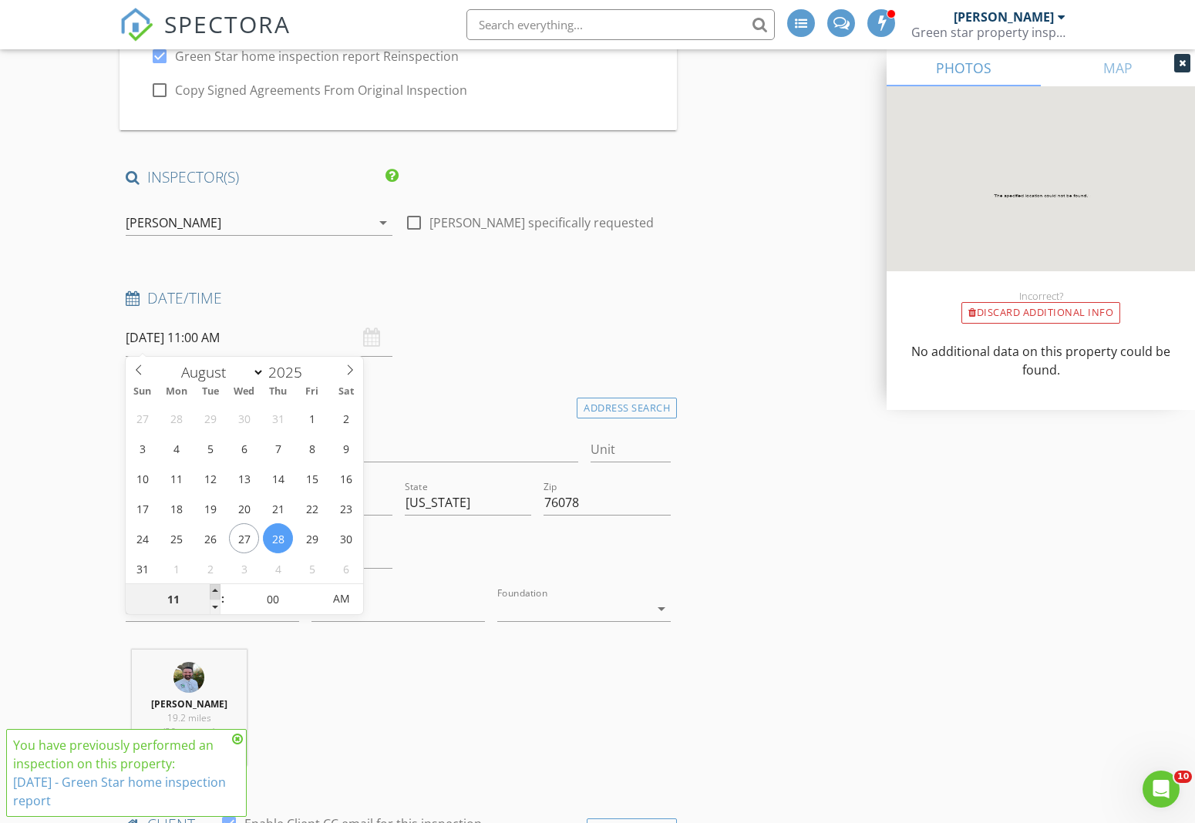
click at [216, 592] on span at bounding box center [215, 591] width 11 height 15
type input "12"
type input "08/28/2025 12:00 PM"
click at [216, 592] on span at bounding box center [215, 591] width 11 height 15
type input "01"
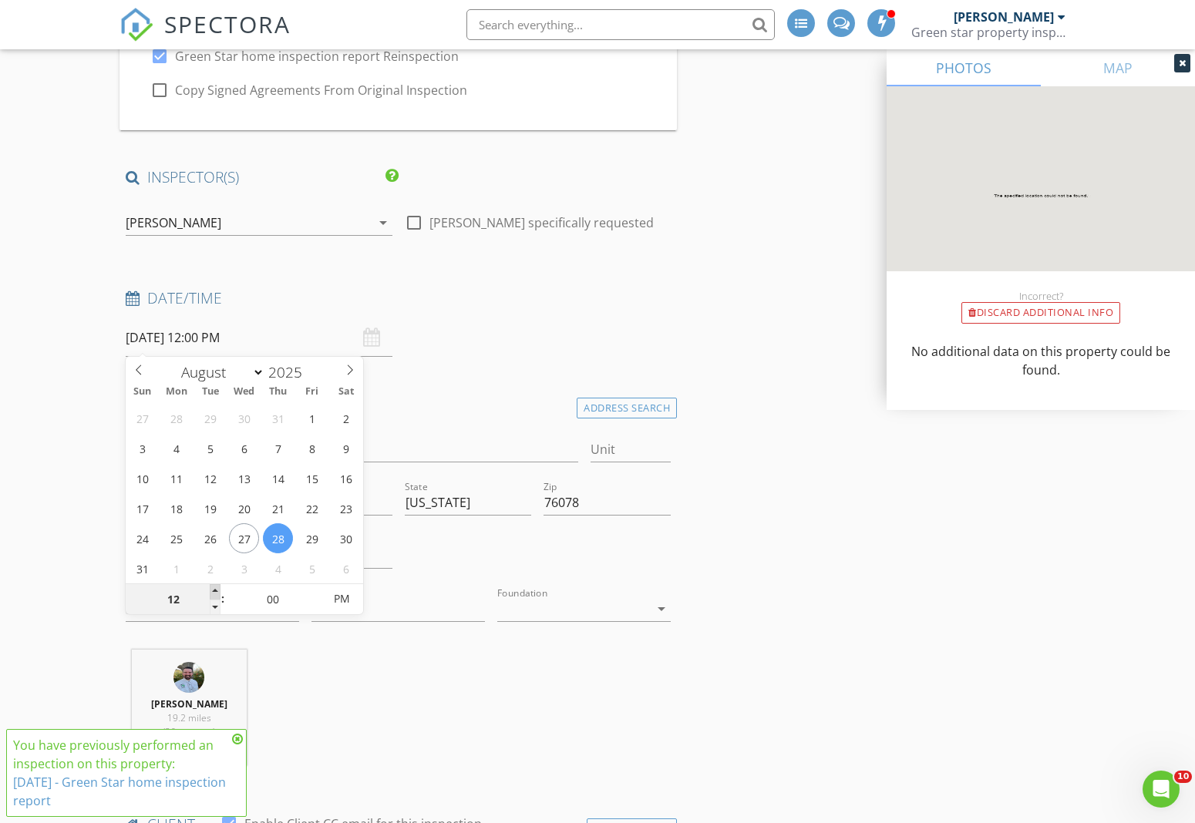
type input "08/28/2025 1:00 PM"
click at [216, 592] on span at bounding box center [215, 591] width 11 height 15
type input "02"
type input "08/28/2025 2:00 PM"
click at [217, 590] on span at bounding box center [215, 591] width 11 height 15
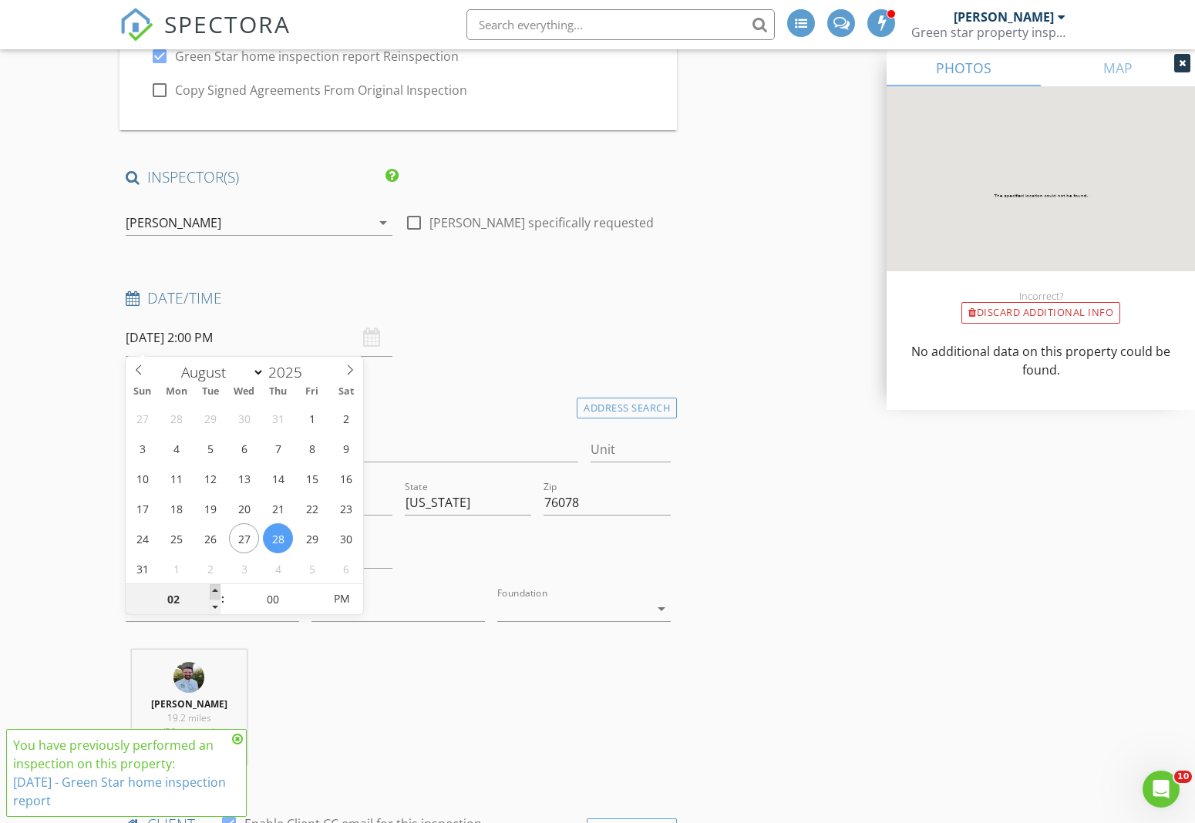
type input "03"
type input "08/28/2025 3:00 PM"
click at [217, 590] on span at bounding box center [215, 591] width 11 height 15
type input "04"
click at [217, 590] on span at bounding box center [215, 591] width 11 height 15
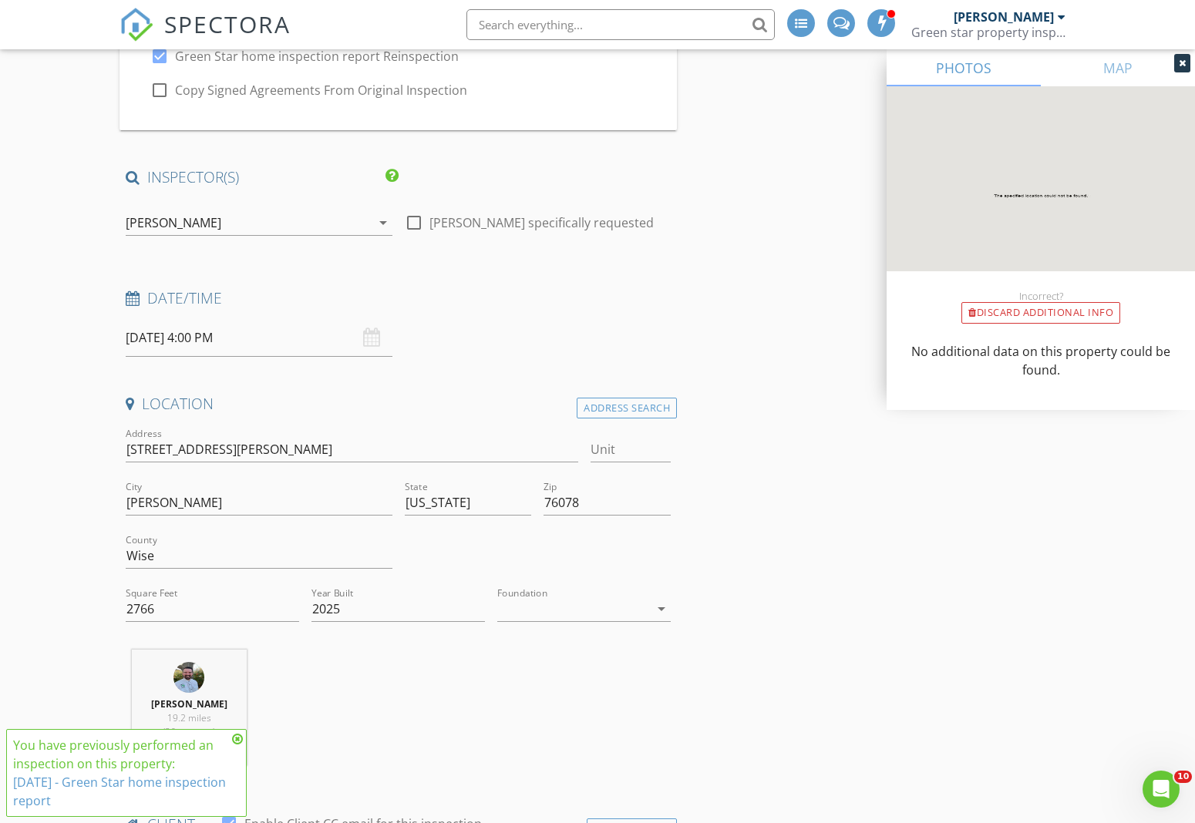
drag, startPoint x: 81, startPoint y: 544, endPoint x: 96, endPoint y: 503, distance: 44.1
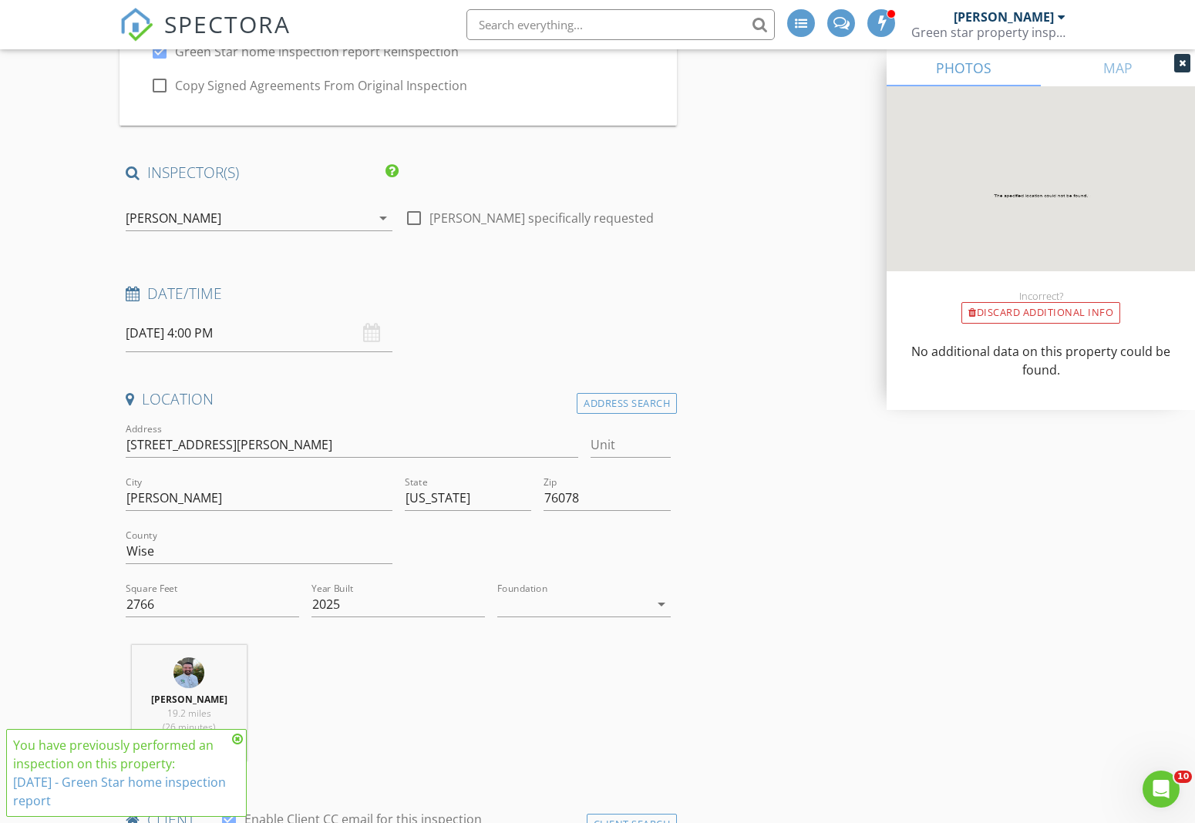
scroll to position [210, 0]
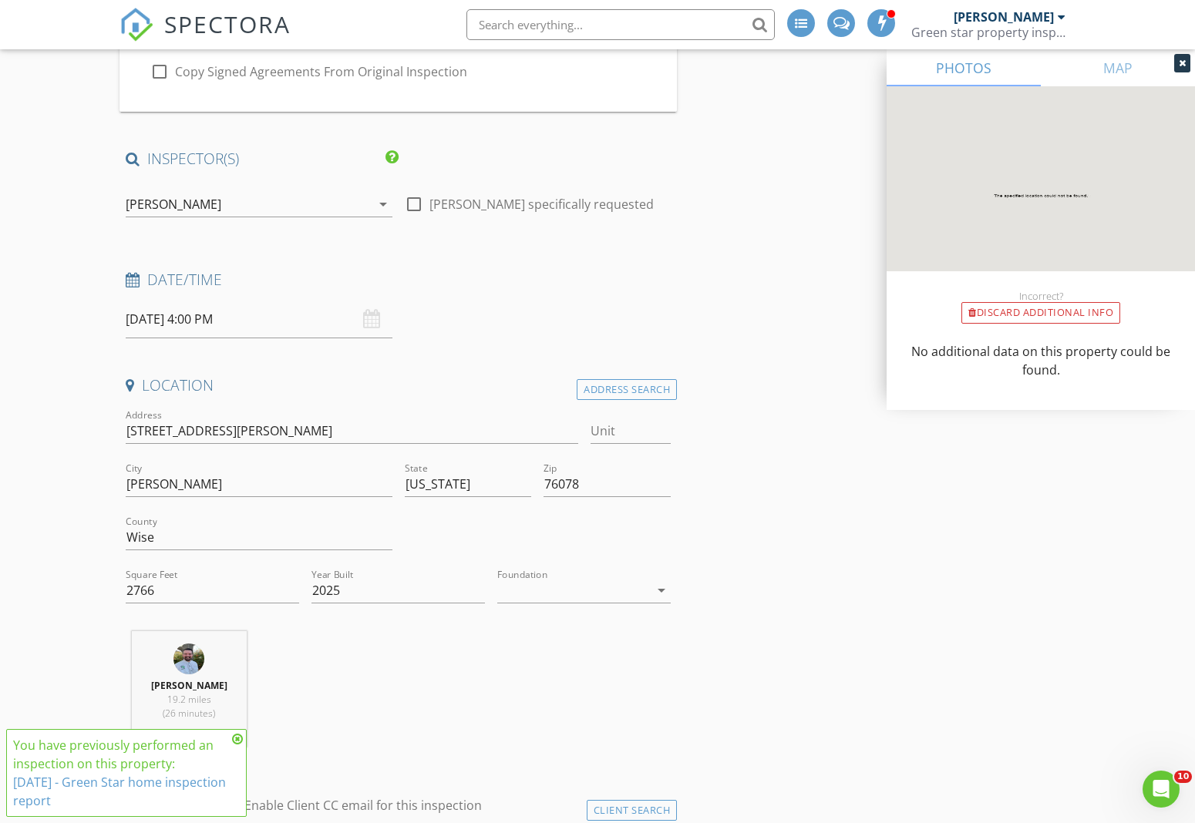
click at [194, 311] on input "08/28/2025 4:00 PM" at bounding box center [259, 320] width 267 height 38
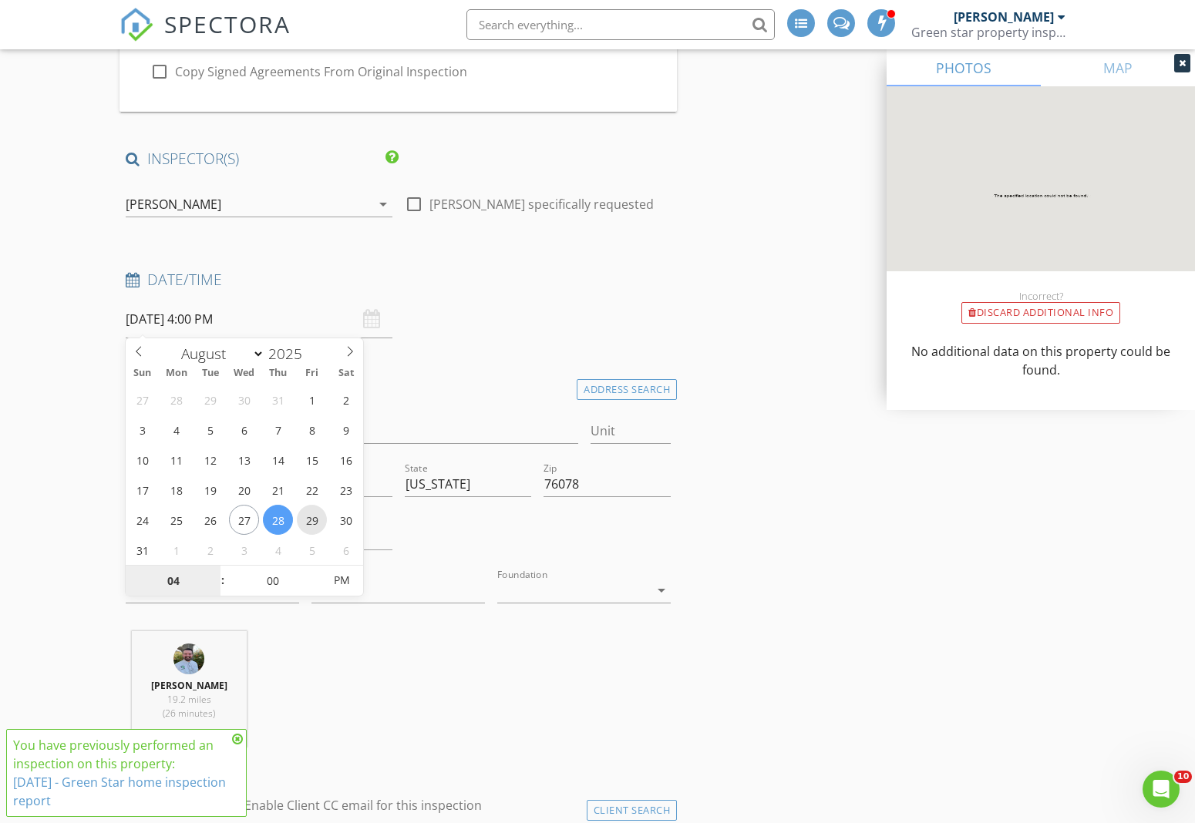
type input "08/29/2025 4:00 PM"
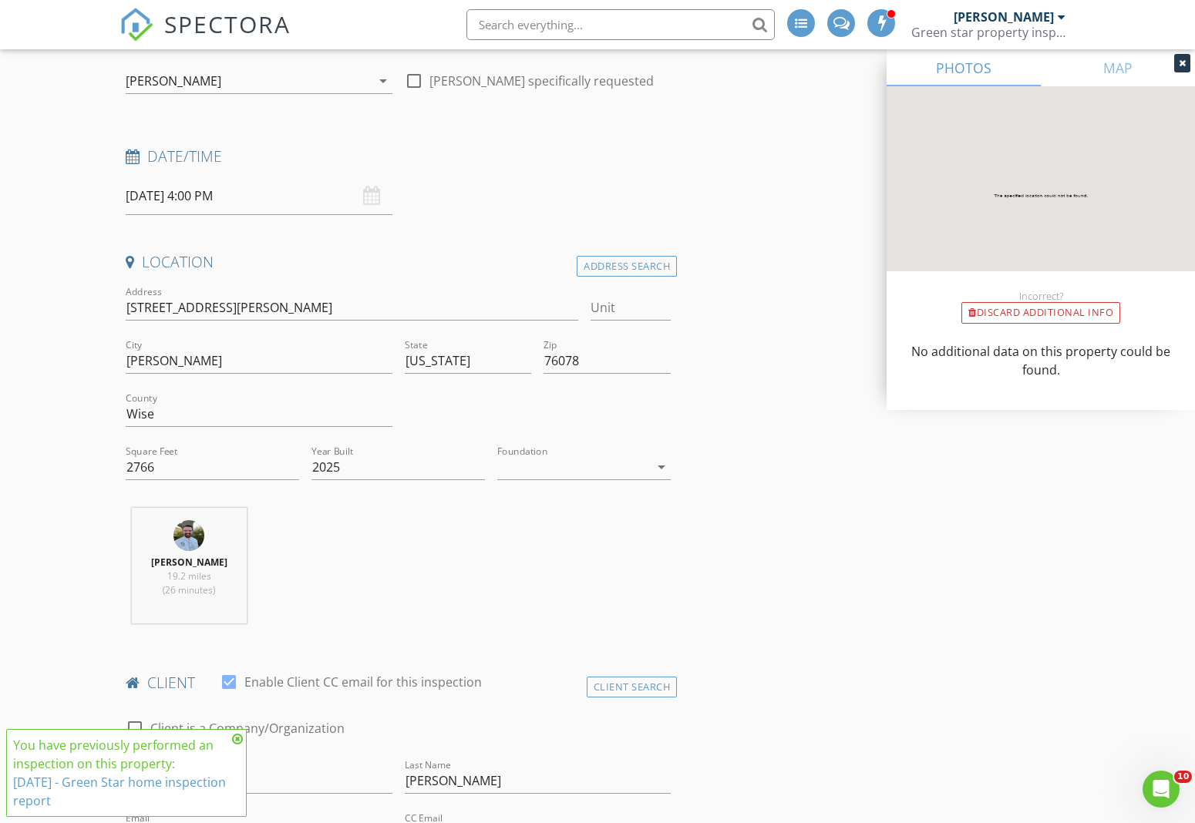
scroll to position [364, 0]
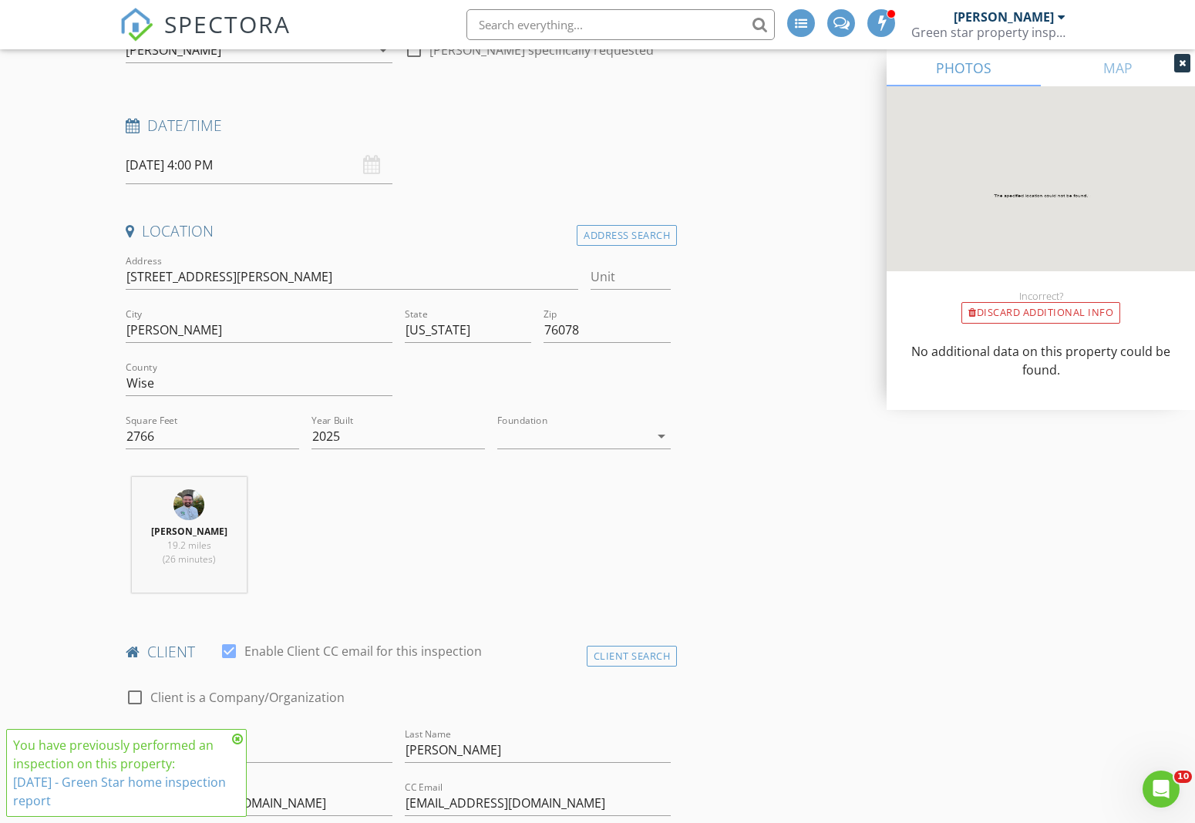
click at [538, 424] on div at bounding box center [573, 436] width 152 height 25
click at [550, 510] on div "Slab" at bounding box center [584, 514] width 149 height 19
click at [548, 567] on div "Christopher Kiminki 19.2 miles (26 minutes)" at bounding box center [397, 541] width 557 height 128
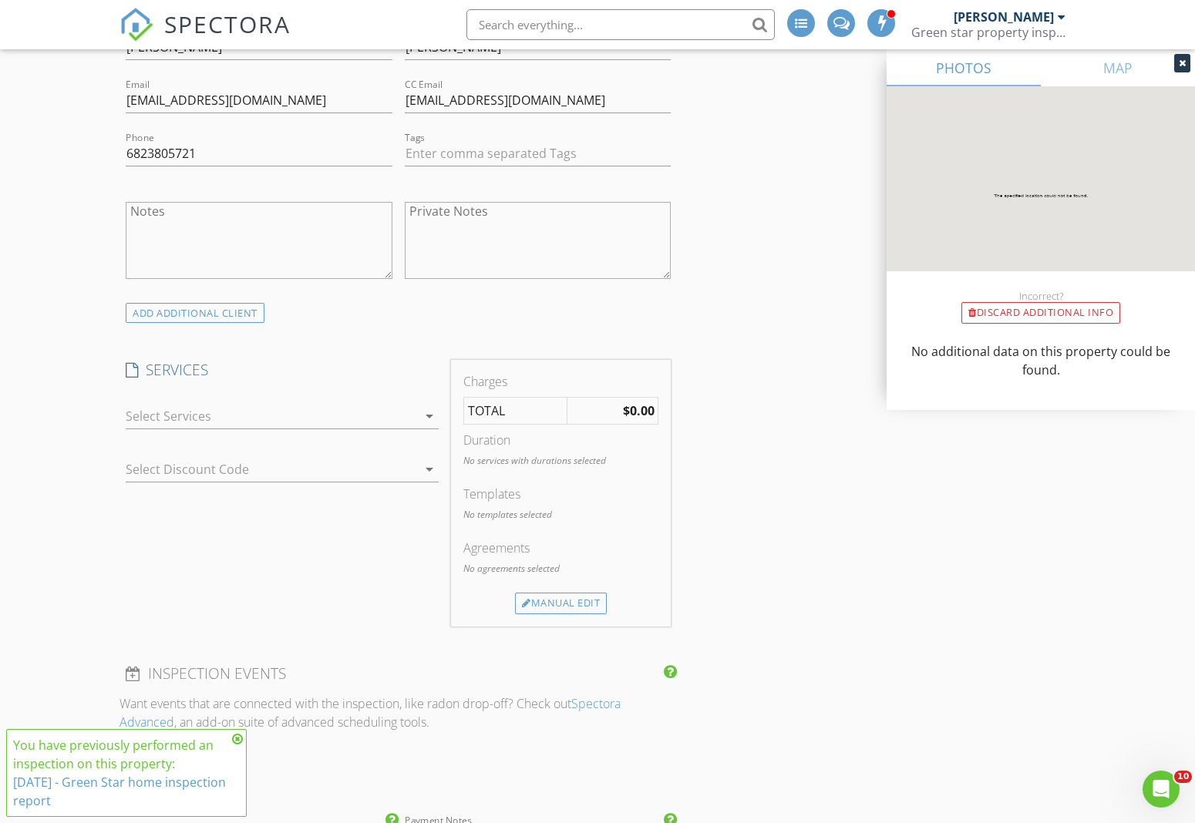
scroll to position [1105, 0]
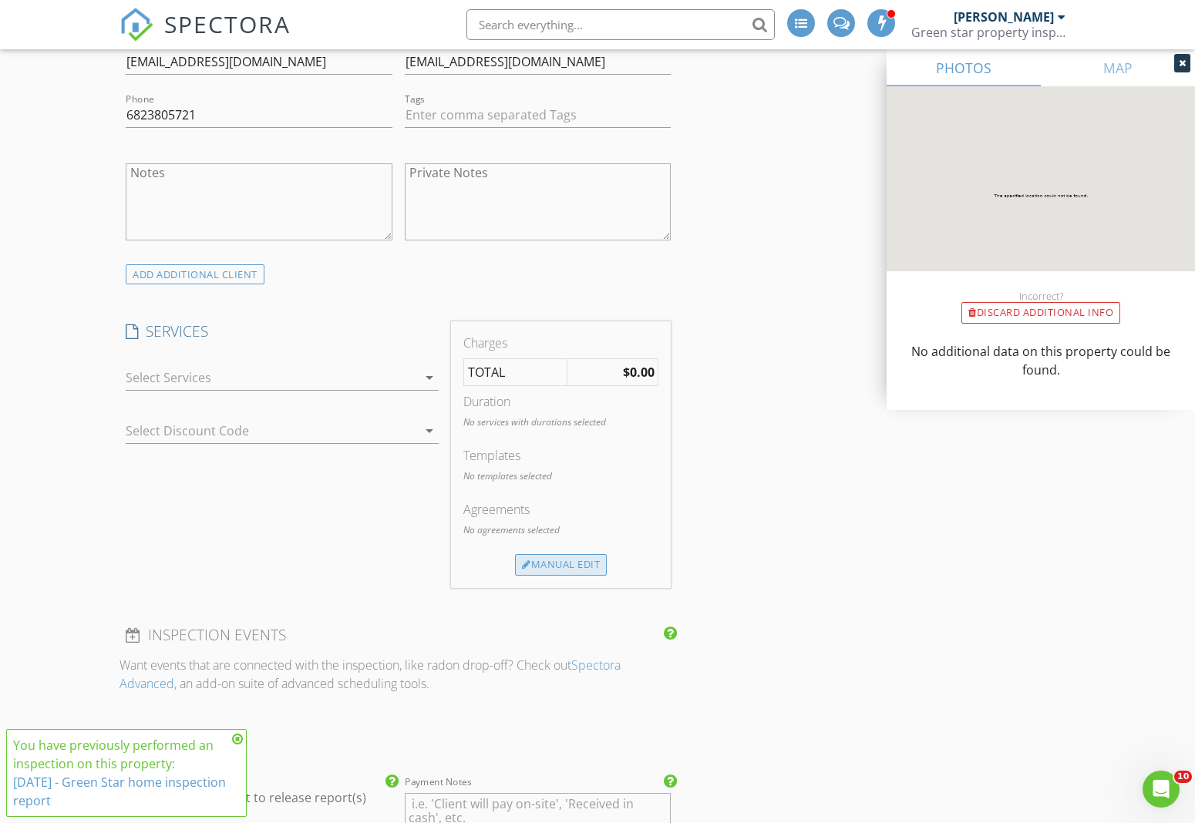
click at [558, 574] on div "Manual Edit" at bounding box center [561, 565] width 92 height 22
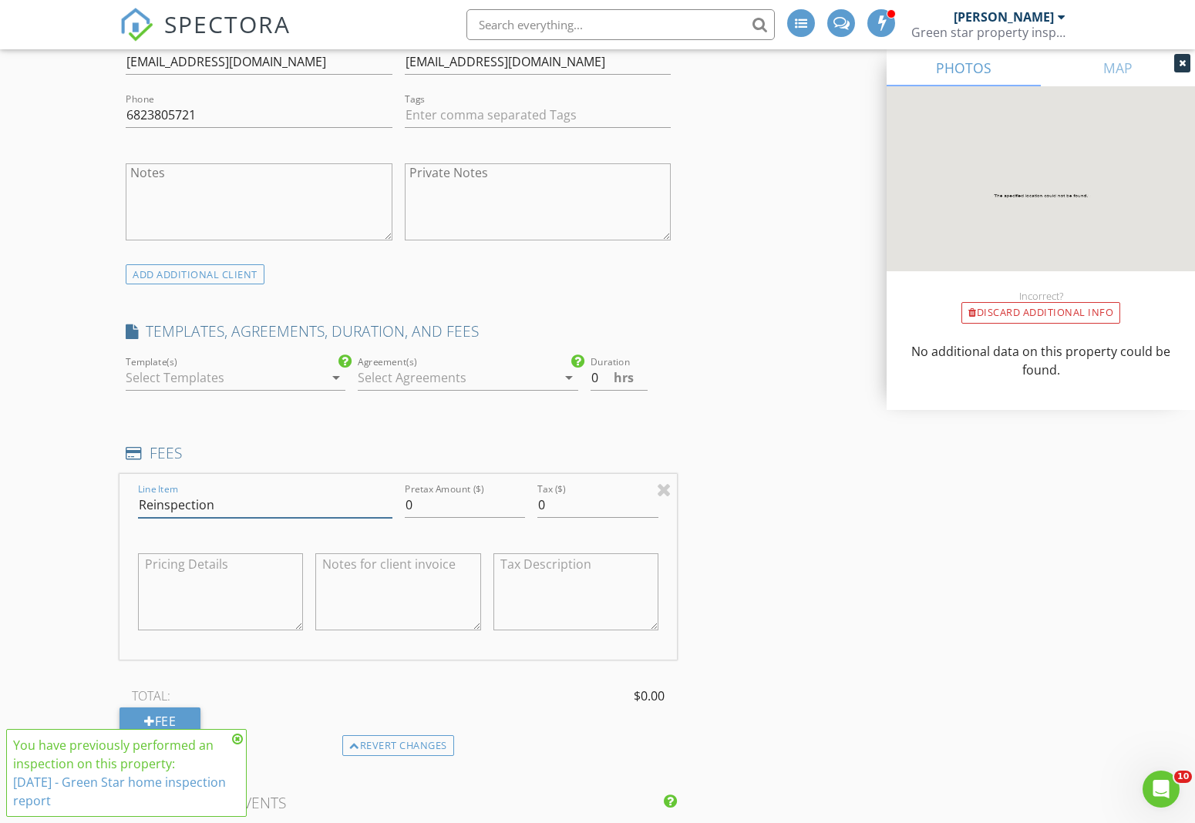
type input "Reinspection"
type input "200"
click at [239, 741] on icon at bounding box center [237, 739] width 11 height 12
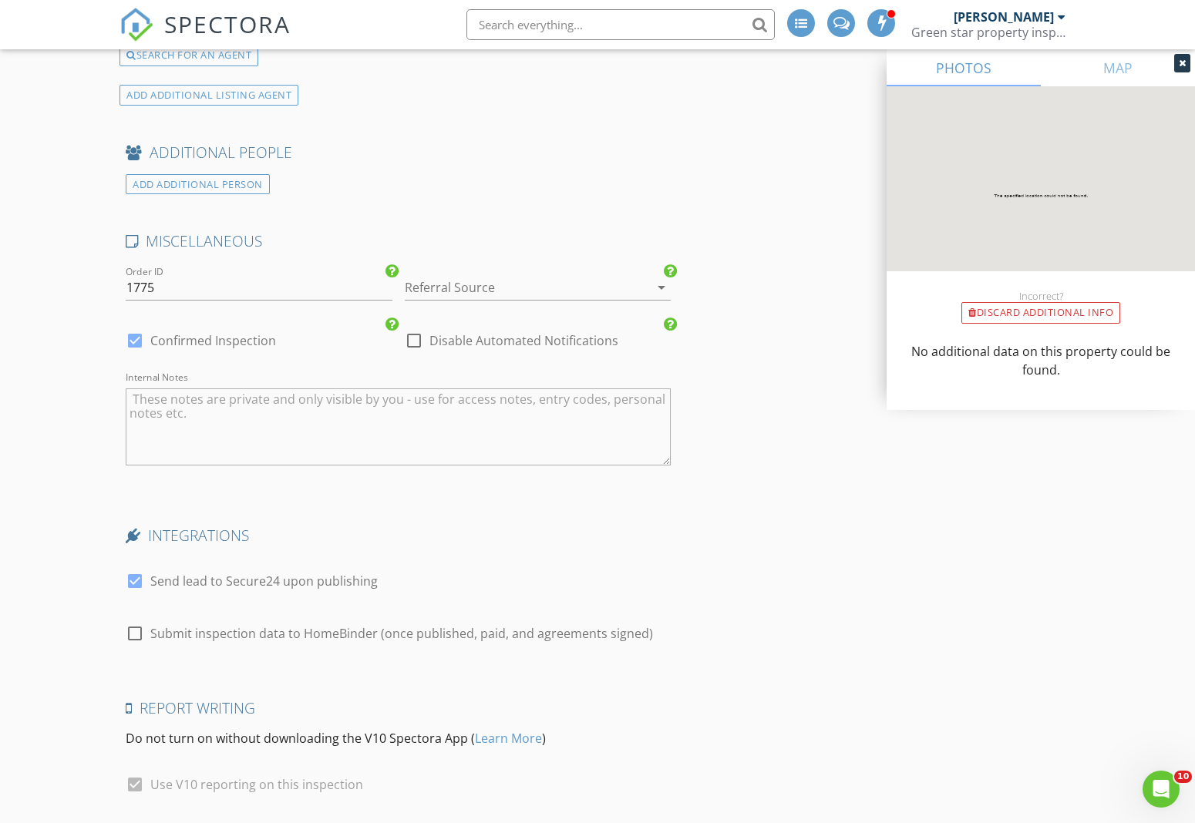
scroll to position [3022, 0]
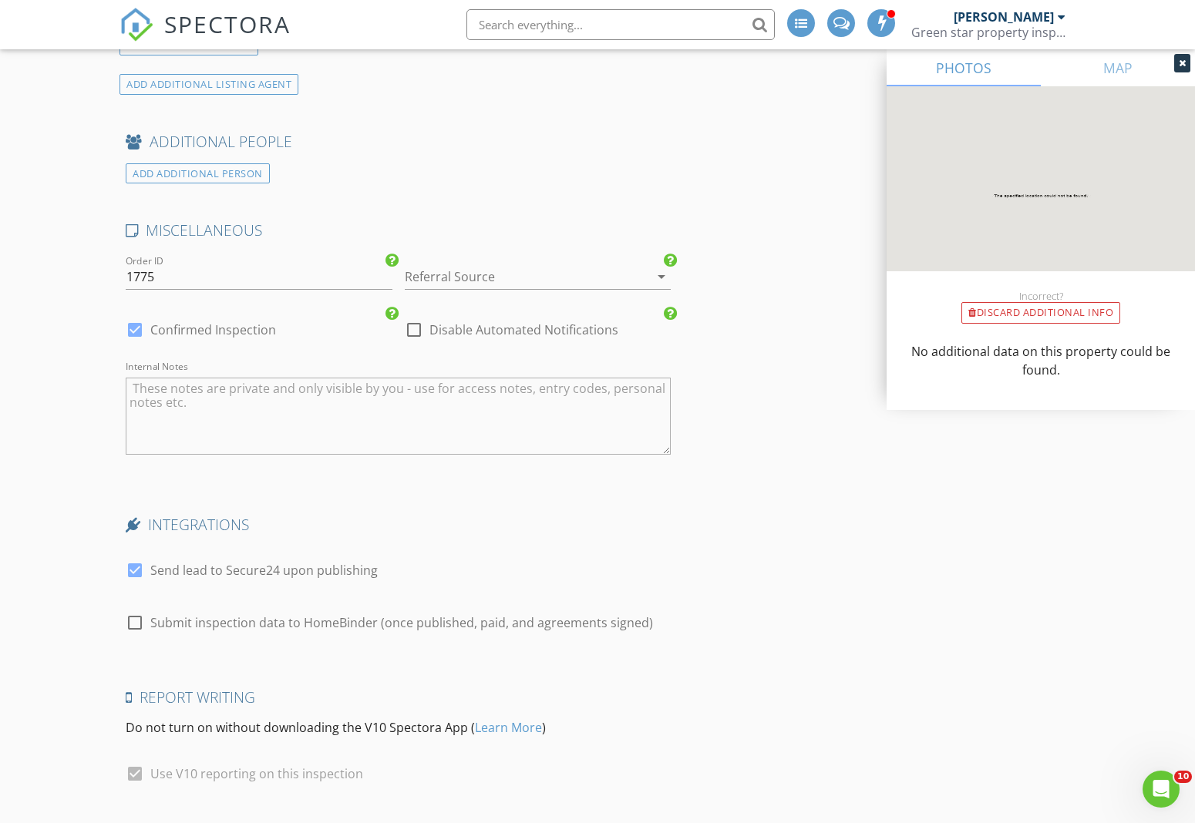
click at [505, 283] on div at bounding box center [517, 276] width 224 height 25
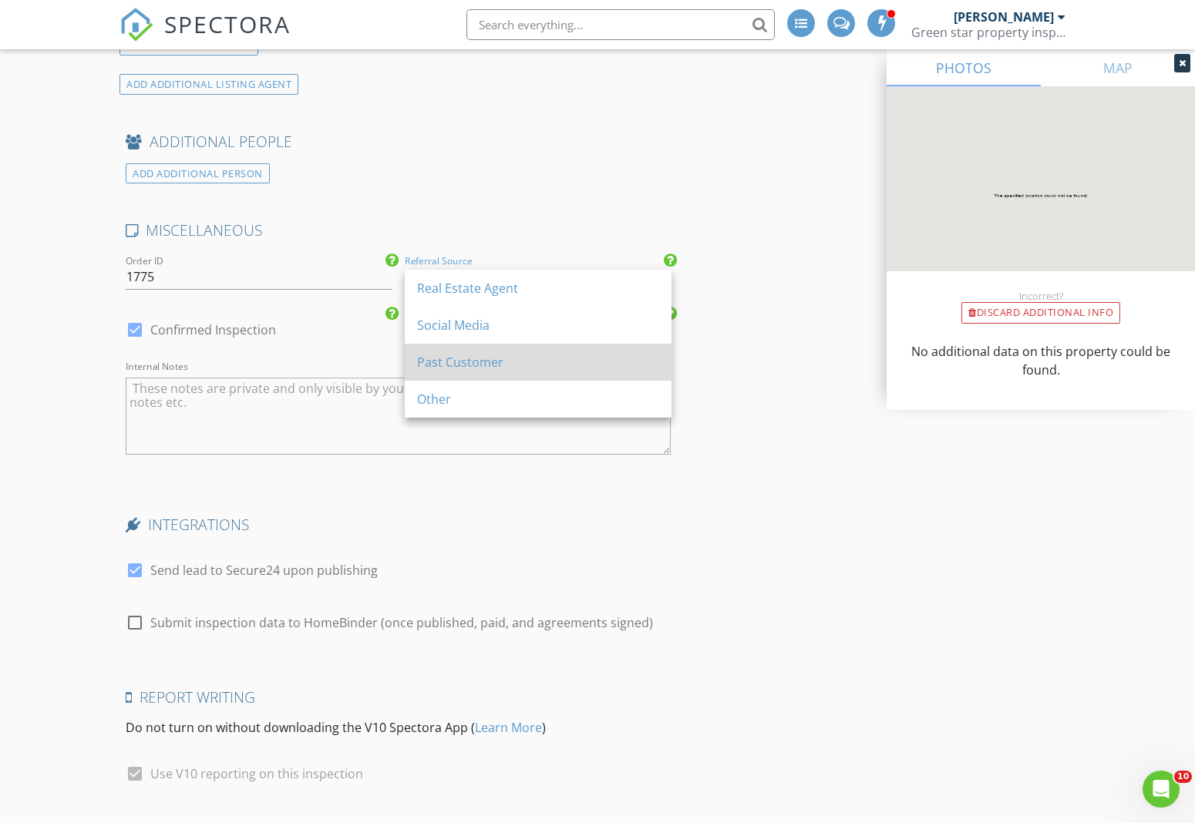
click at [522, 369] on div "Past Customer" at bounding box center [538, 362] width 242 height 19
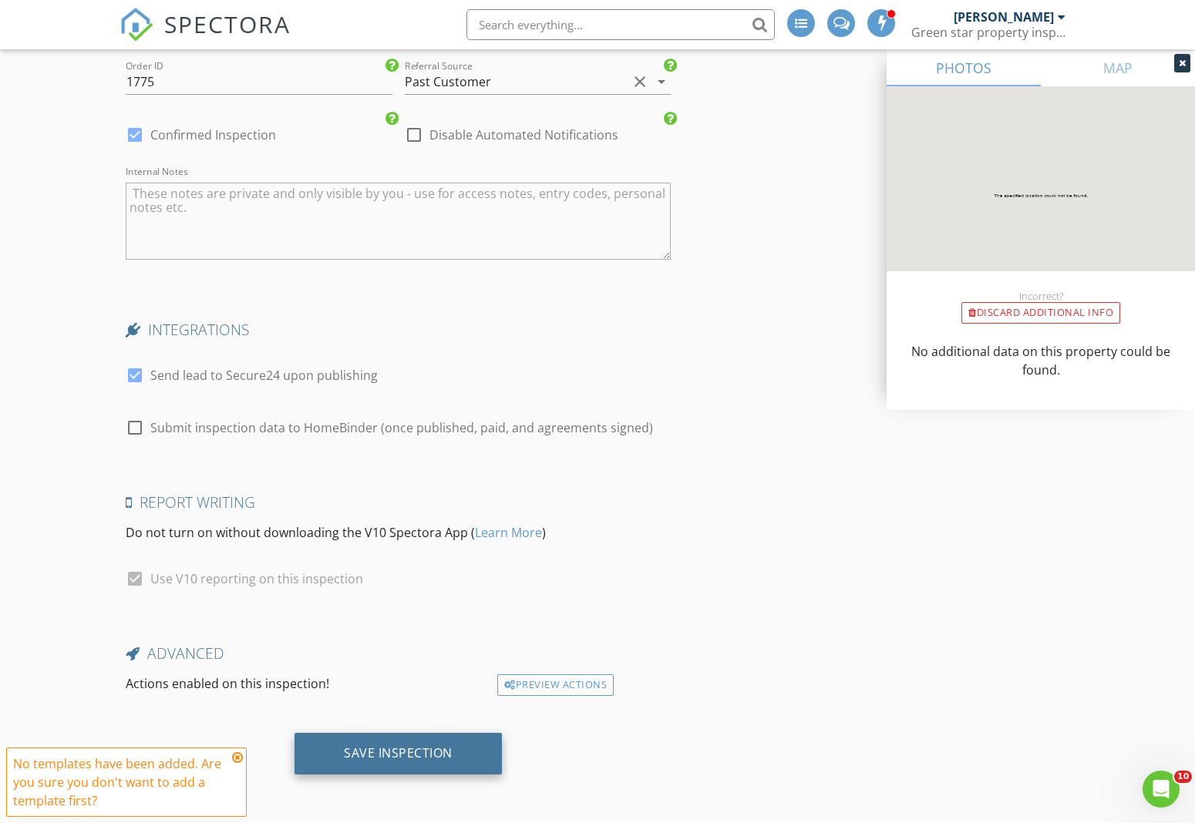
scroll to position [3221, 0]
click at [409, 761] on div "Save Inspection" at bounding box center [397, 754] width 207 height 42
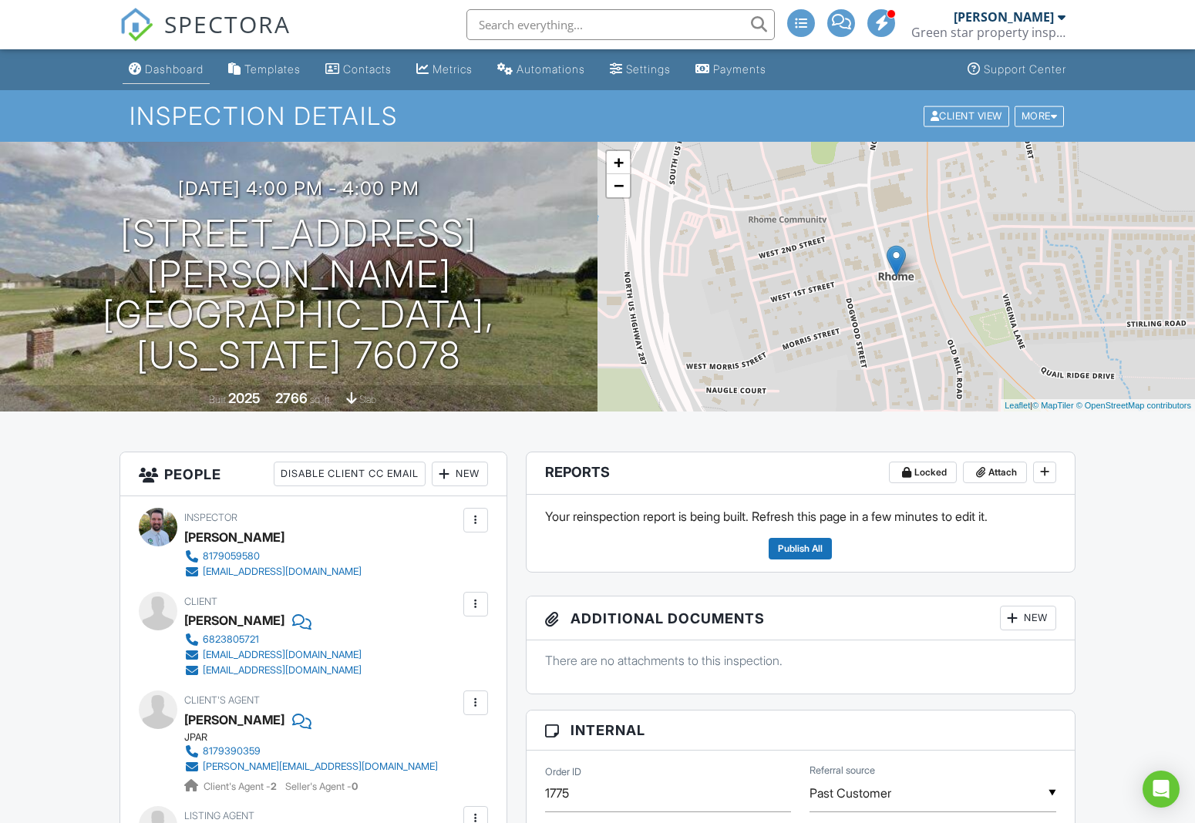
click at [170, 73] on div "Dashboard" at bounding box center [174, 68] width 59 height 13
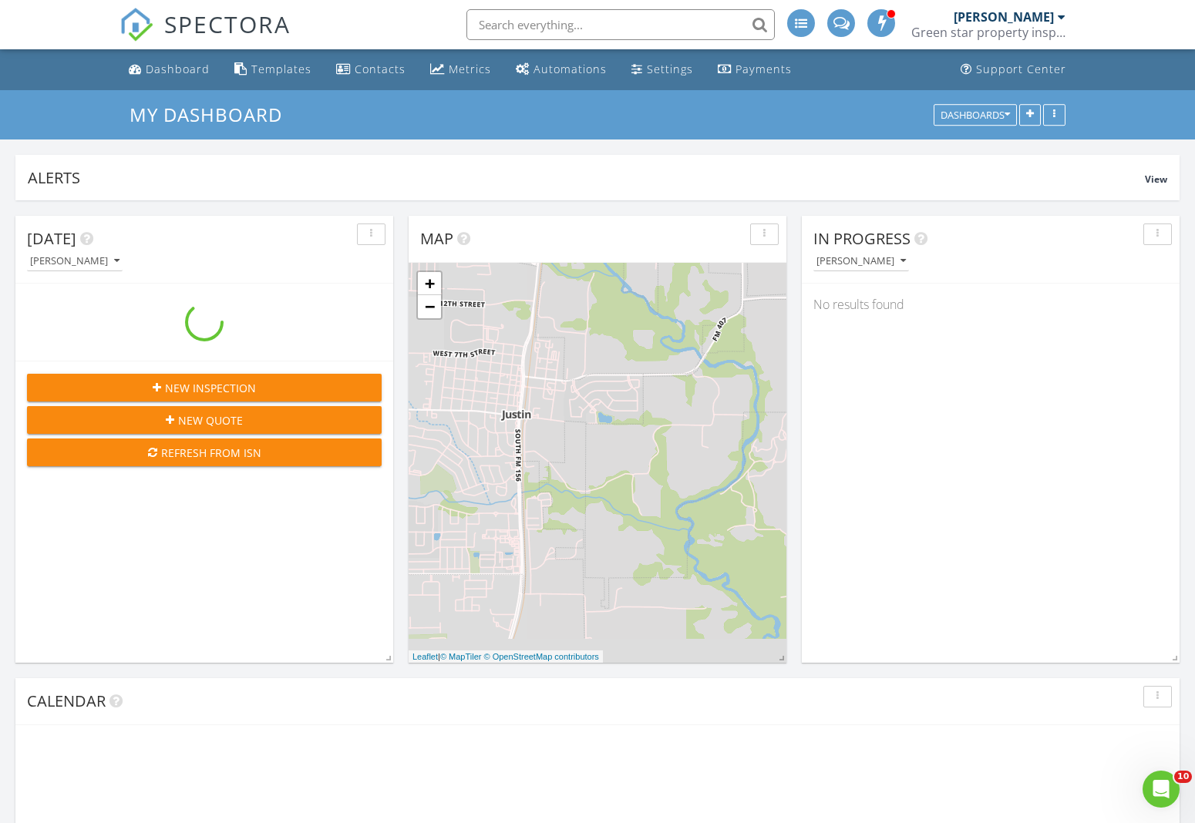
scroll to position [1404, 1196]
